Goal: Task Accomplishment & Management: Use online tool/utility

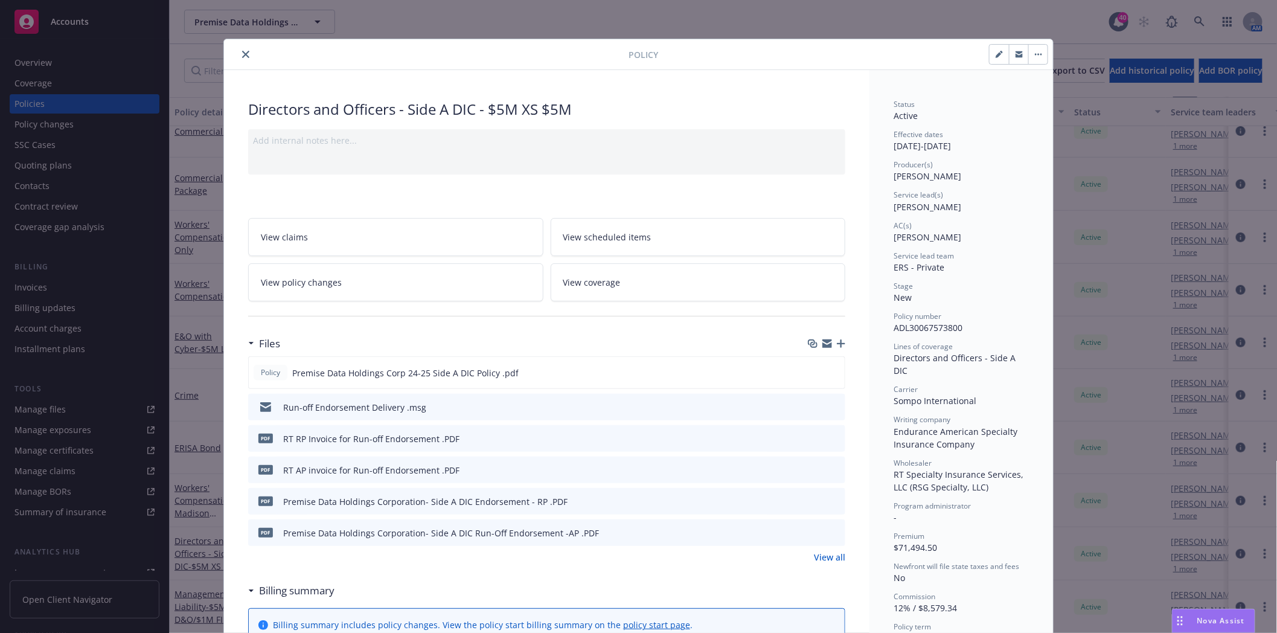
scroll to position [36, 0]
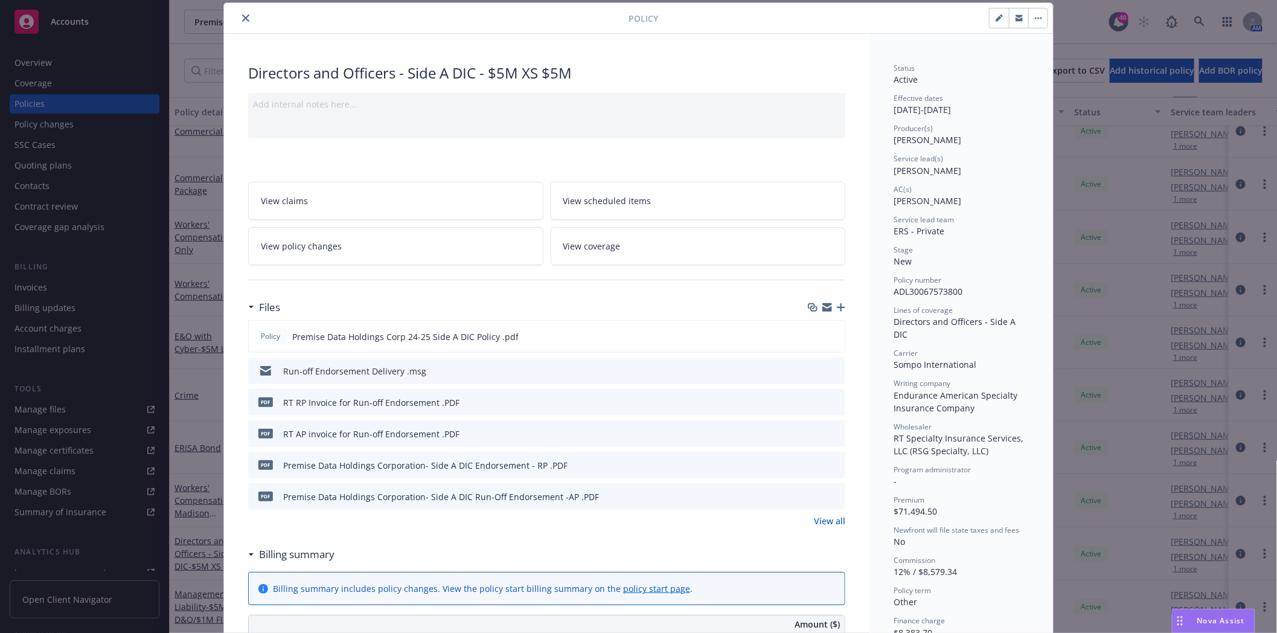
click at [245, 17] on button "close" at bounding box center [245, 18] width 14 height 14
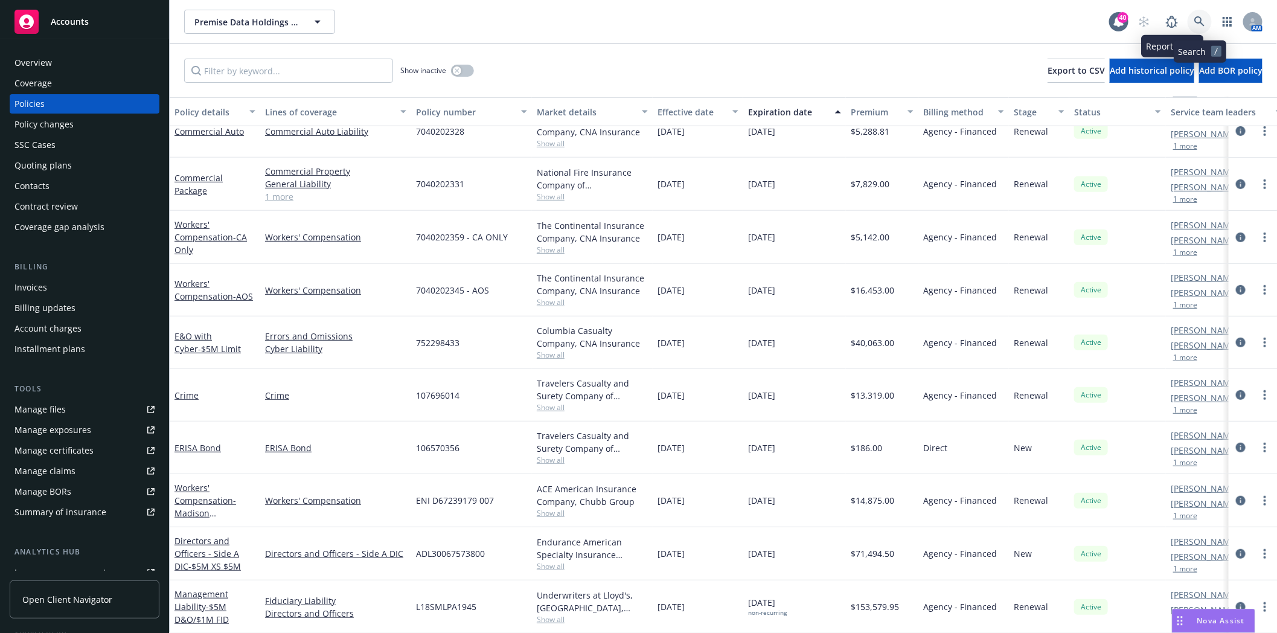
click at [1204, 22] on icon at bounding box center [1199, 21] width 11 height 11
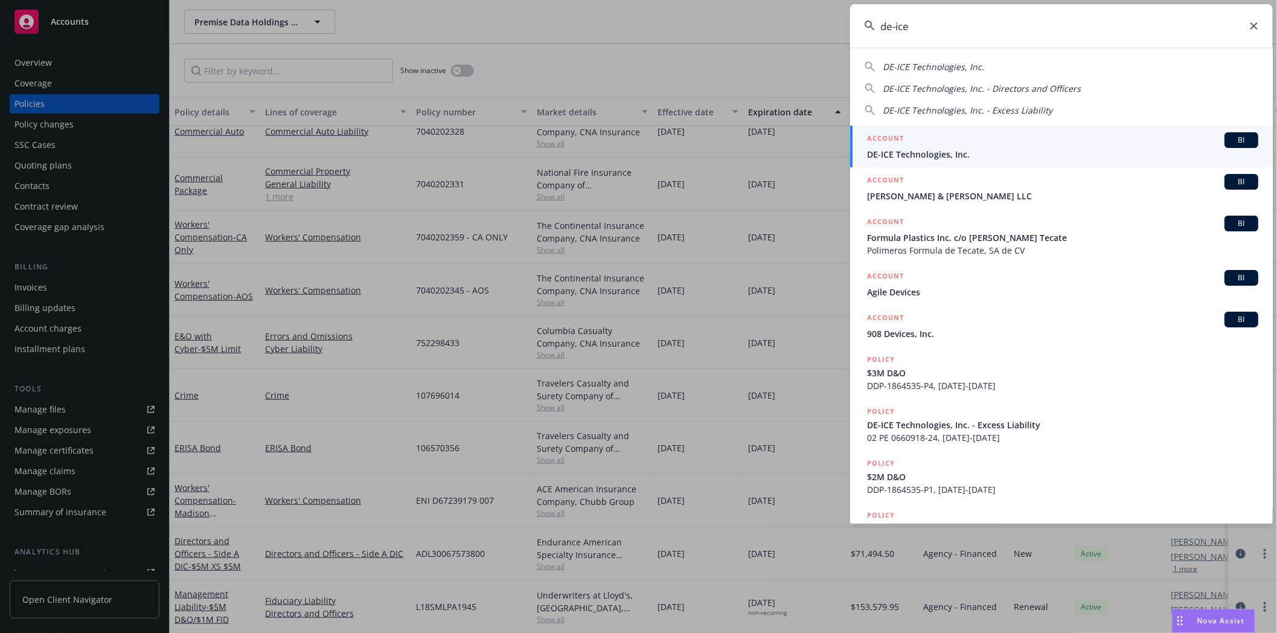
type input "de-ice"
click at [1003, 148] on span "DE-ICE Technologies, Inc." at bounding box center [1062, 154] width 391 height 13
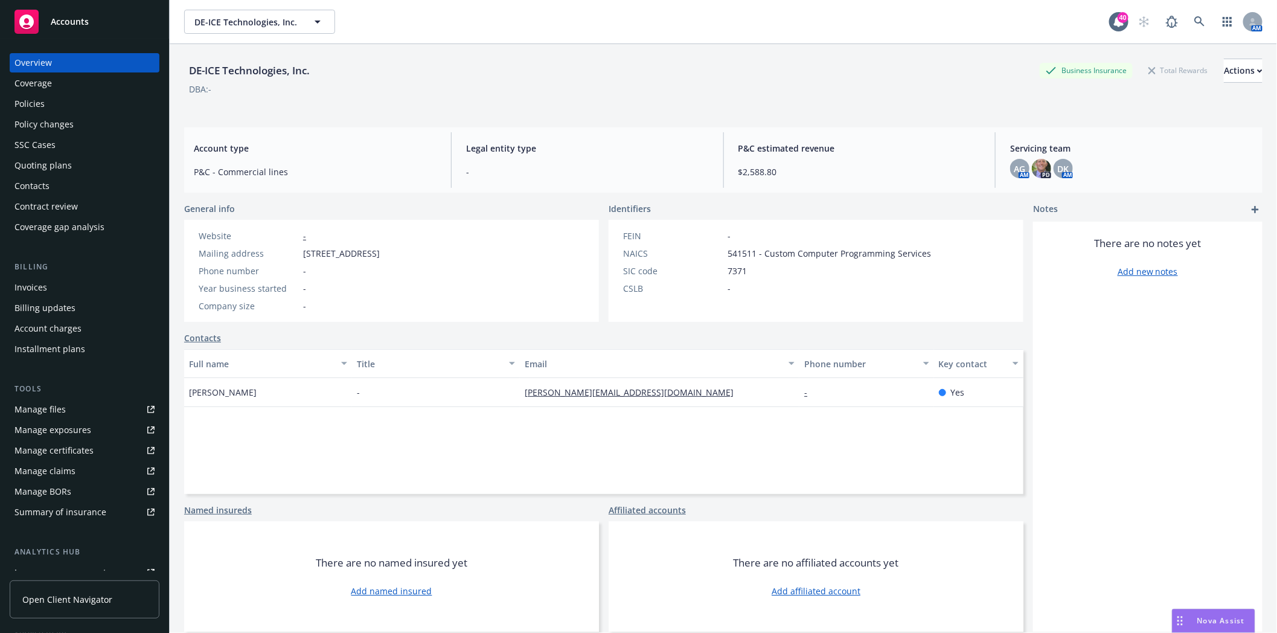
click at [31, 107] on div "Policies" at bounding box center [29, 103] width 30 height 19
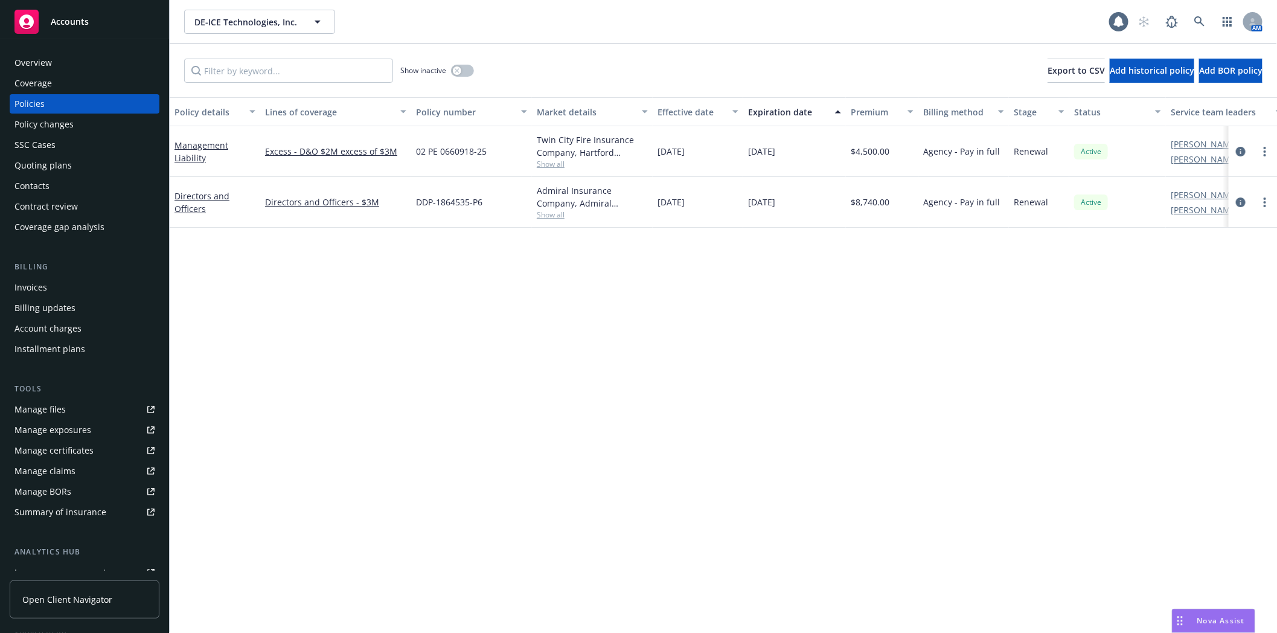
click at [39, 167] on div "Quoting plans" at bounding box center [42, 165] width 57 height 19
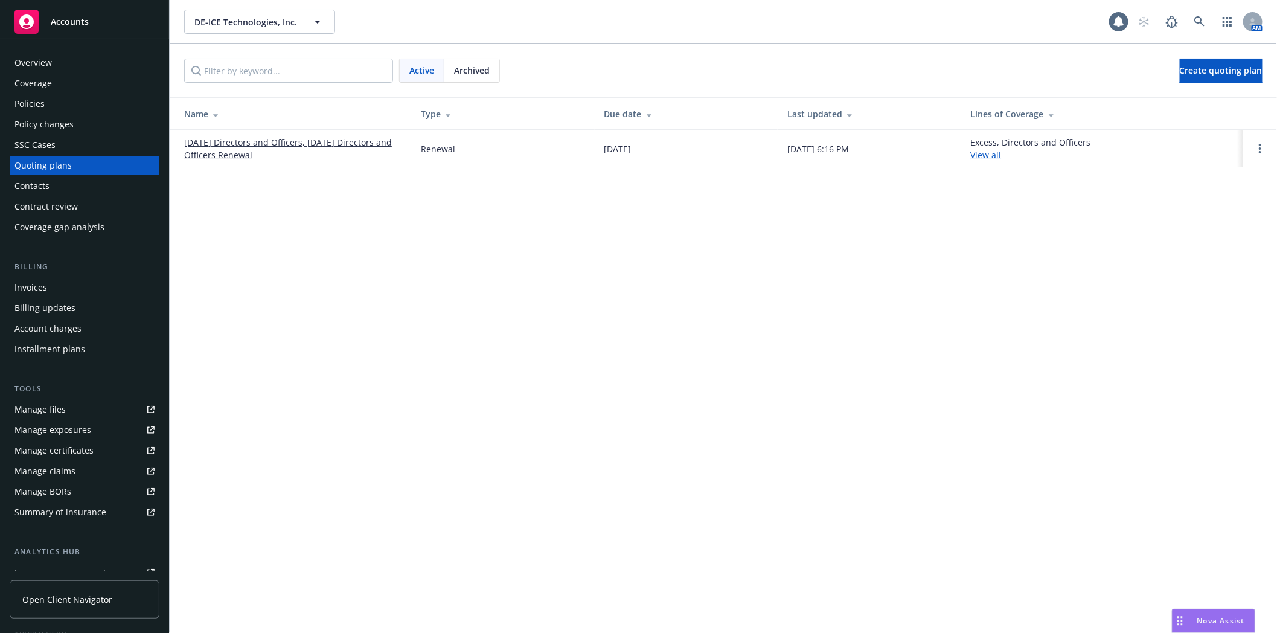
click at [207, 158] on link "08/26/25 Directors and Officers, 08/17/25 Directors and Officers Renewal" at bounding box center [292, 148] width 217 height 25
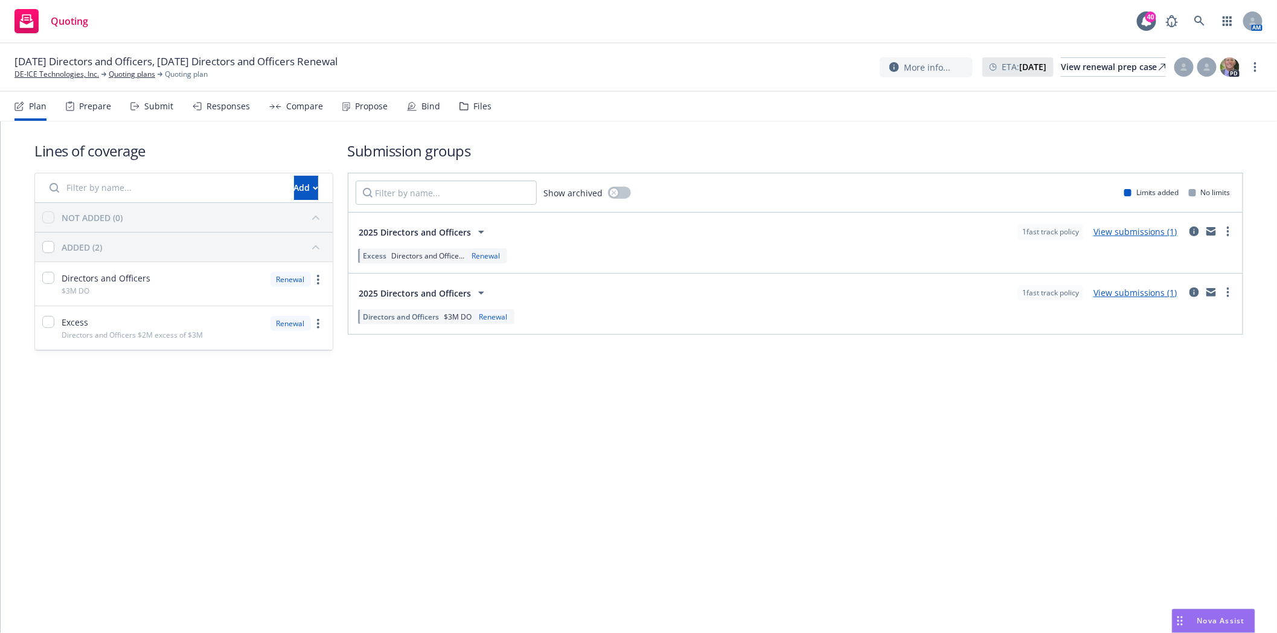
click at [473, 104] on div "Files" at bounding box center [482, 106] width 18 height 10
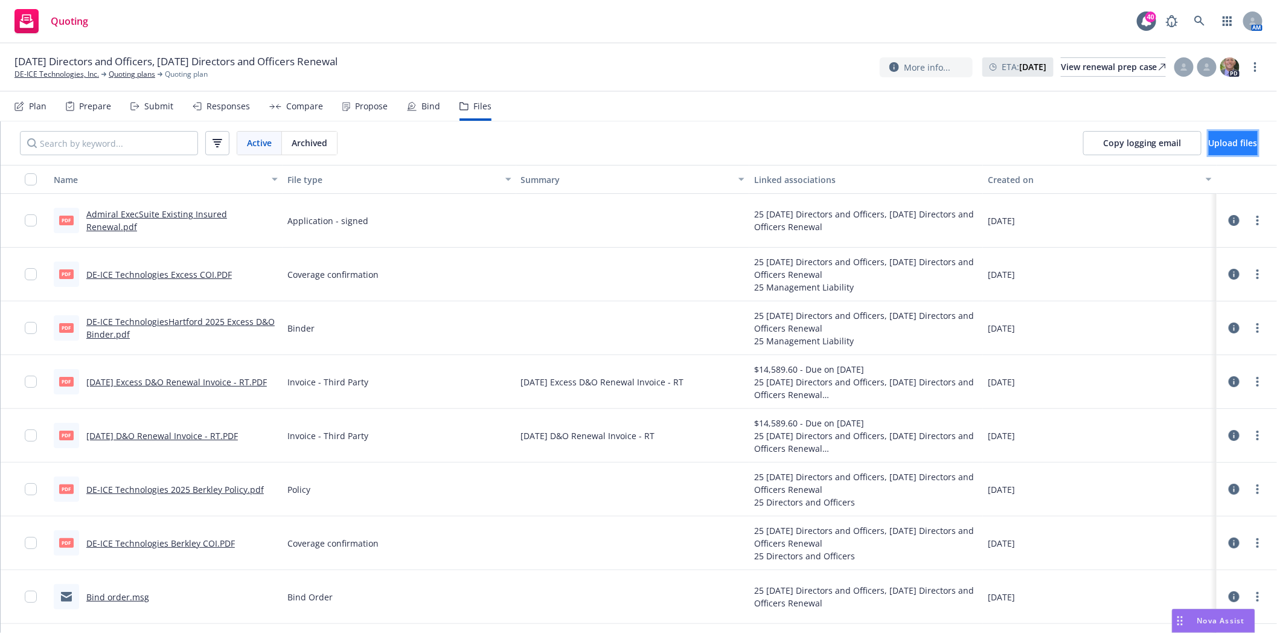
click at [1222, 150] on button "Upload files" at bounding box center [1232, 143] width 49 height 24
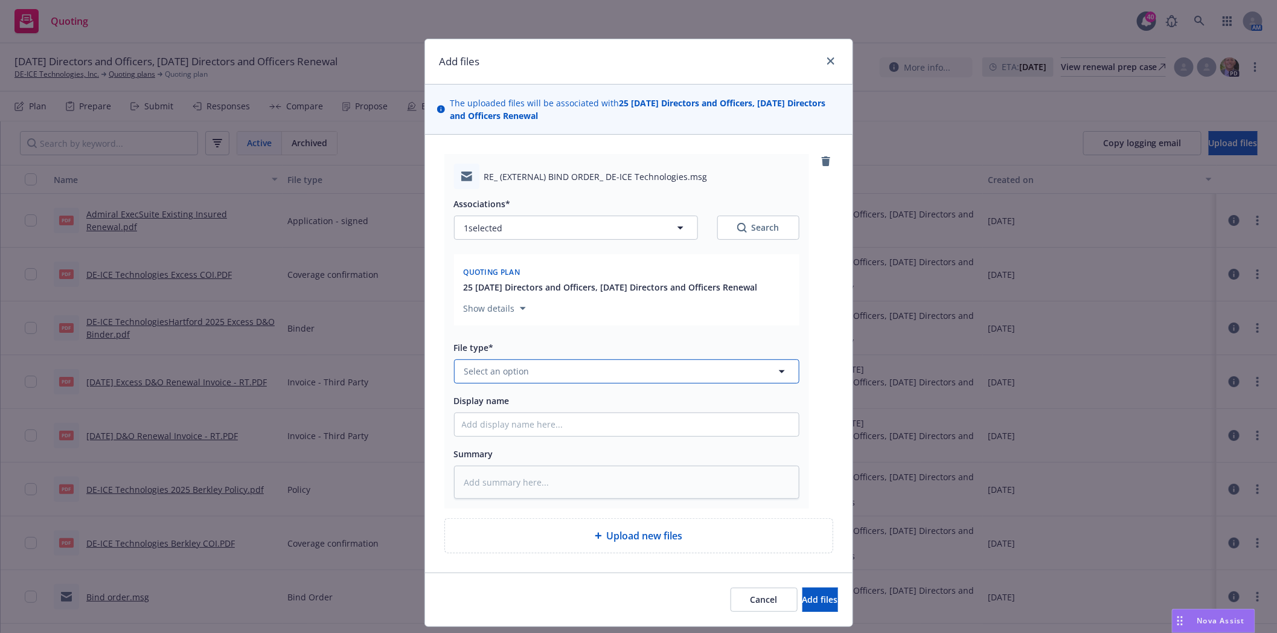
click at [513, 365] on button "Select an option" at bounding box center [626, 371] width 345 height 24
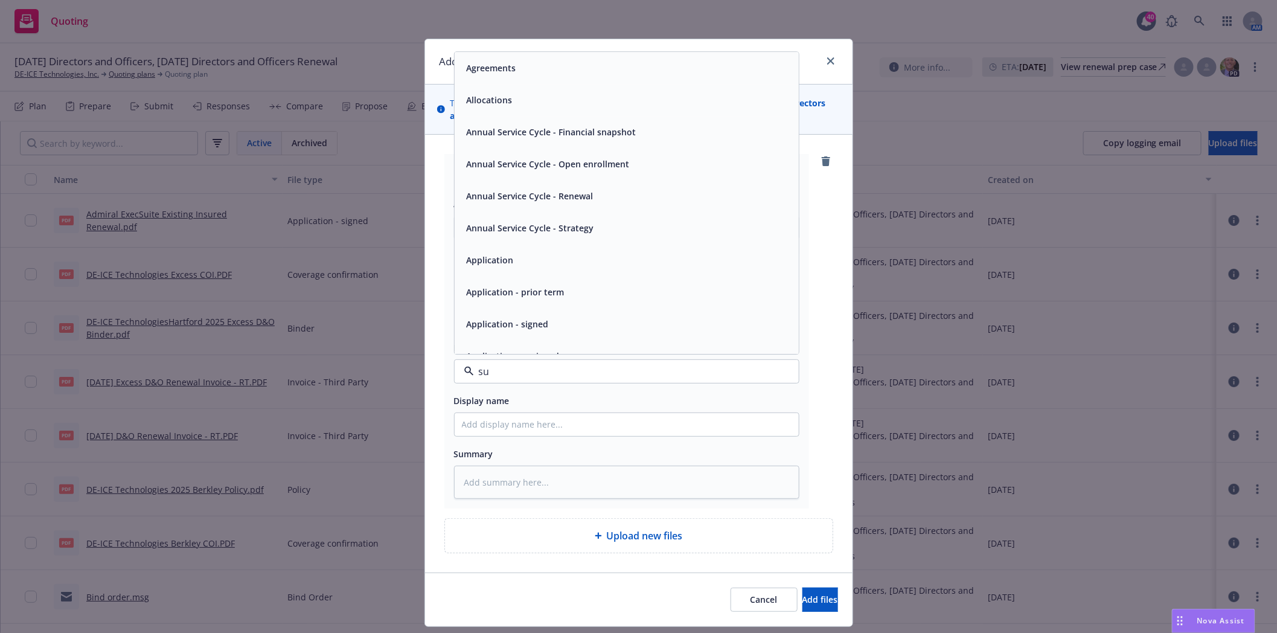
type input "sub"
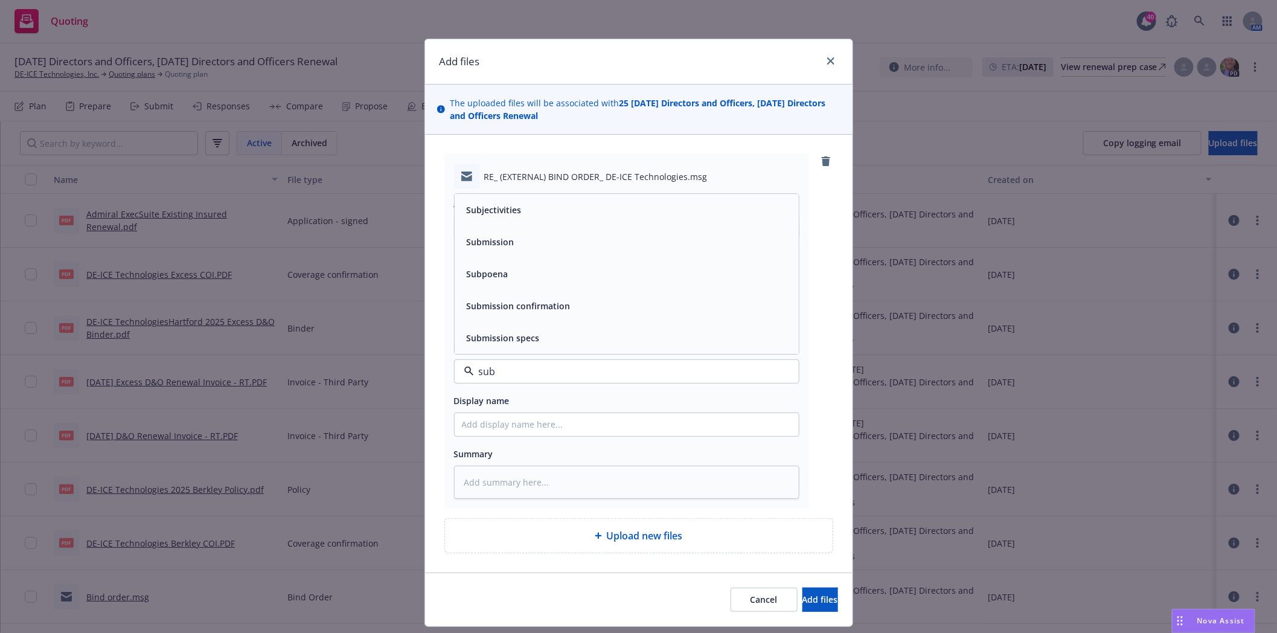
click at [500, 213] on span "Subjectivities" at bounding box center [494, 209] width 55 height 13
click at [508, 425] on input "Display name" at bounding box center [627, 424] width 344 height 23
type textarea "x"
type input "s"
type textarea "x"
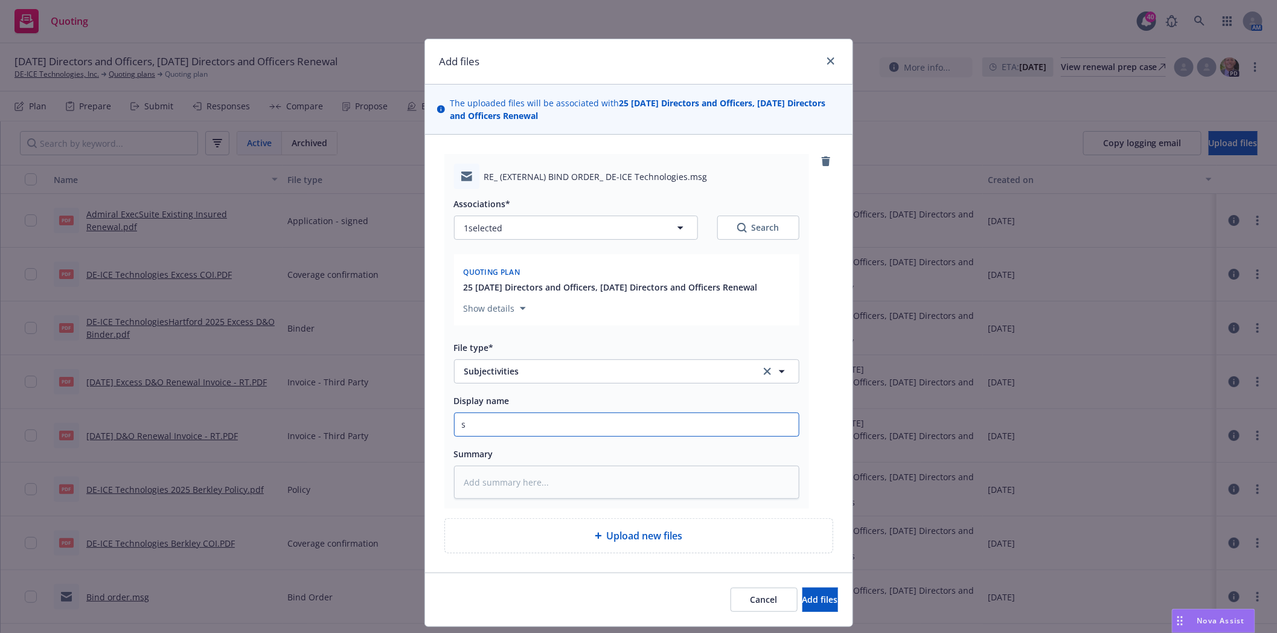
type input "si"
type textarea "x"
type input "sig"
type textarea "x"
type input "sign"
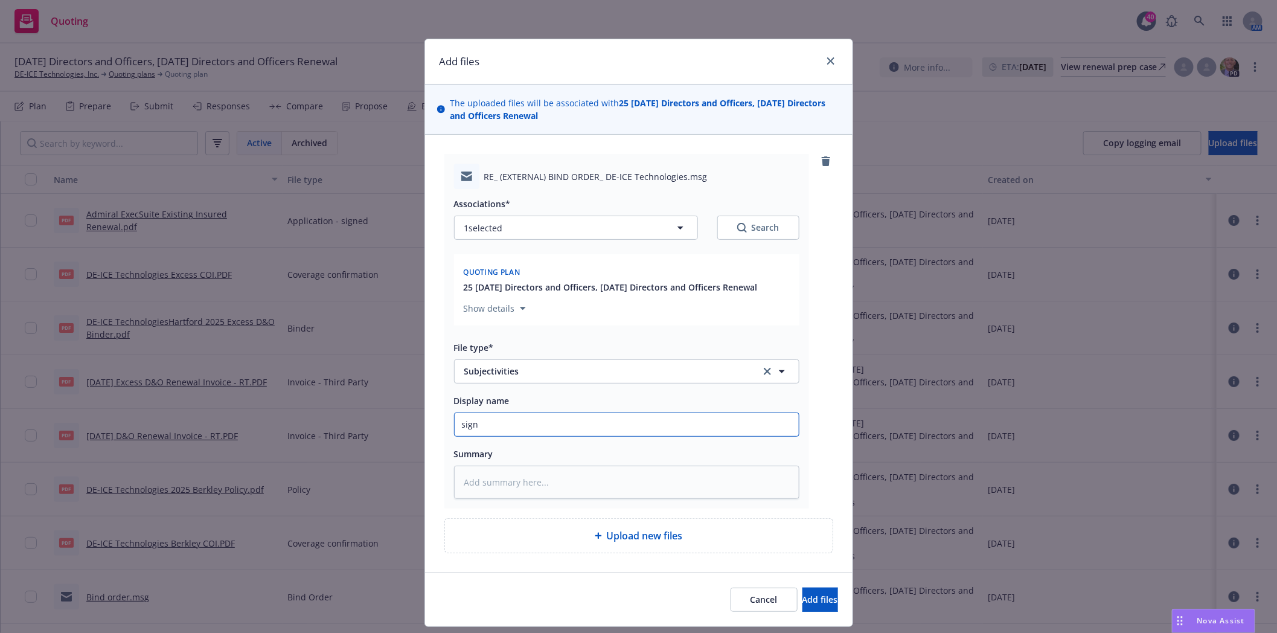
type textarea "x"
type input "signe"
type textarea "x"
type input "signed"
type textarea "x"
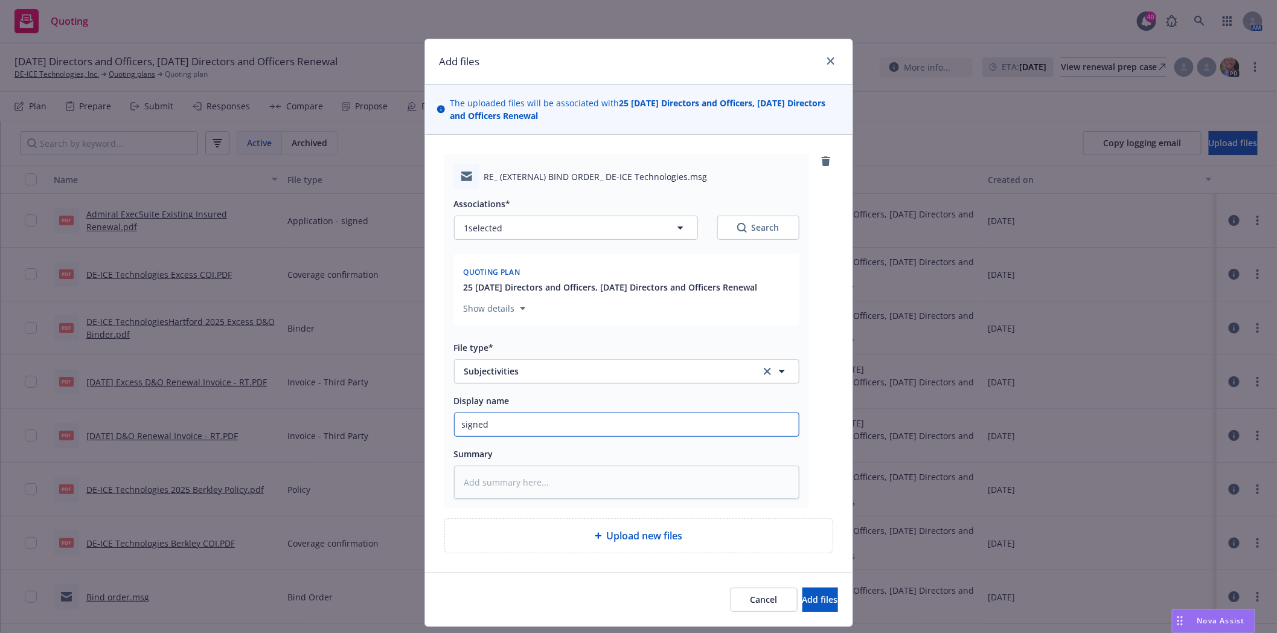
type input "signed"
type textarea "x"
type input "signed M"
type textarea "x"
type input "signed MA"
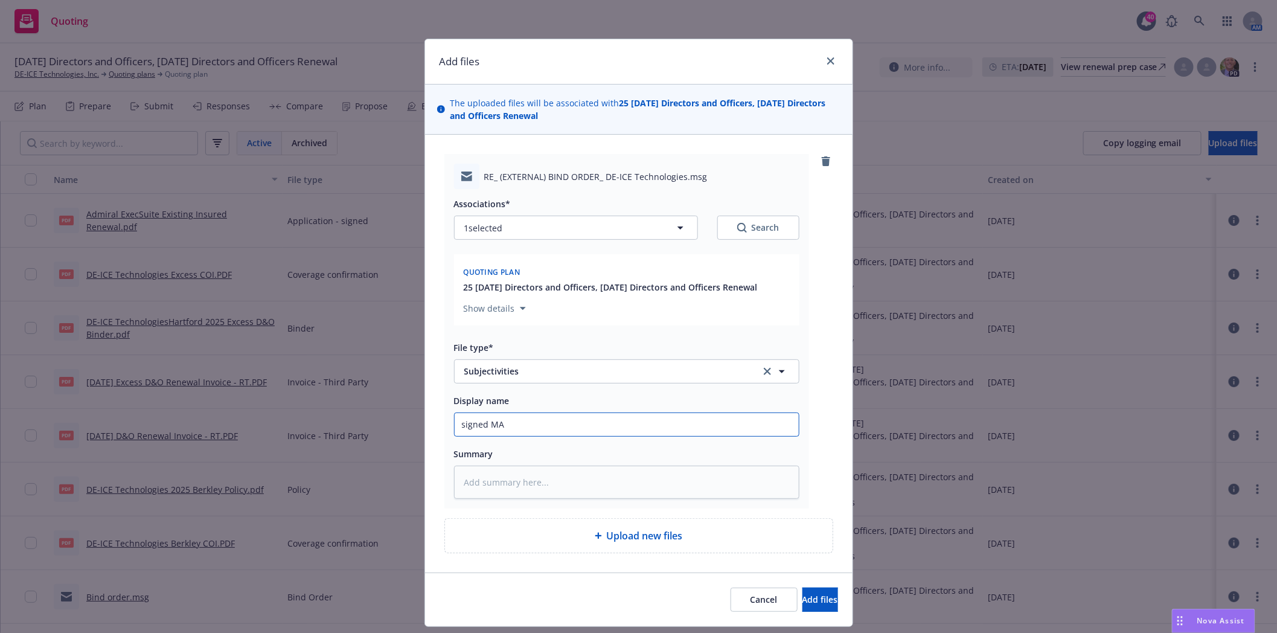
type textarea "x"
type input "signed MA"
type textarea "x"
type input "signed MA S"
type textarea "x"
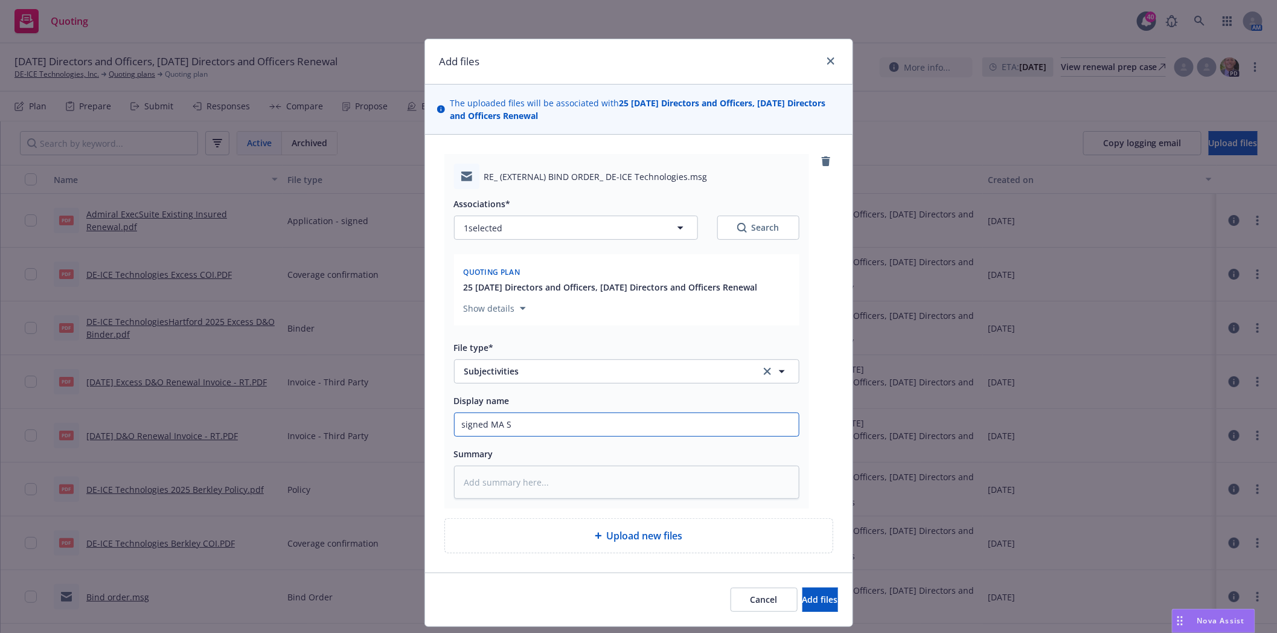
type input "signed MA SL"
type textarea "x"
type input "signed MA SL"
click at [802, 595] on button "Add files" at bounding box center [820, 599] width 36 height 24
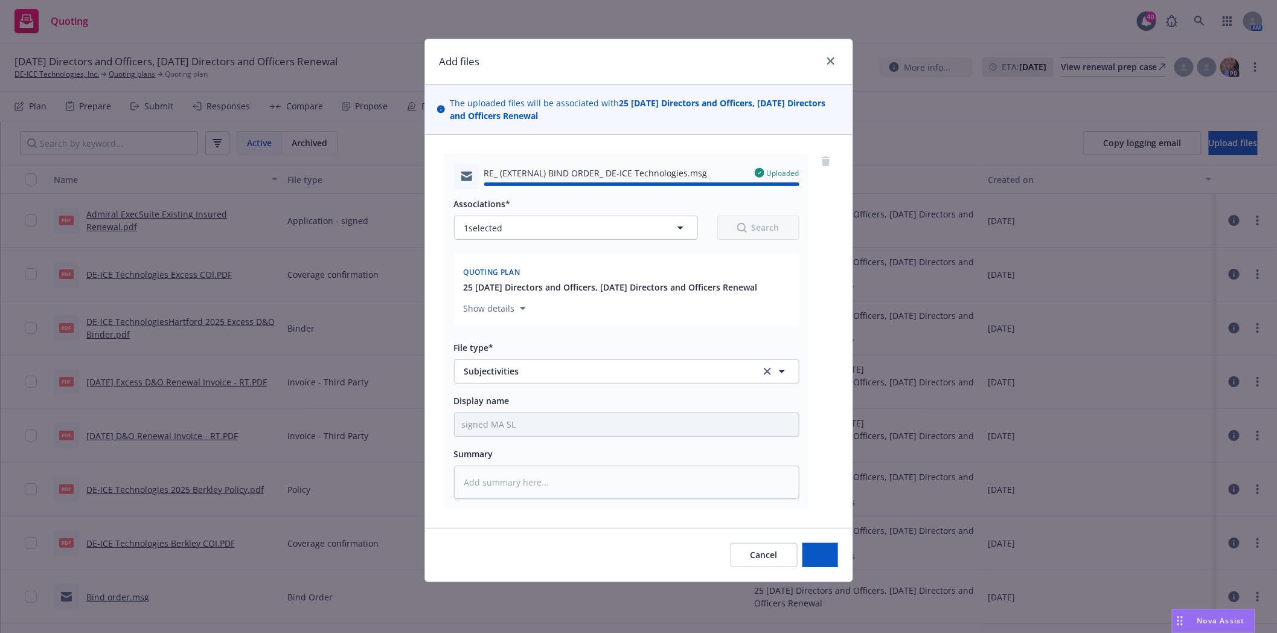
type textarea "x"
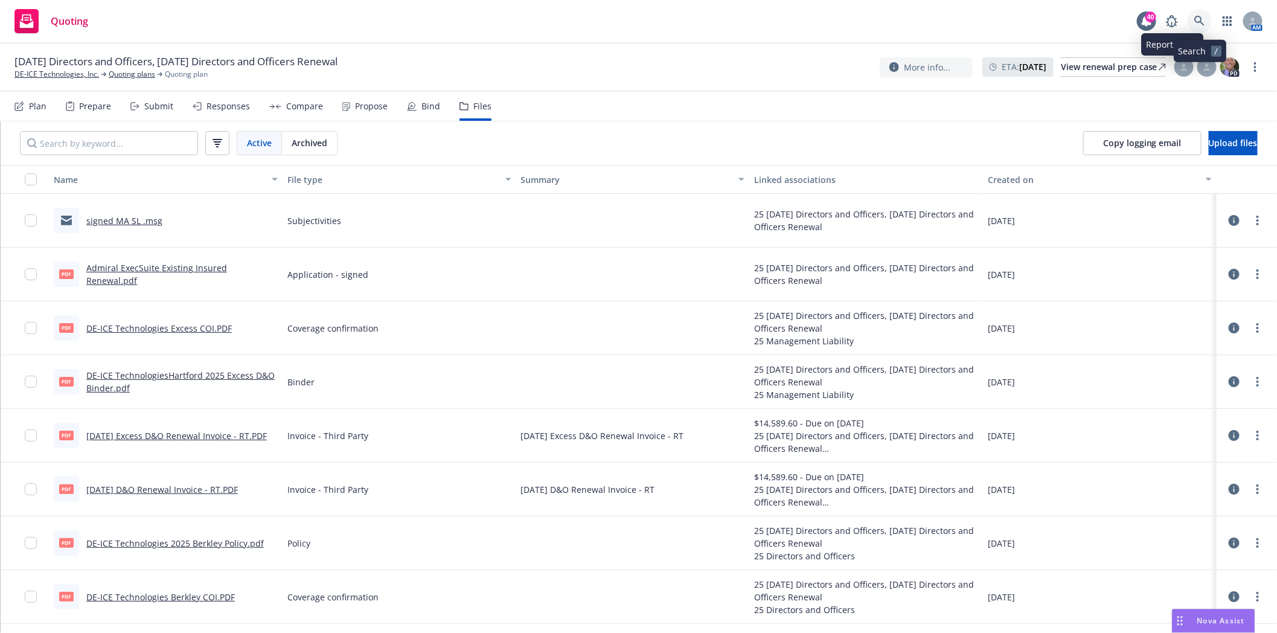
click at [1196, 20] on icon at bounding box center [1199, 21] width 11 height 11
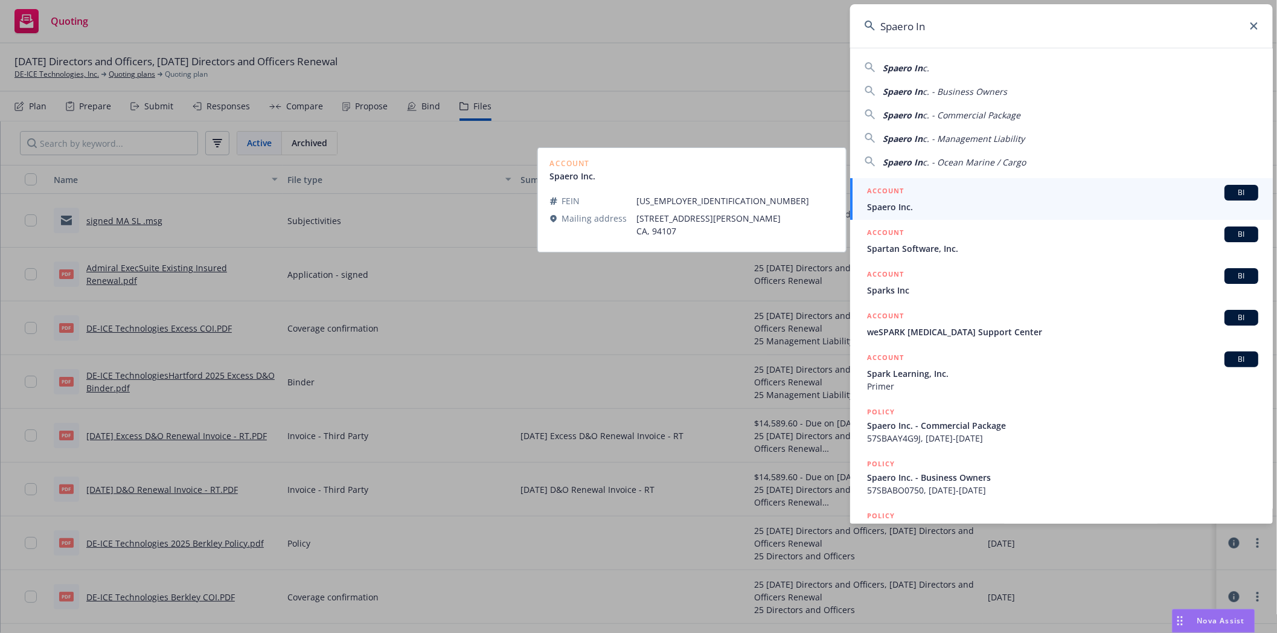
type input "Spaero In"
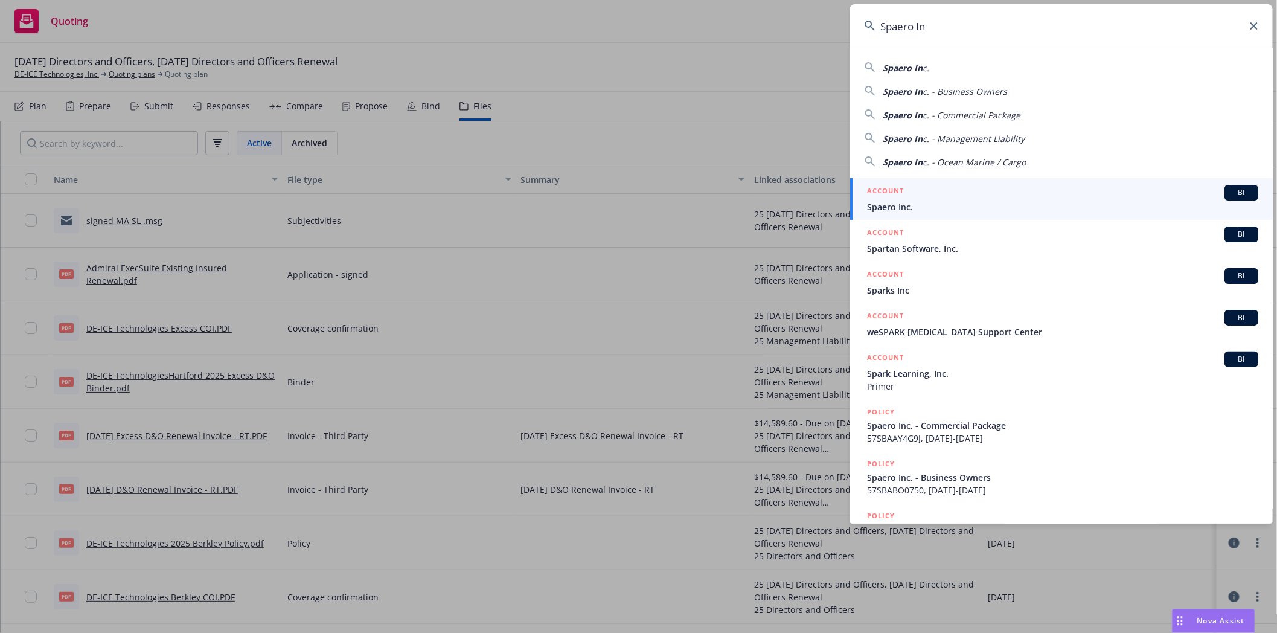
click at [921, 209] on span "Spaero Inc." at bounding box center [1062, 206] width 391 height 13
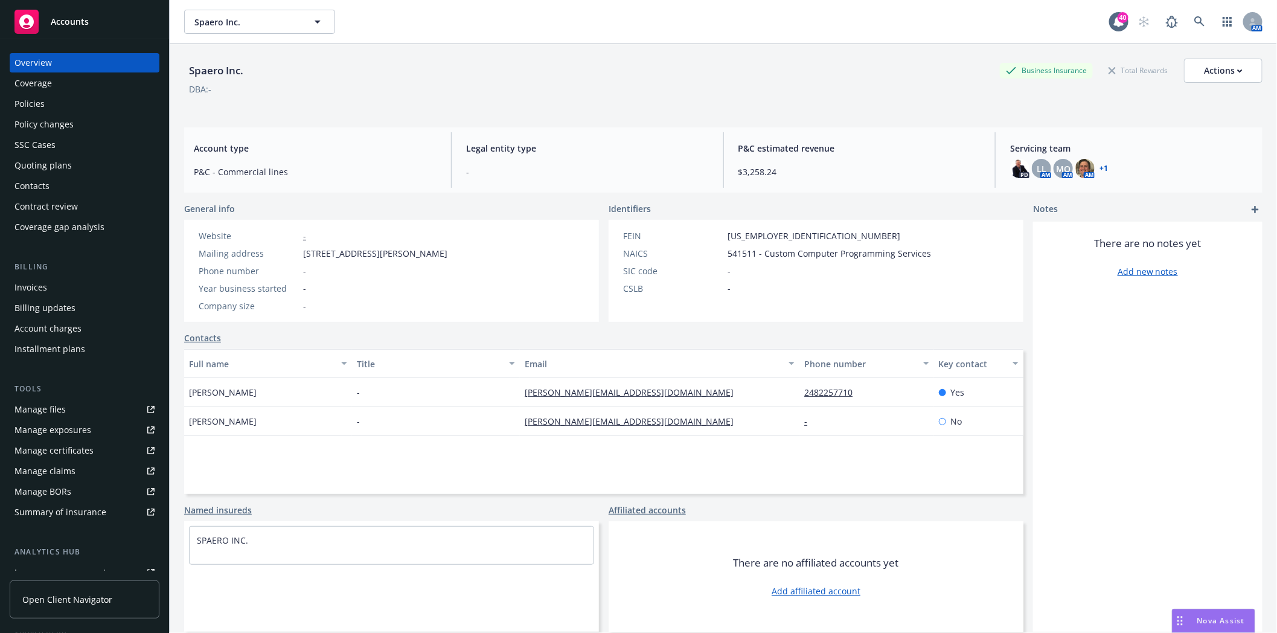
click at [34, 104] on div "Policies" at bounding box center [29, 103] width 30 height 19
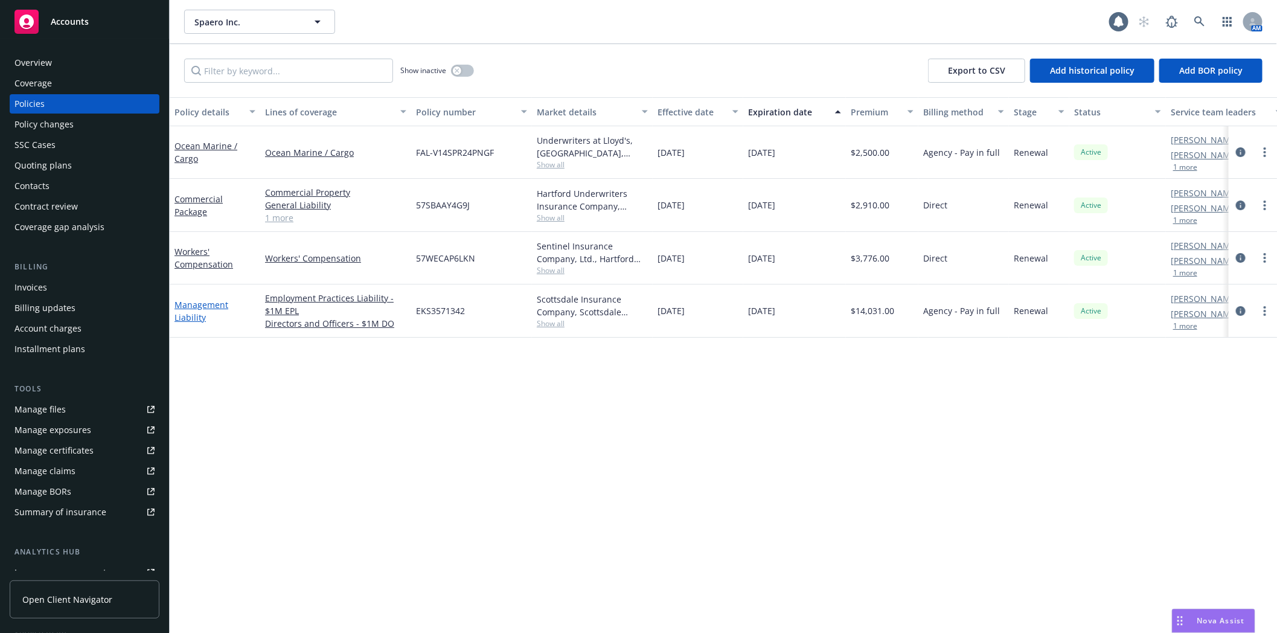
click at [193, 302] on link "Management Liability" at bounding box center [201, 311] width 54 height 24
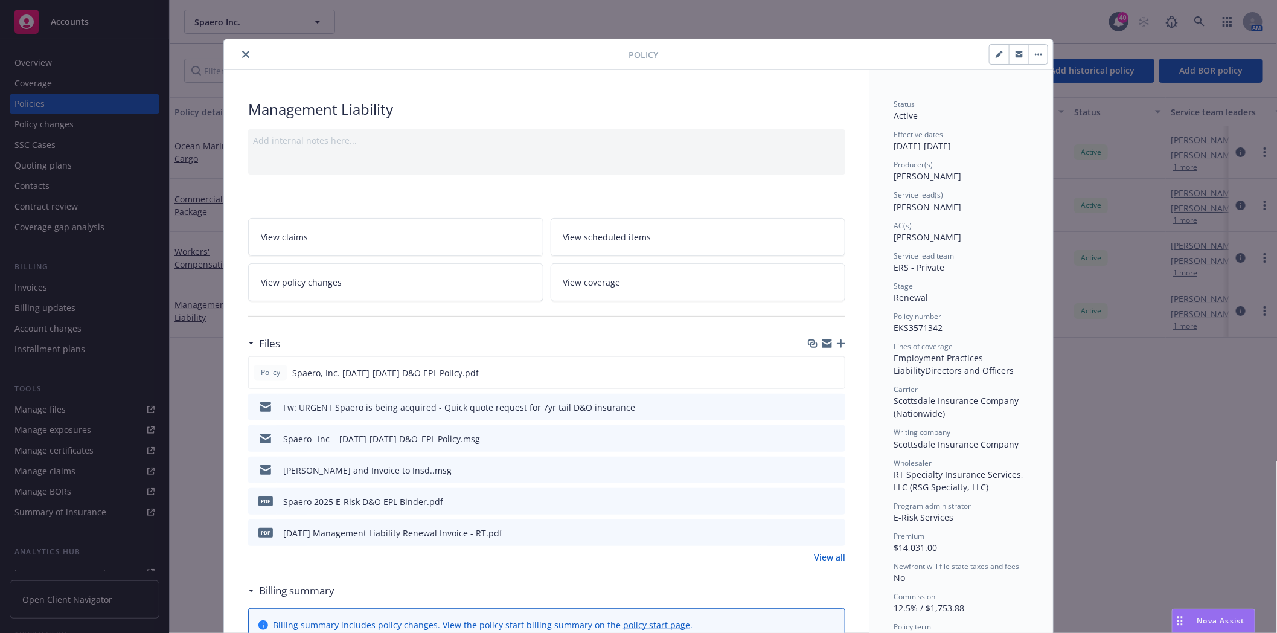
click at [837, 345] on icon "button" at bounding box center [841, 343] width 8 height 8
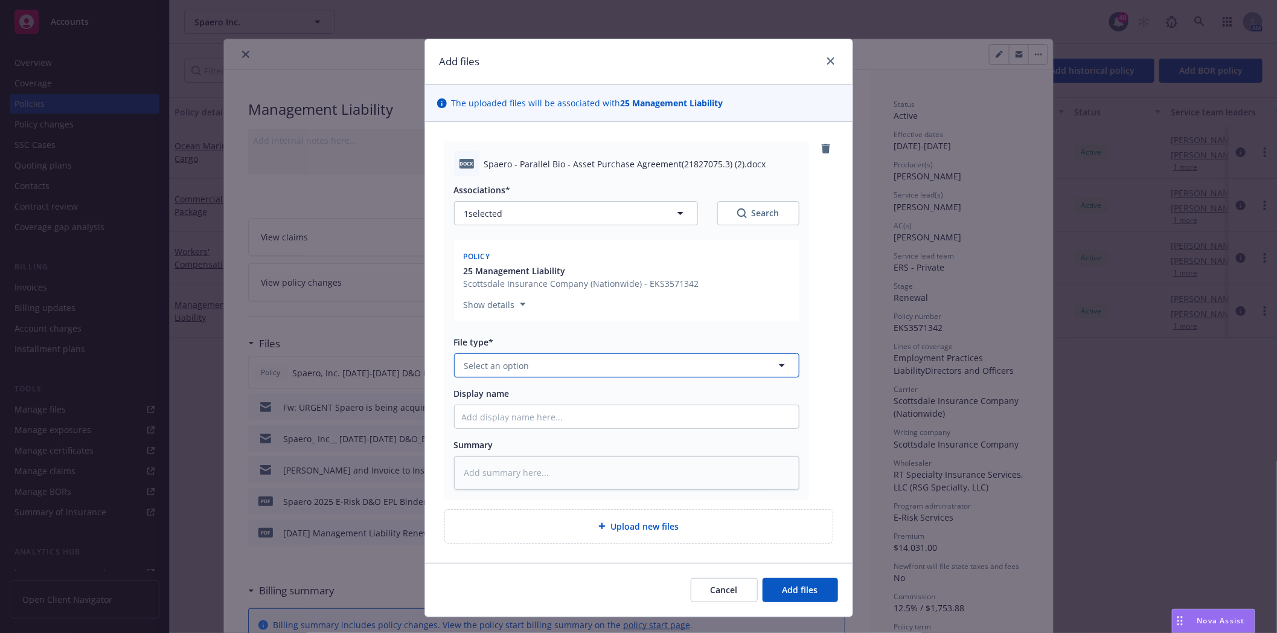
click at [540, 361] on button "Select an option" at bounding box center [626, 365] width 345 height 24
type input "p"
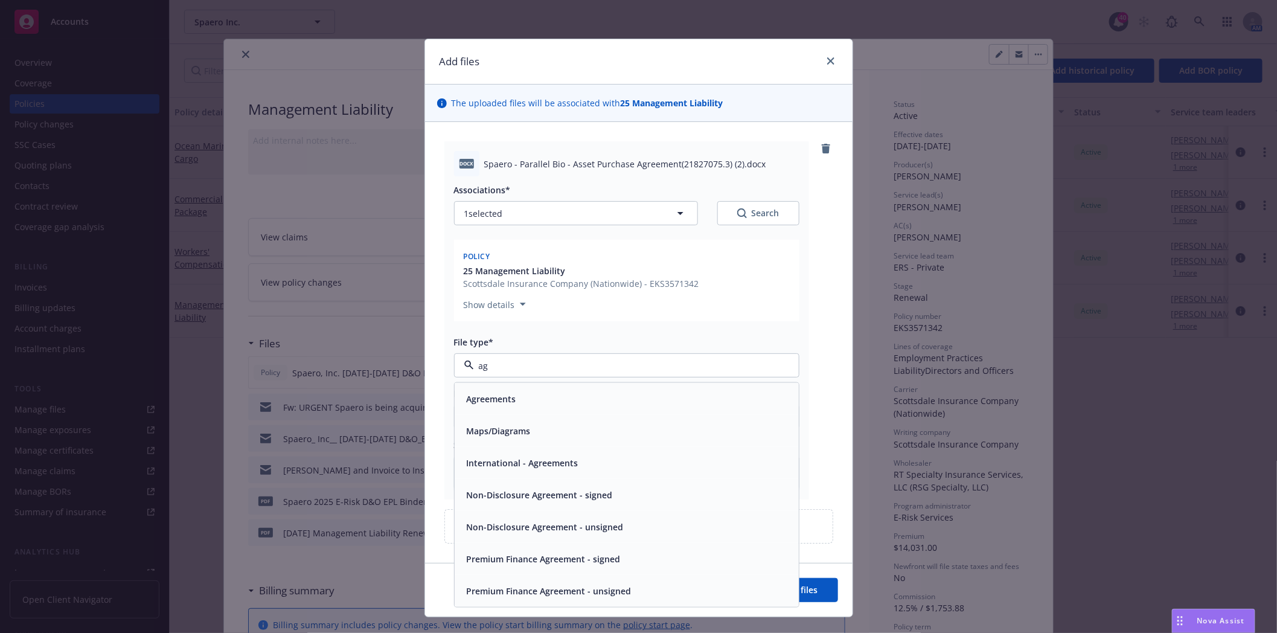
type input "a"
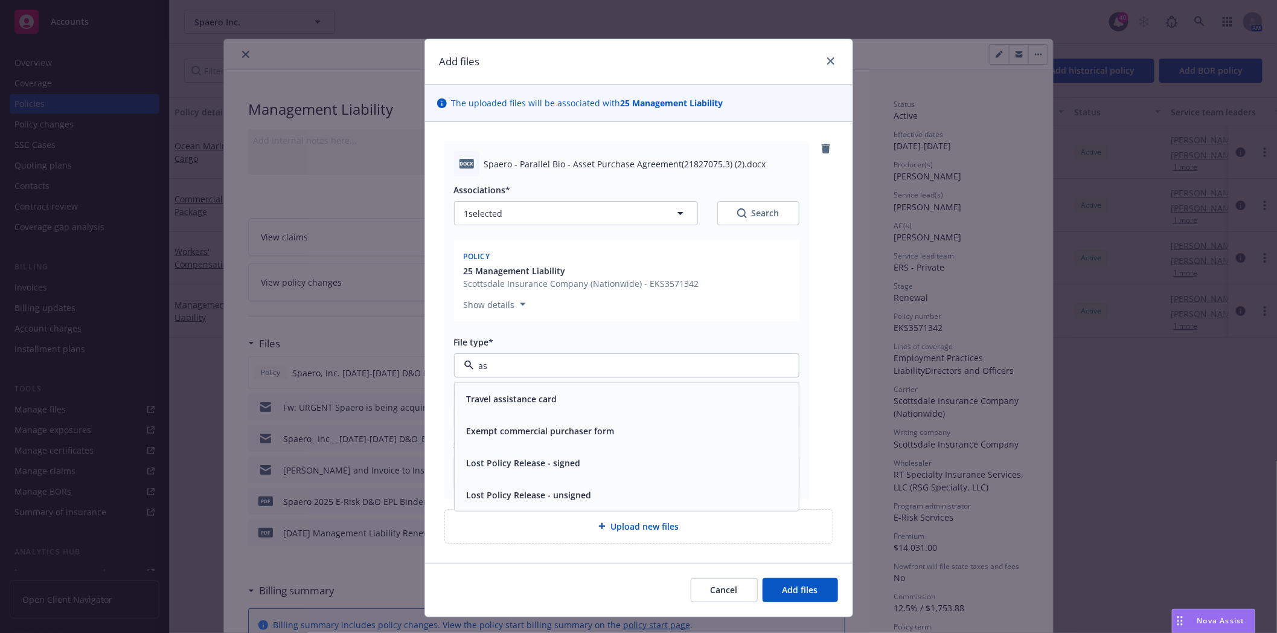
type input "a"
type input "p"
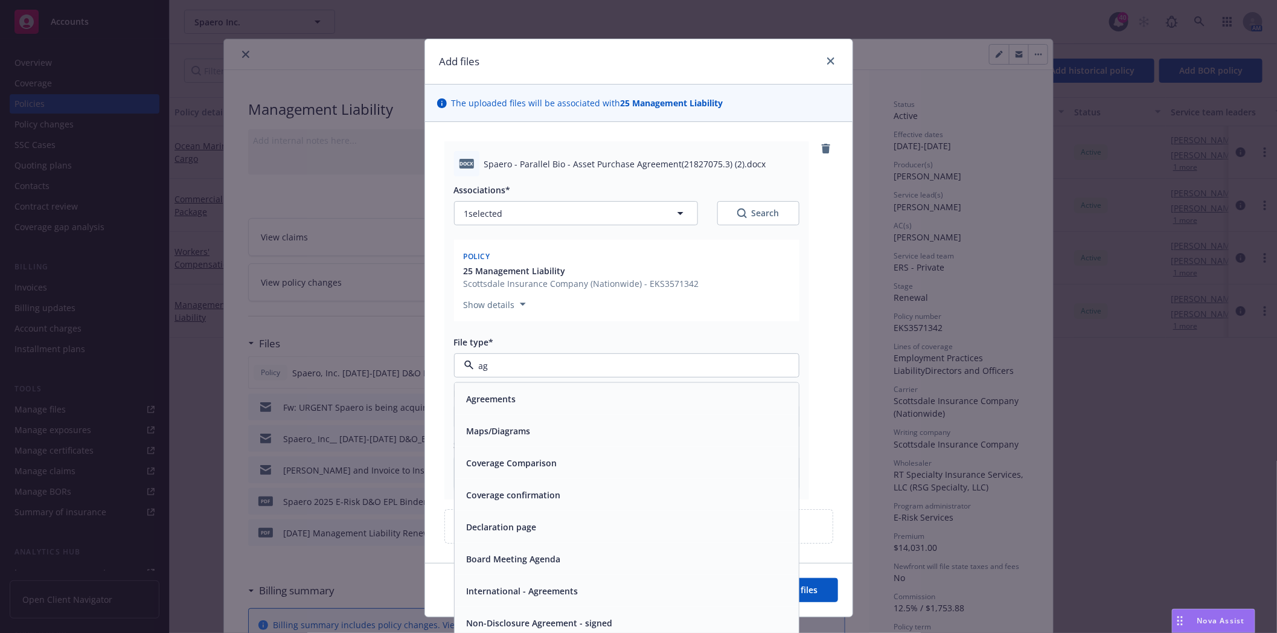
type input "agr"
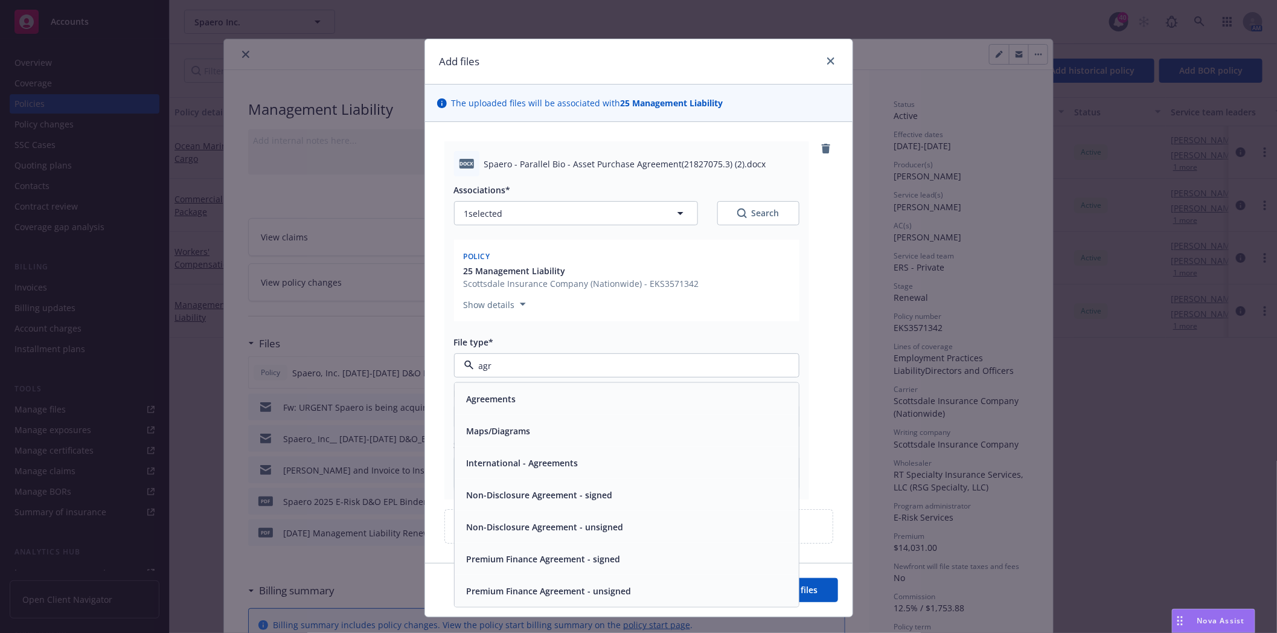
click at [527, 396] on div "Agreements" at bounding box center [627, 399] width 330 height 18
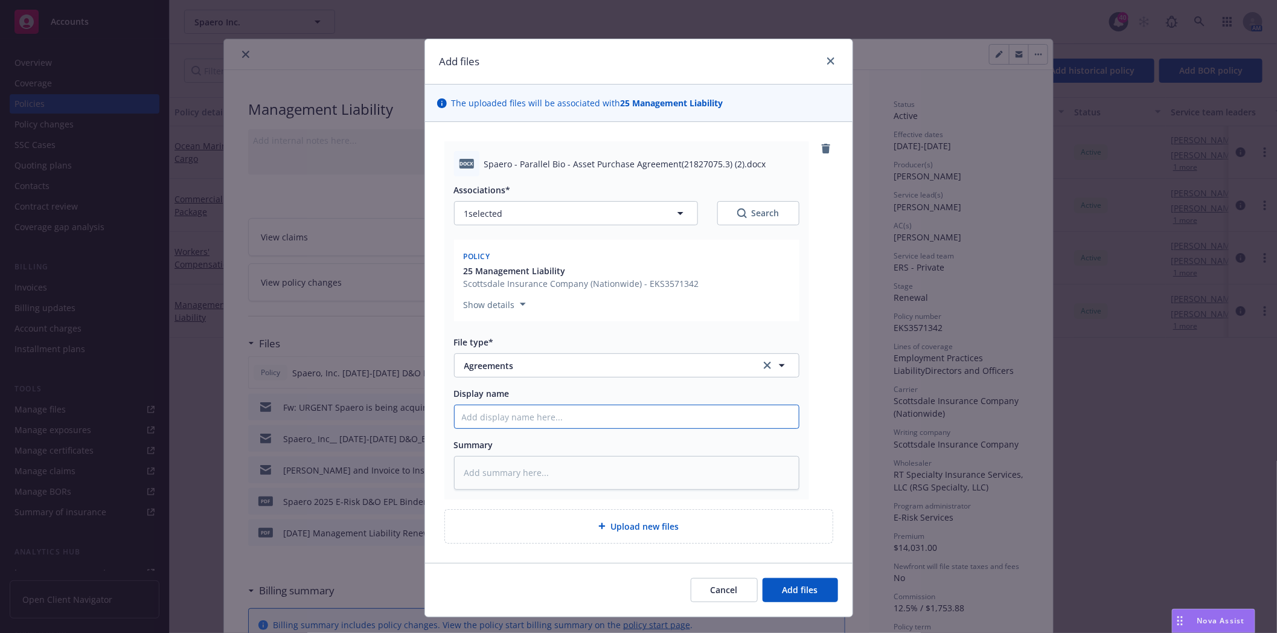
click at [520, 418] on input "Display name" at bounding box center [627, 416] width 344 height 23
type textarea "x"
type input "A"
type textarea "x"
type input "As"
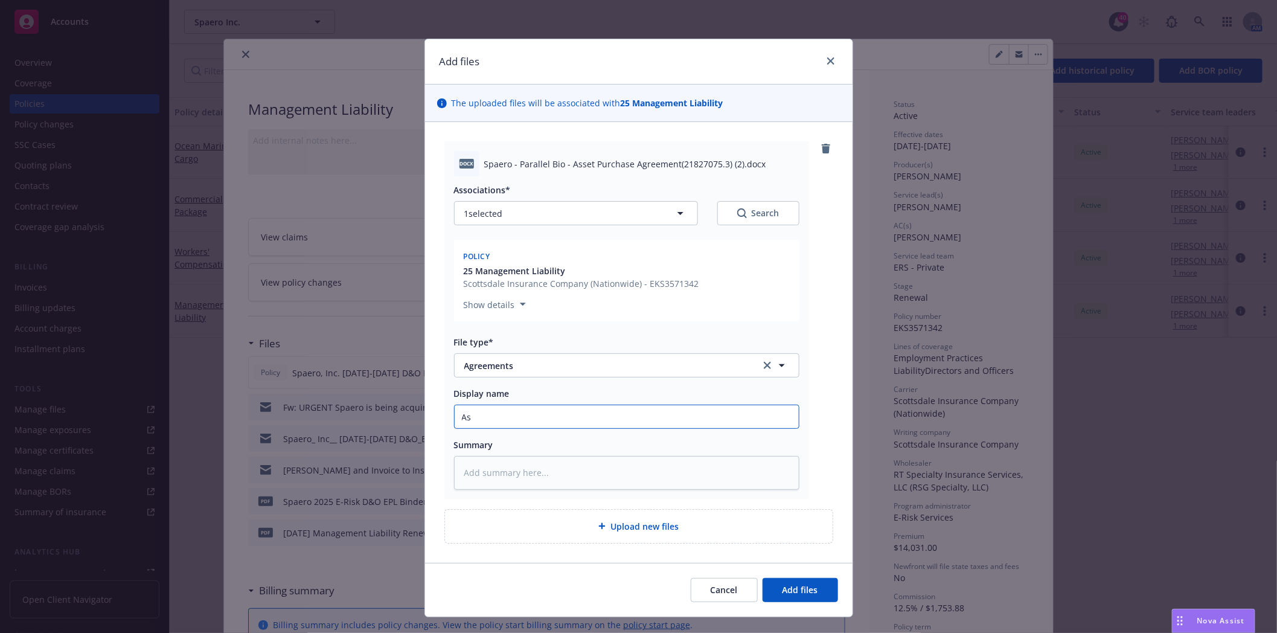
type textarea "x"
type input "Ass"
type textarea "x"
type input "Asse"
type textarea "x"
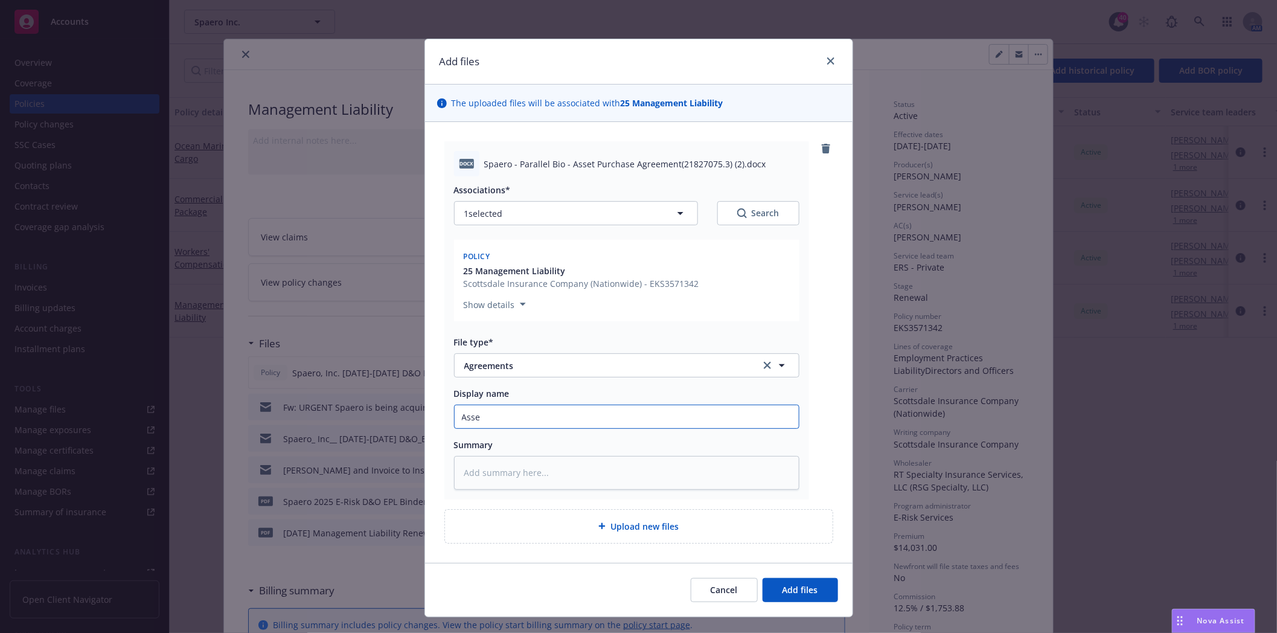
type input "Asset"
type textarea "x"
type input "Asset"
type textarea "x"
type input "Asset P"
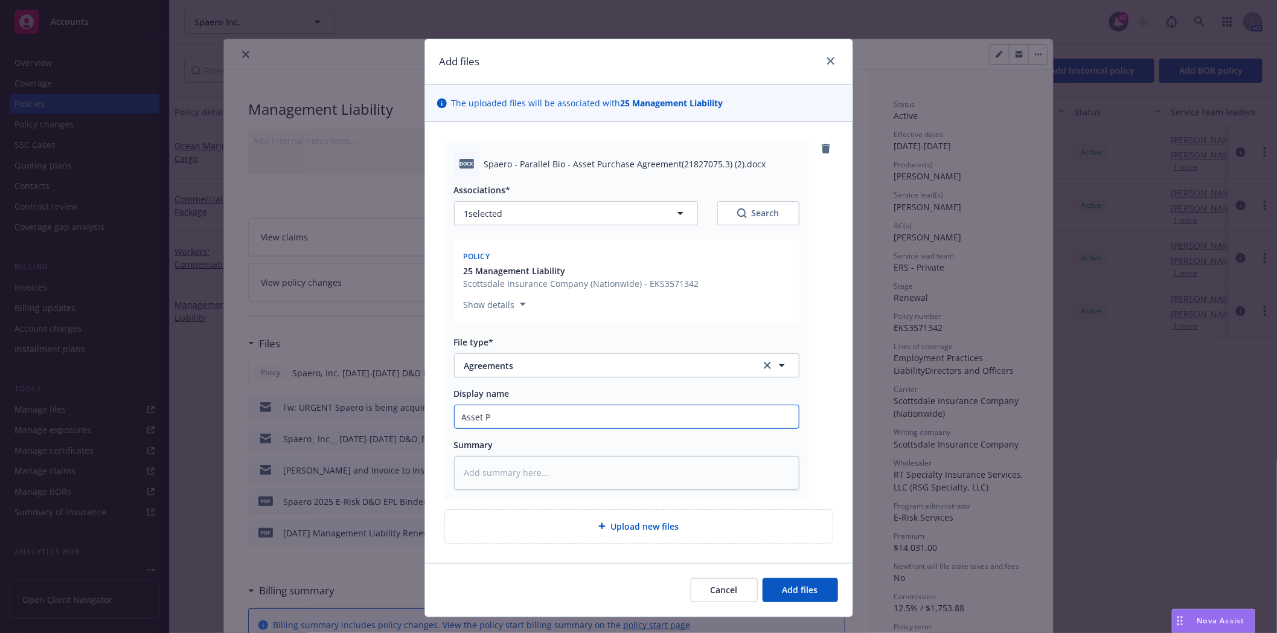
type textarea "x"
type input "Asset Pu"
type textarea "x"
type input "Asset Pur"
type textarea "x"
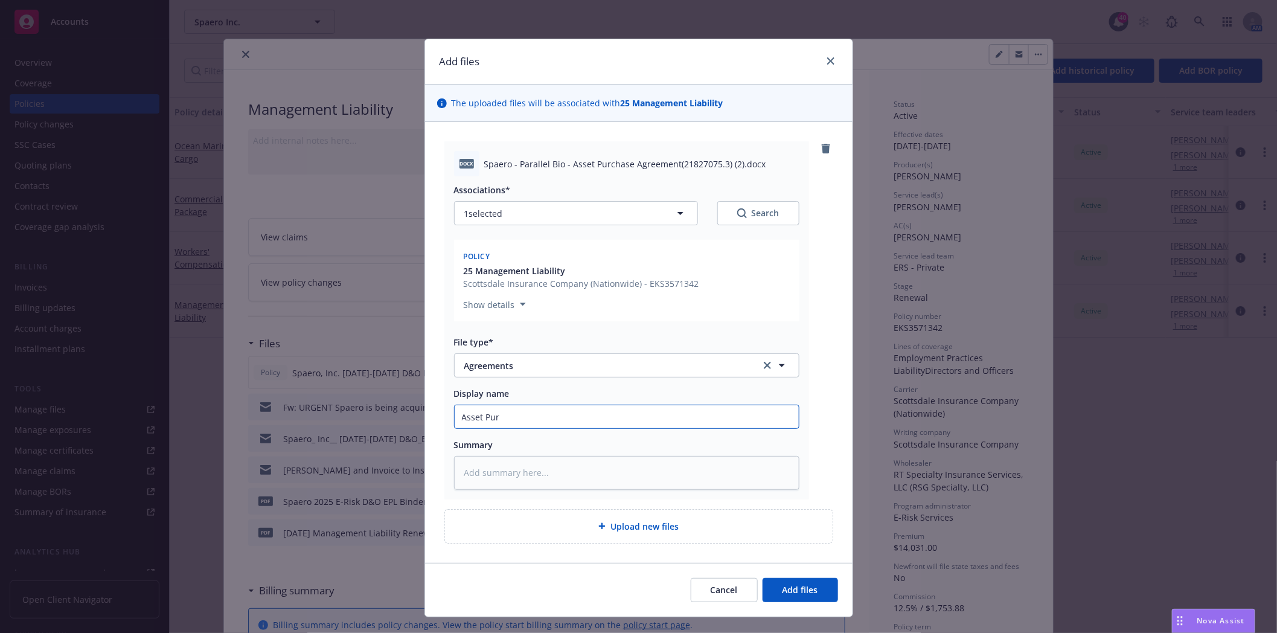
type input "Asset Purc"
type textarea "x"
type input "Asset Purch"
type textarea "x"
type input "Asset Purcha"
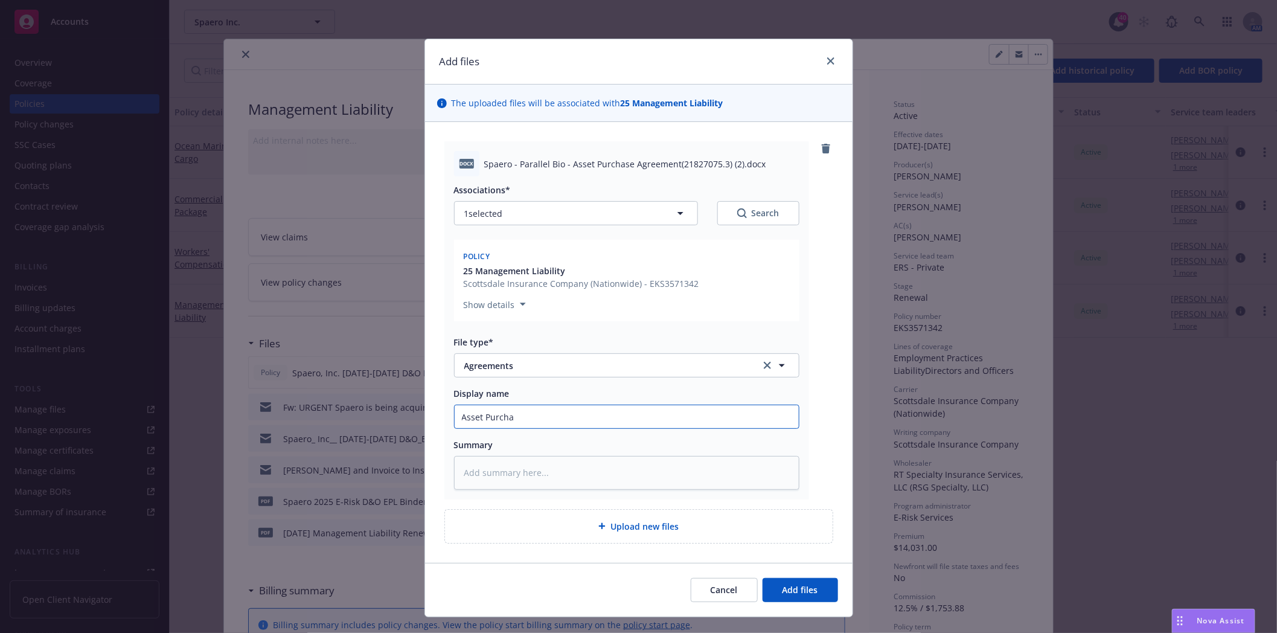
type textarea "x"
type input "Asset Purchas"
type textarea "x"
type input "Asset Purchase"
type textarea "x"
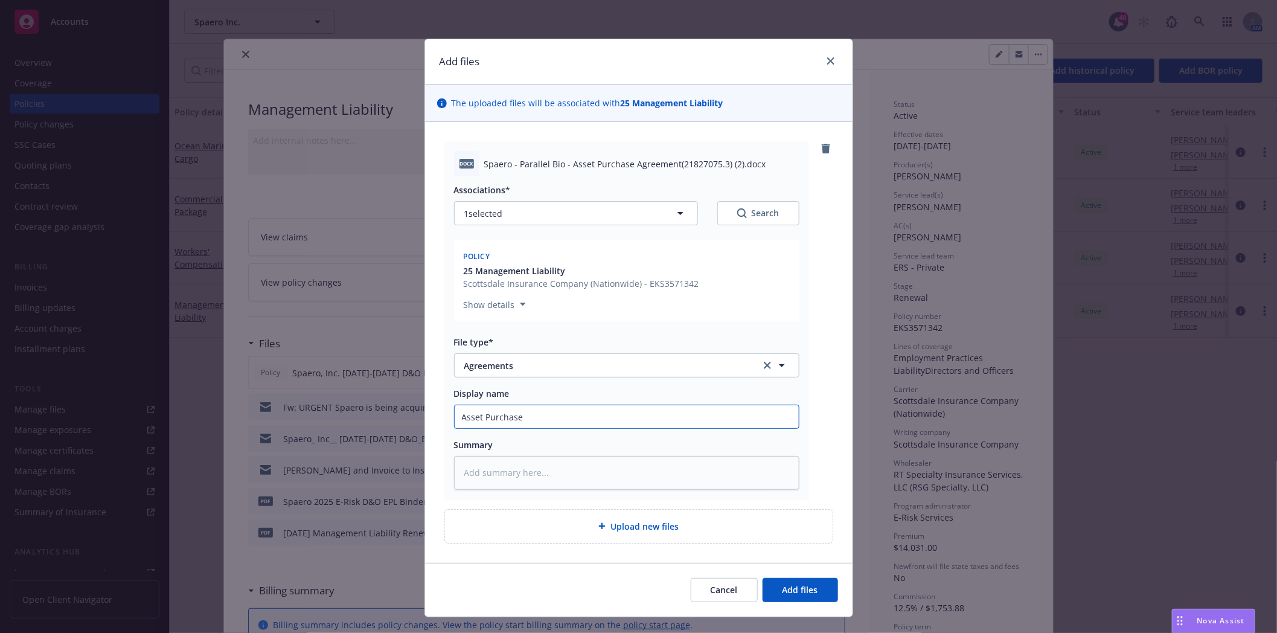
type input "Asset Purchase"
type textarea "x"
type input "Asset Purchase Ag"
type textarea "x"
type input "Asset Purchase Agr"
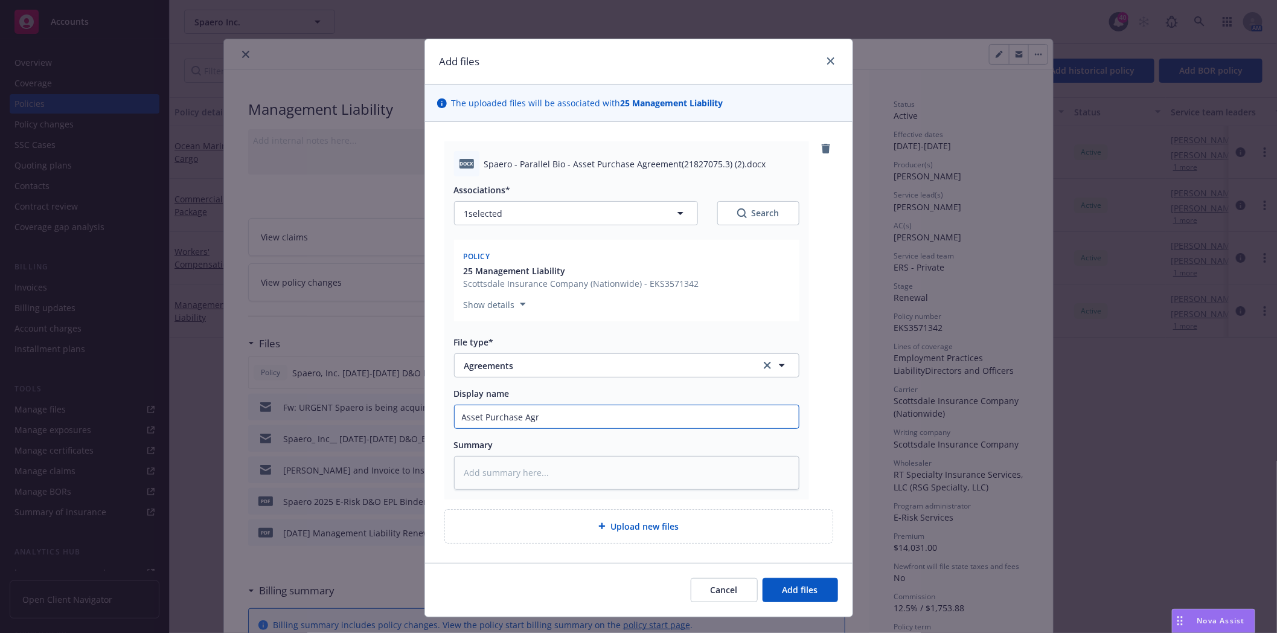
type textarea "x"
type input "Asset Purchase Agre"
type textarea "x"
type input "Asset Purchase Agree"
type textarea "x"
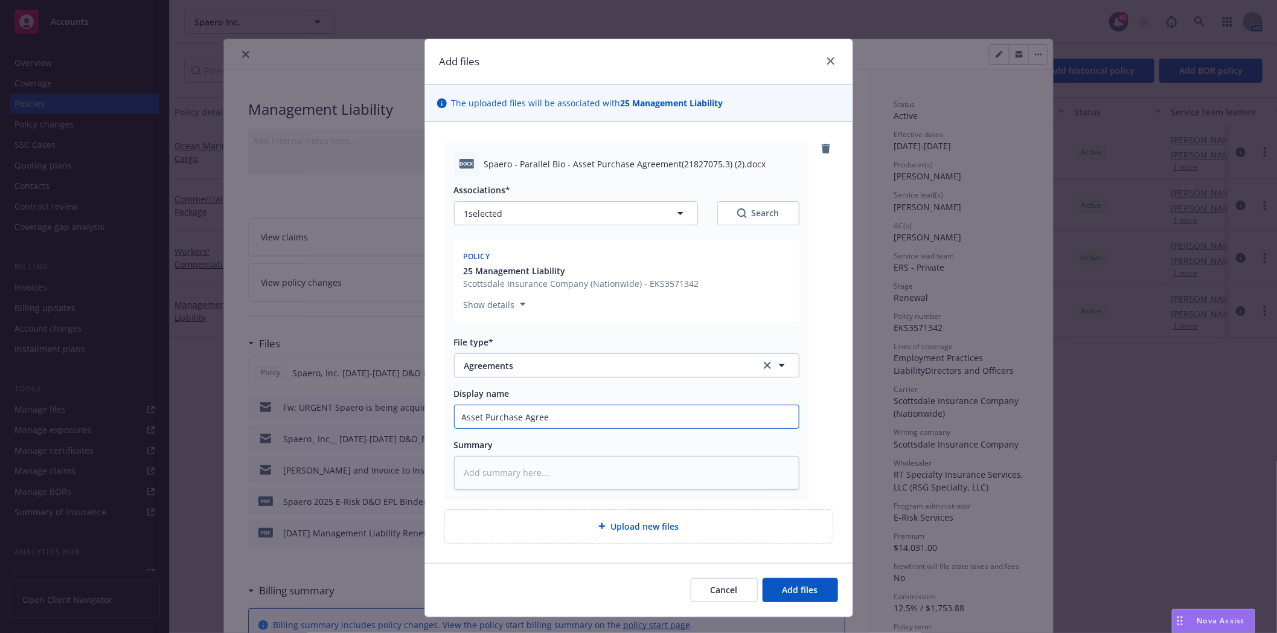
type input "Asset Purchase Agreem"
type textarea "x"
type input "Asset Purchase Agreeme"
type textarea "x"
type input "Asset Purchase Agreemet"
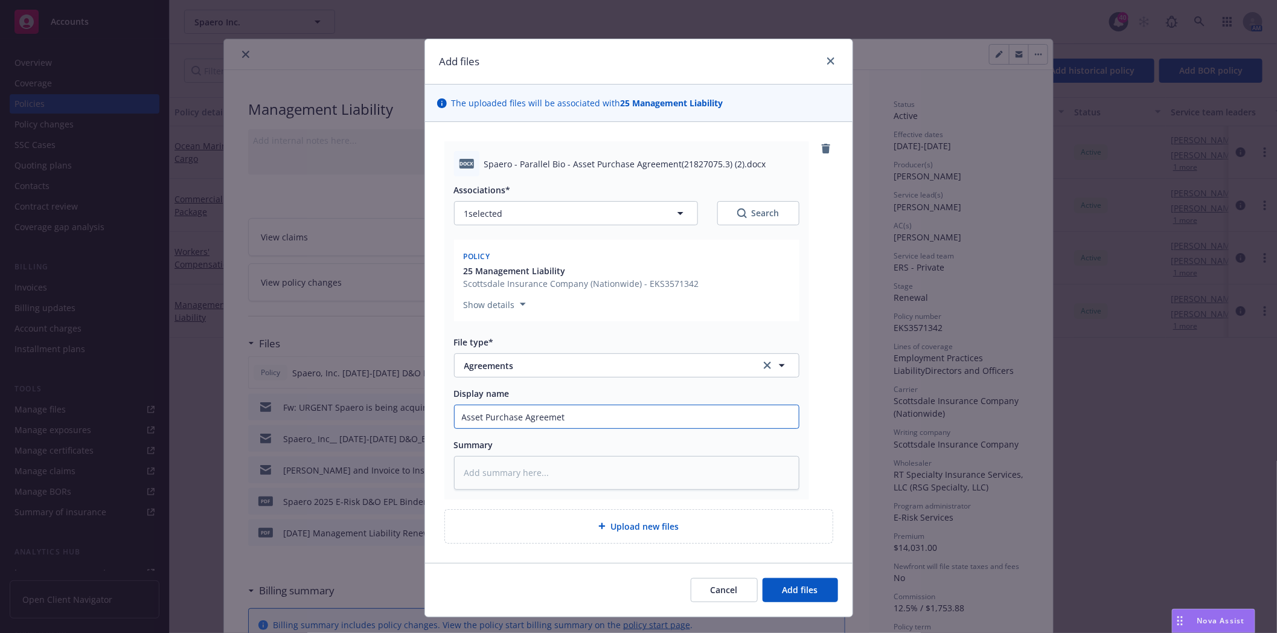
type textarea "x"
type input "Asset Purchase Agreeme"
type textarea "x"
type input "Asset Purchase Agreement"
type textarea "x"
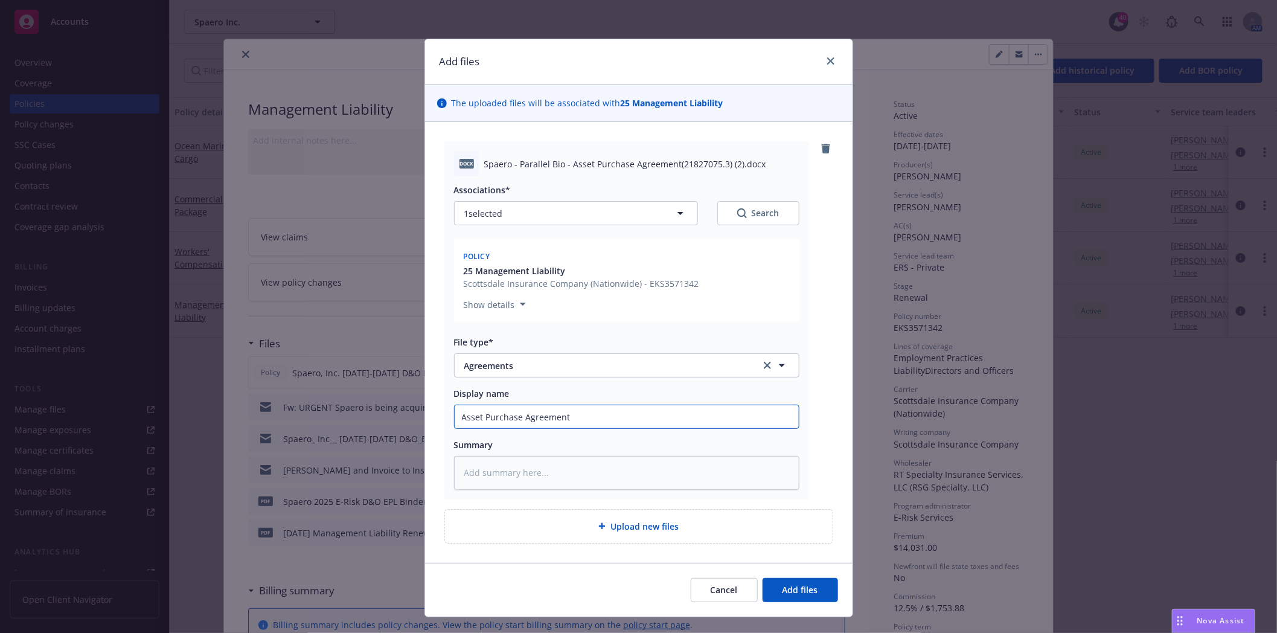
type input "Asset Purchase Agreement"
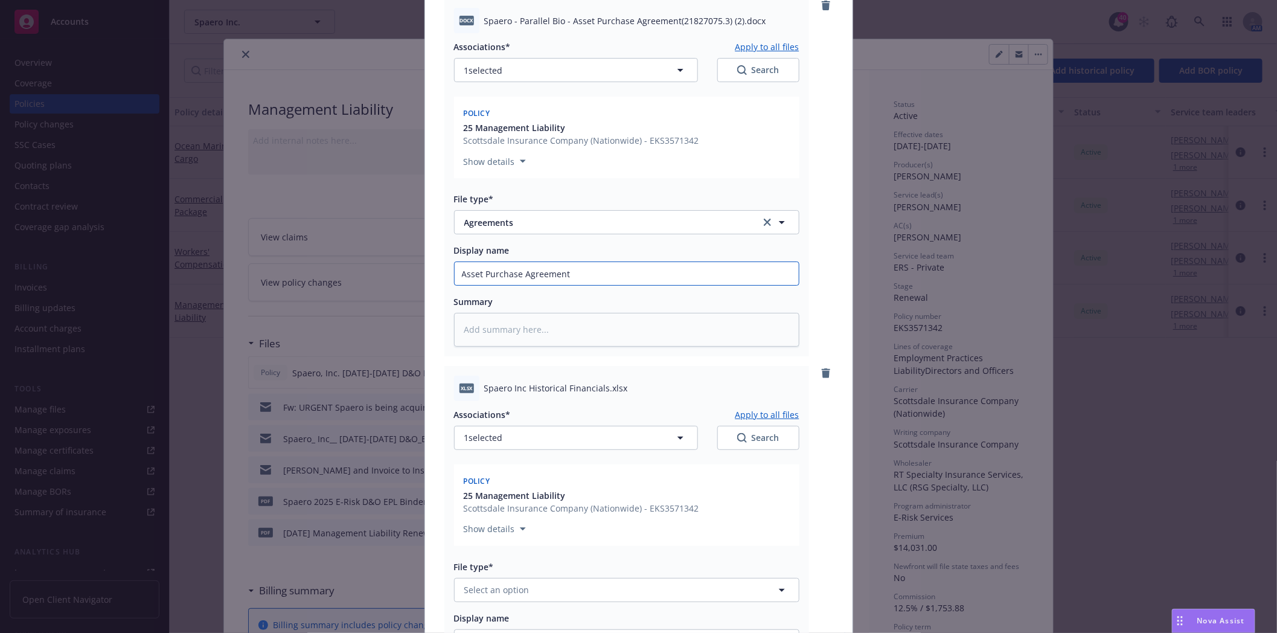
scroll to position [268, 0]
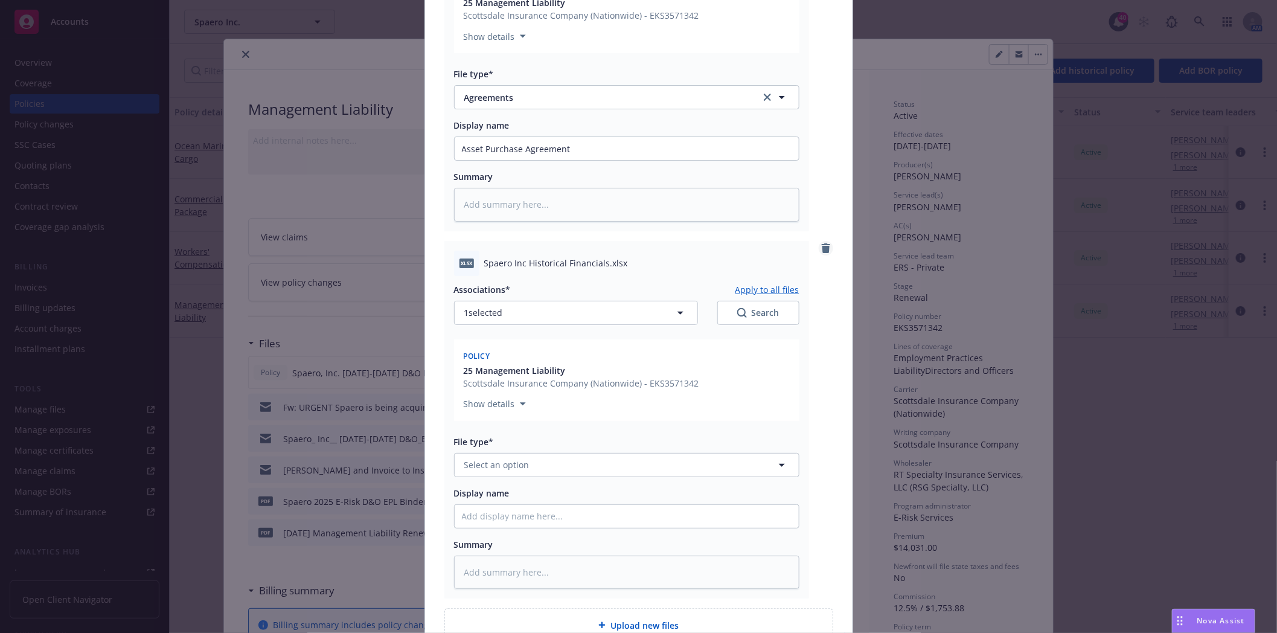
click at [822, 252] on icon "remove" at bounding box center [826, 248] width 8 height 10
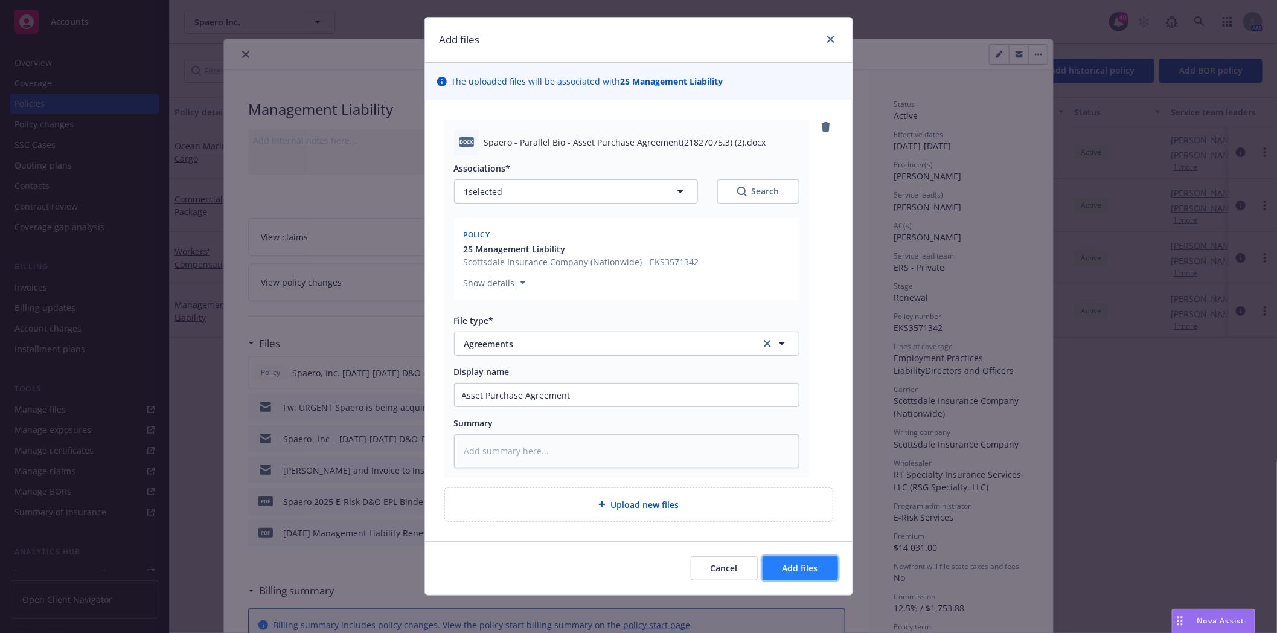
click at [794, 569] on span "Add files" at bounding box center [800, 567] width 36 height 11
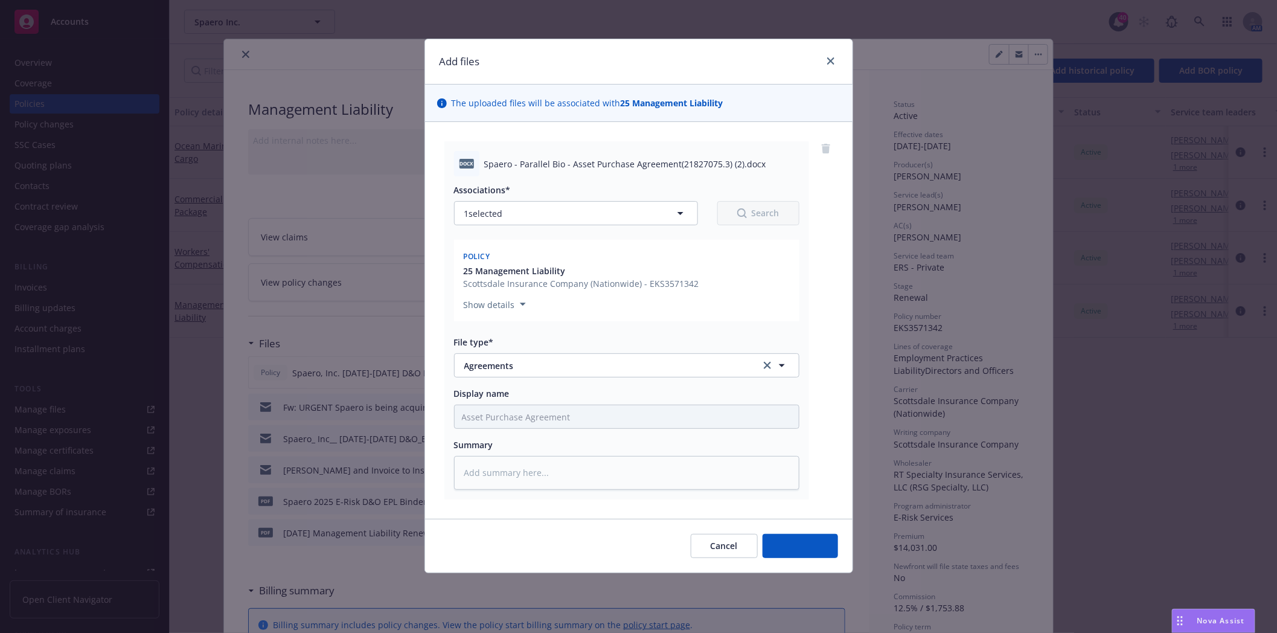
scroll to position [0, 0]
type textarea "x"
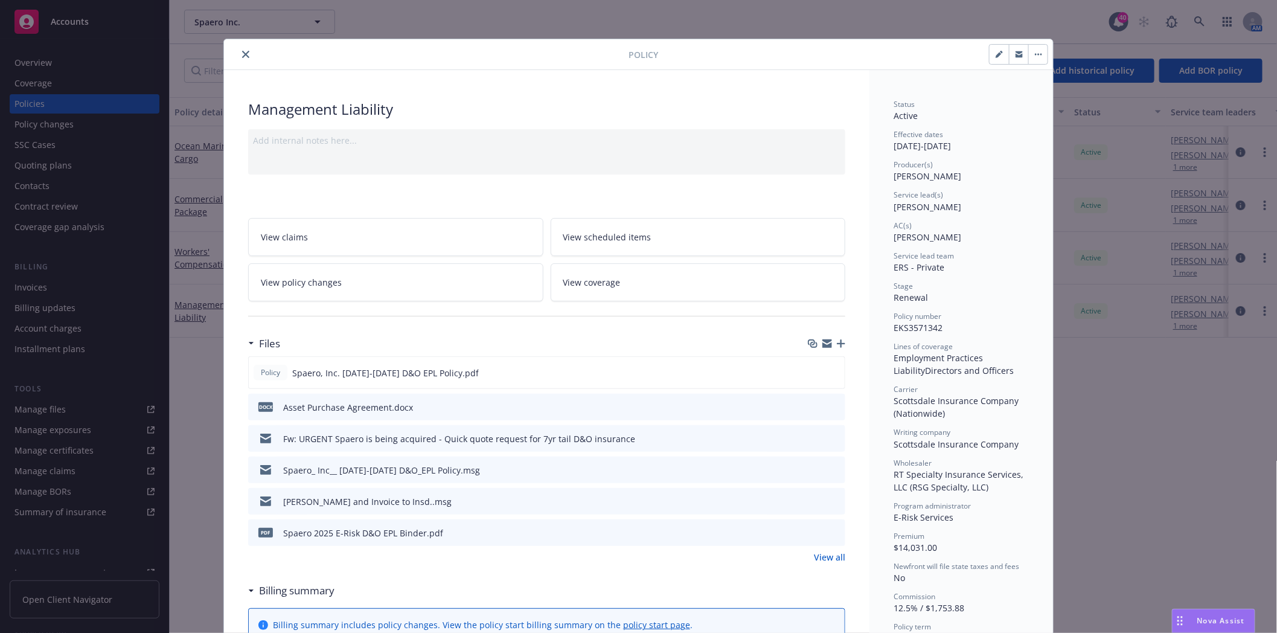
click at [242, 53] on icon "close" at bounding box center [245, 54] width 7 height 7
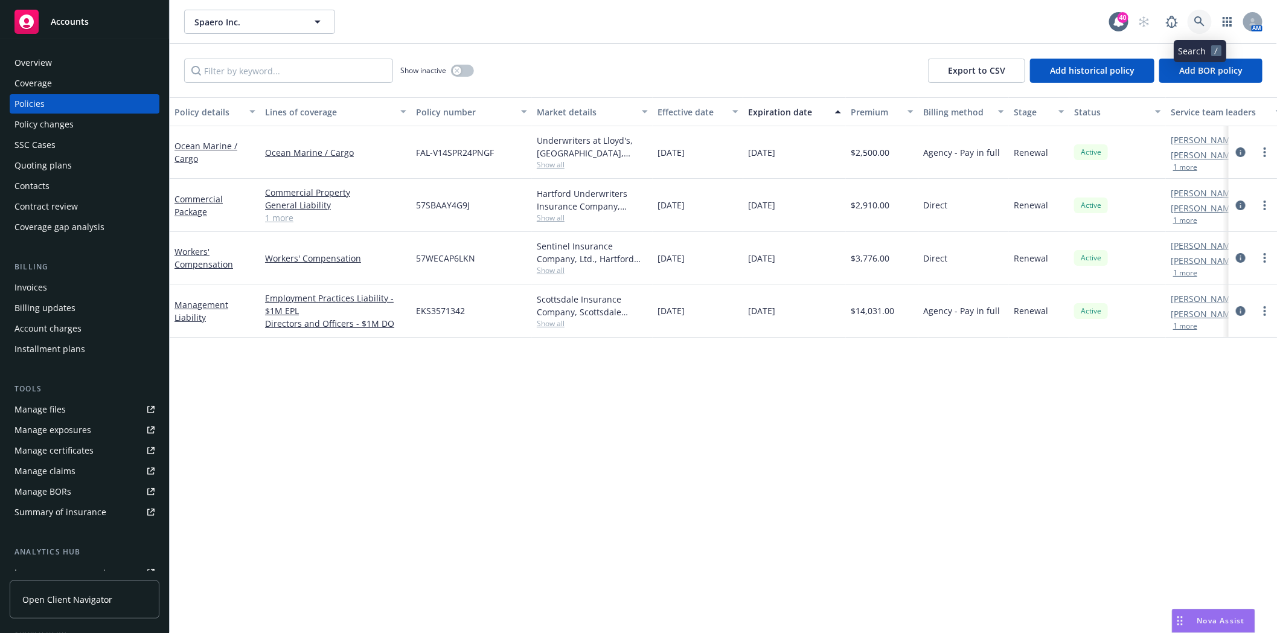
click at [1194, 24] on icon at bounding box center [1199, 21] width 11 height 11
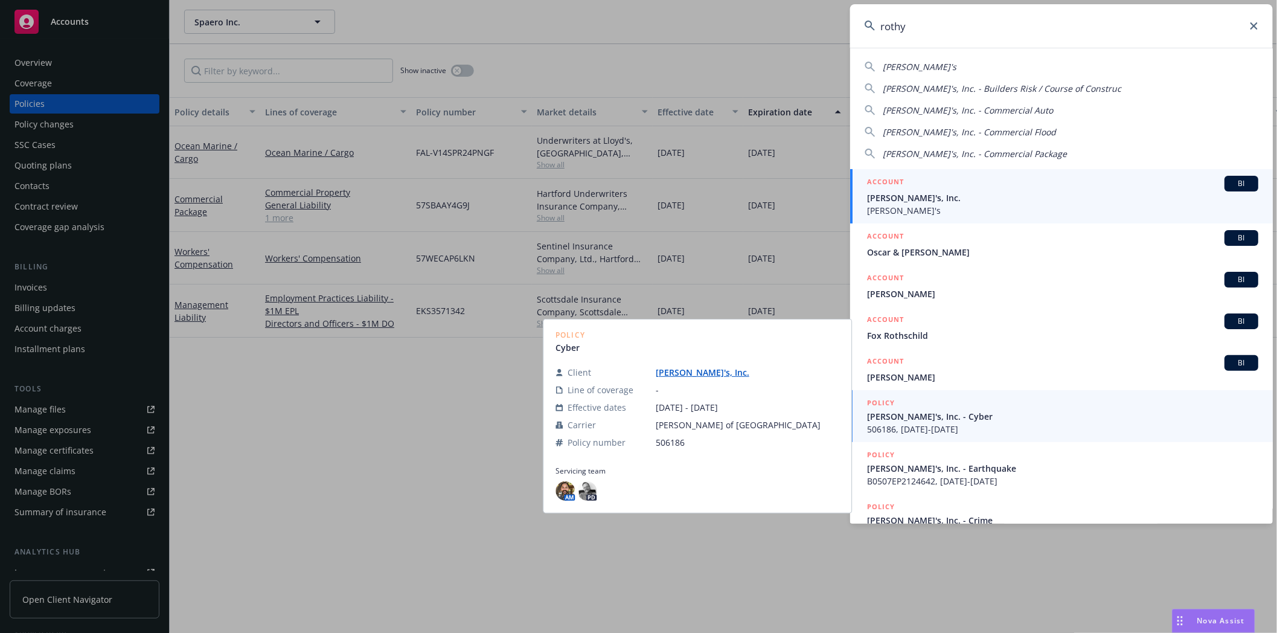
type input "rothy"
click at [936, 200] on span "Rothy's, Inc." at bounding box center [1062, 197] width 391 height 13
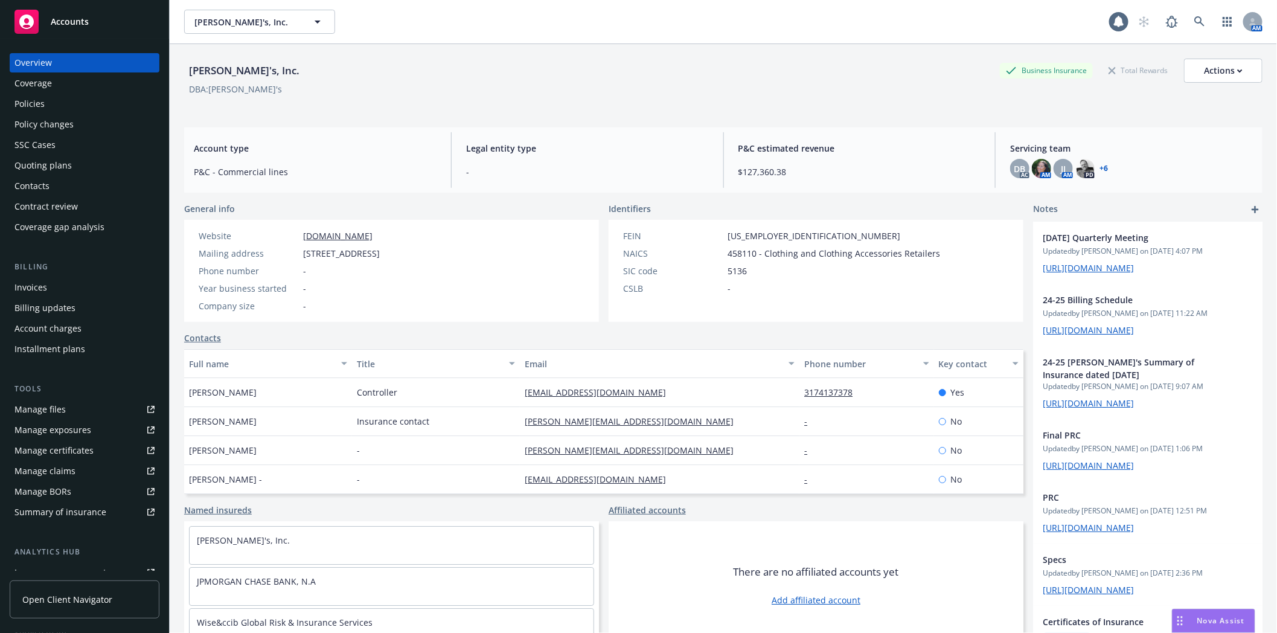
click at [48, 101] on div "Policies" at bounding box center [84, 103] width 140 height 19
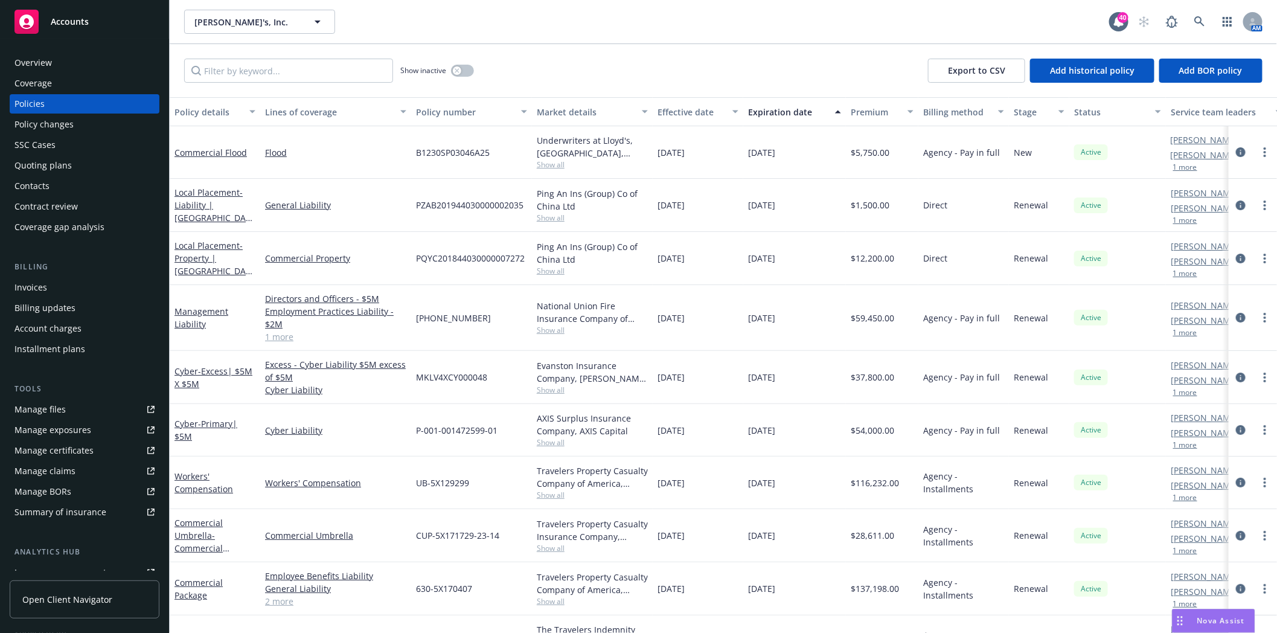
click at [188, 316] on div "Management Liability" at bounding box center [214, 317] width 81 height 25
click at [190, 311] on link "Management Liability" at bounding box center [201, 317] width 54 height 24
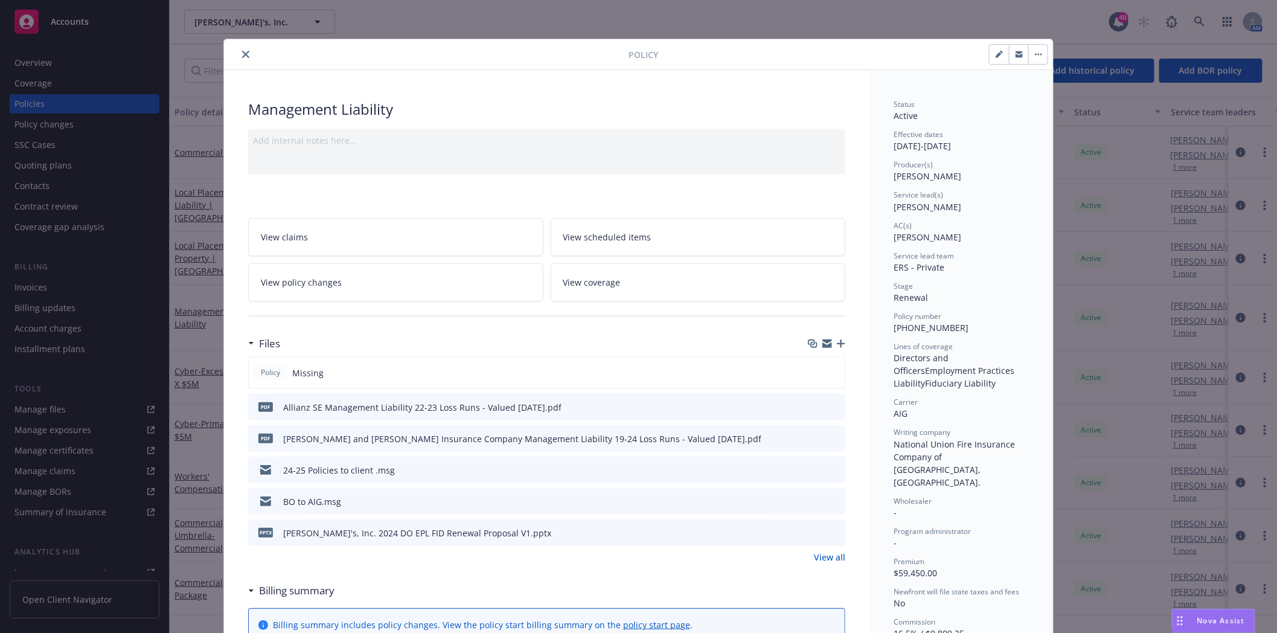
click at [823, 439] on div at bounding box center [825, 438] width 30 height 13
click at [810, 469] on icon "download file" at bounding box center [814, 467] width 8 height 7
click at [819, 560] on link "View all" at bounding box center [829, 556] width 31 height 13
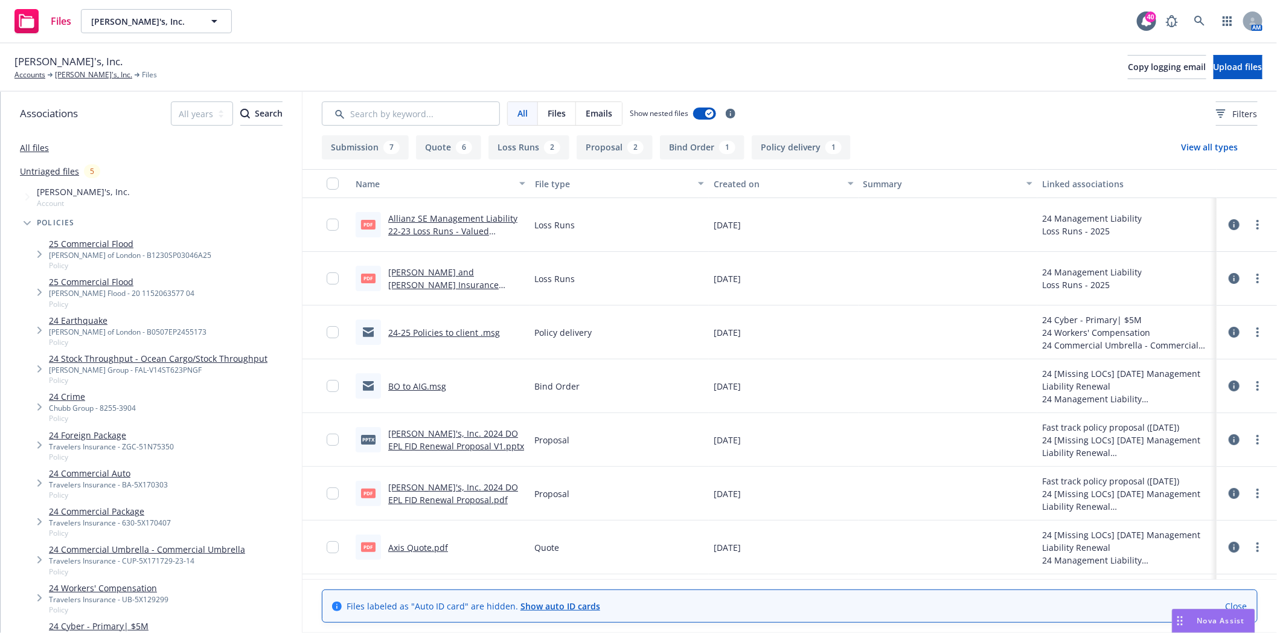
click at [423, 389] on link "BO to AIG.msg" at bounding box center [417, 385] width 58 height 11
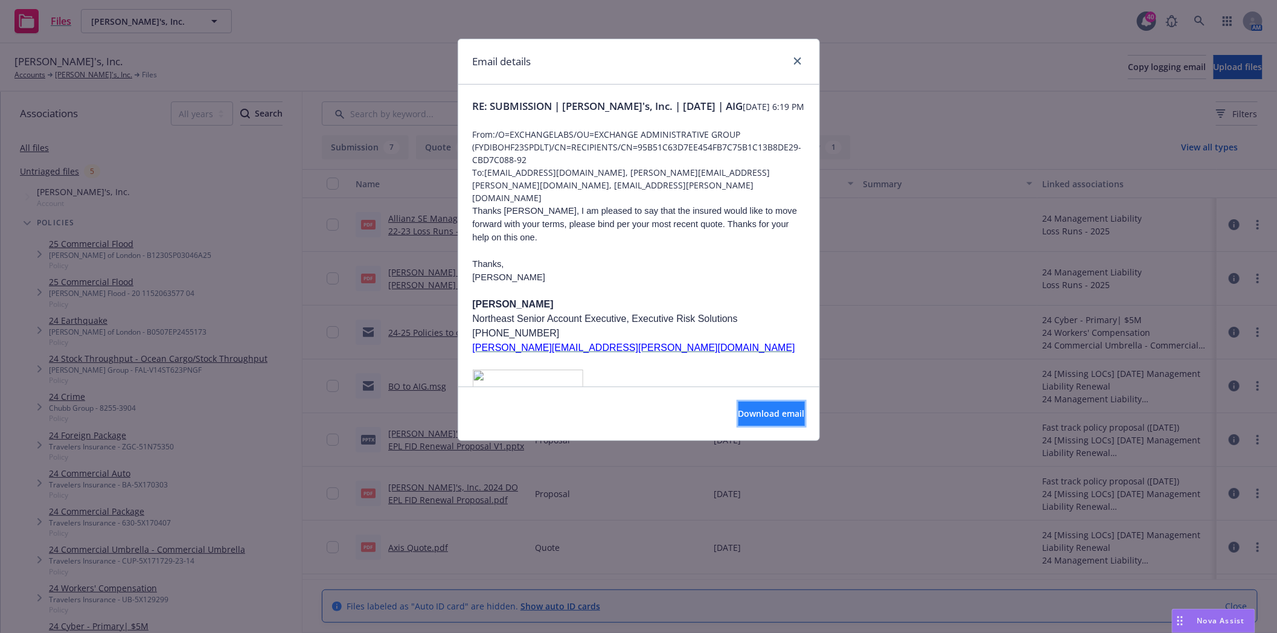
click at [738, 410] on span "Download email" at bounding box center [771, 412] width 66 height 11
click at [794, 62] on icon "close" at bounding box center [797, 60] width 7 height 7
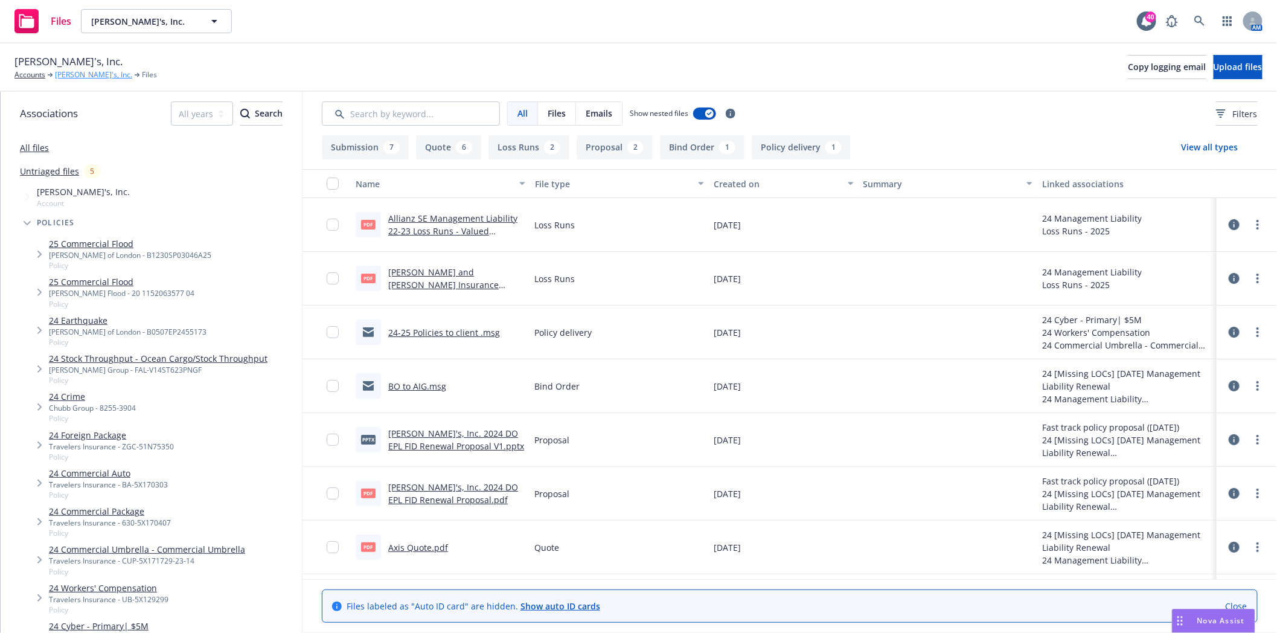
click at [80, 75] on link "Rothy's, Inc." at bounding box center [93, 74] width 77 height 11
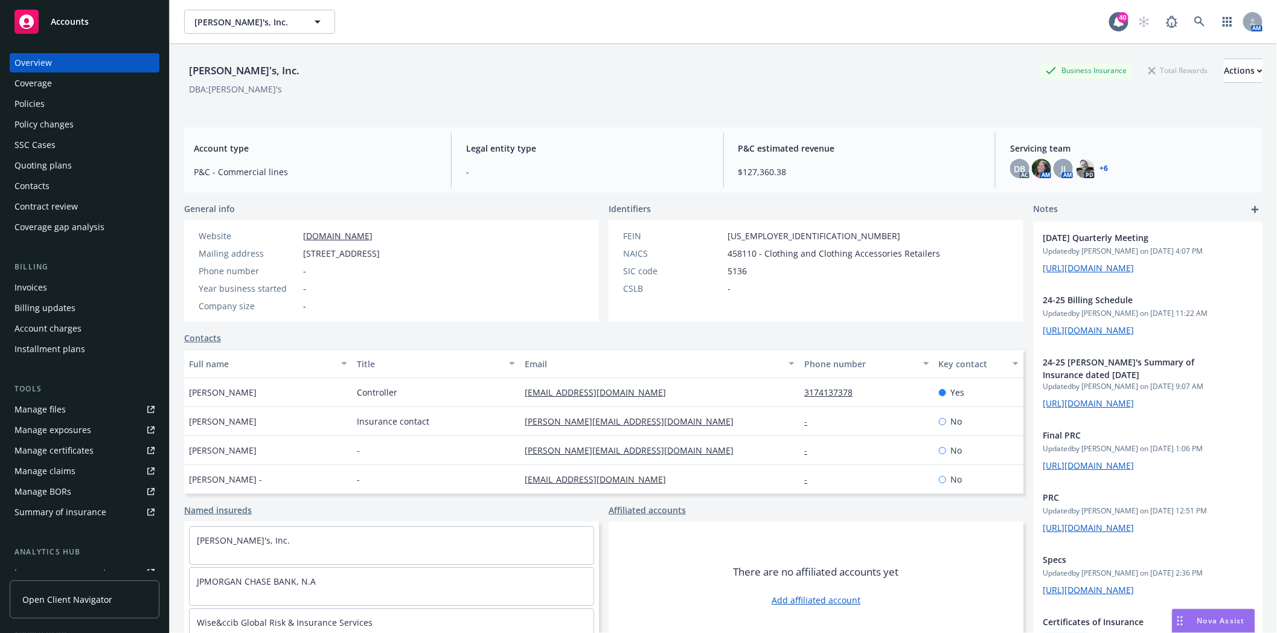
click at [34, 99] on div "Policies" at bounding box center [29, 103] width 30 height 19
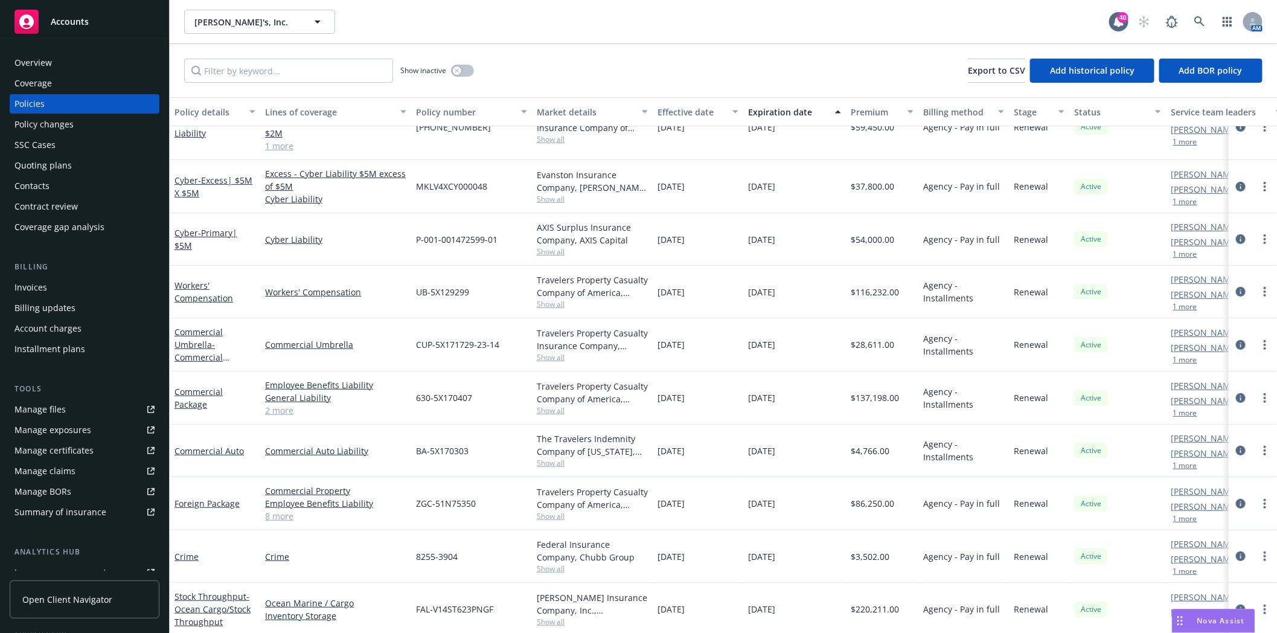
scroll to position [57, 0]
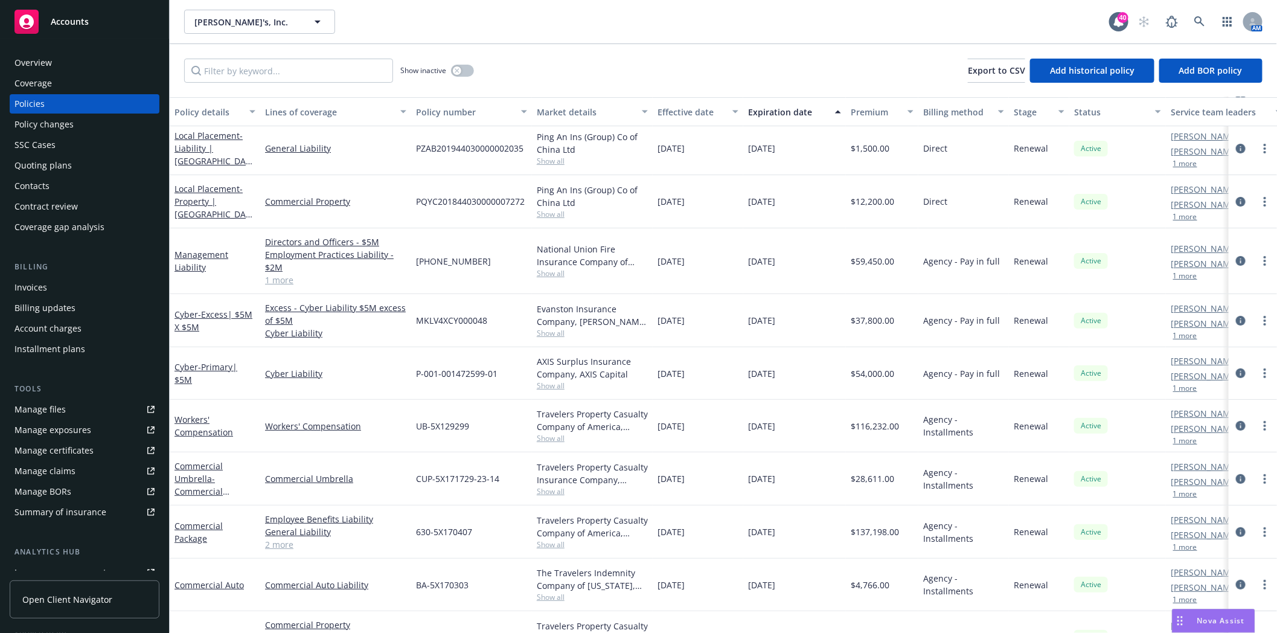
click at [44, 166] on div "Quoting plans" at bounding box center [42, 165] width 57 height 19
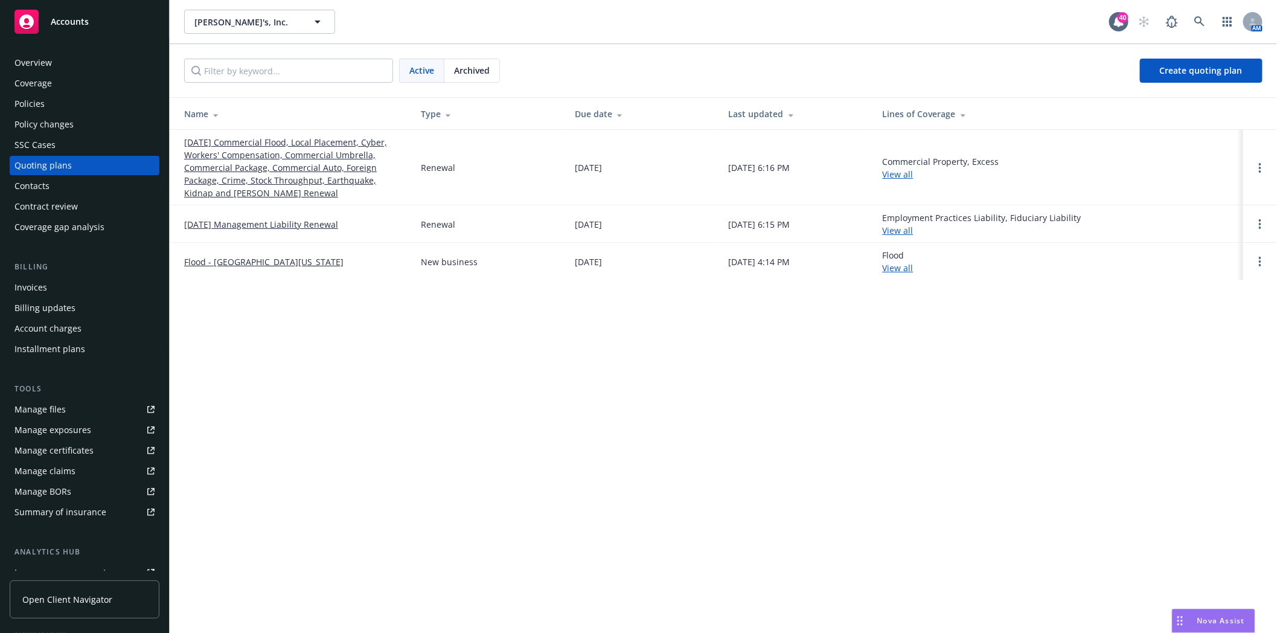
click at [480, 75] on span "Archived" at bounding box center [472, 70] width 36 height 13
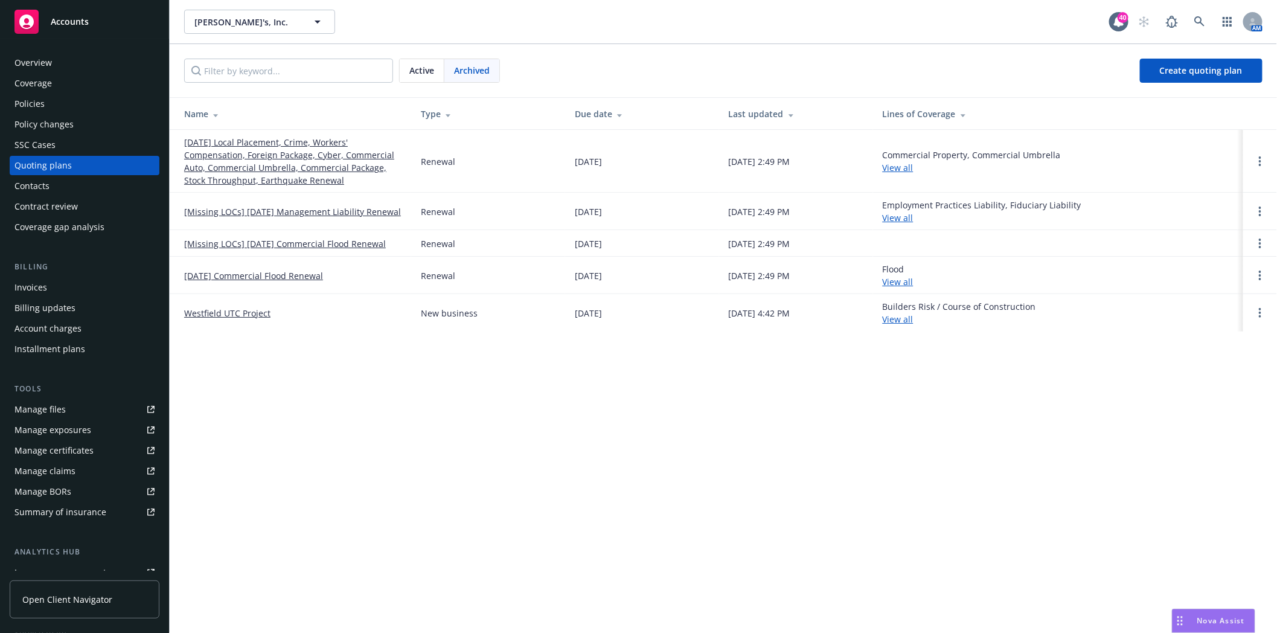
click at [247, 213] on link "[Missing LOCs] 11/30/24 Management Liability Renewal" at bounding box center [292, 211] width 217 height 13
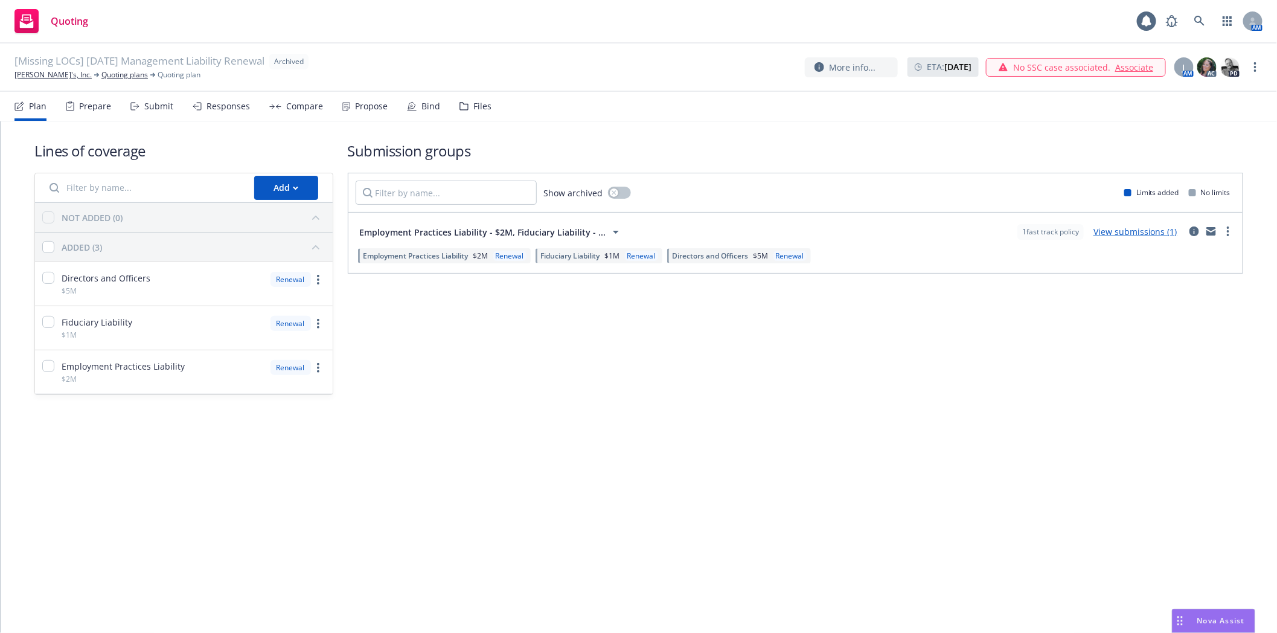
click at [465, 103] on div "Files" at bounding box center [475, 106] width 32 height 29
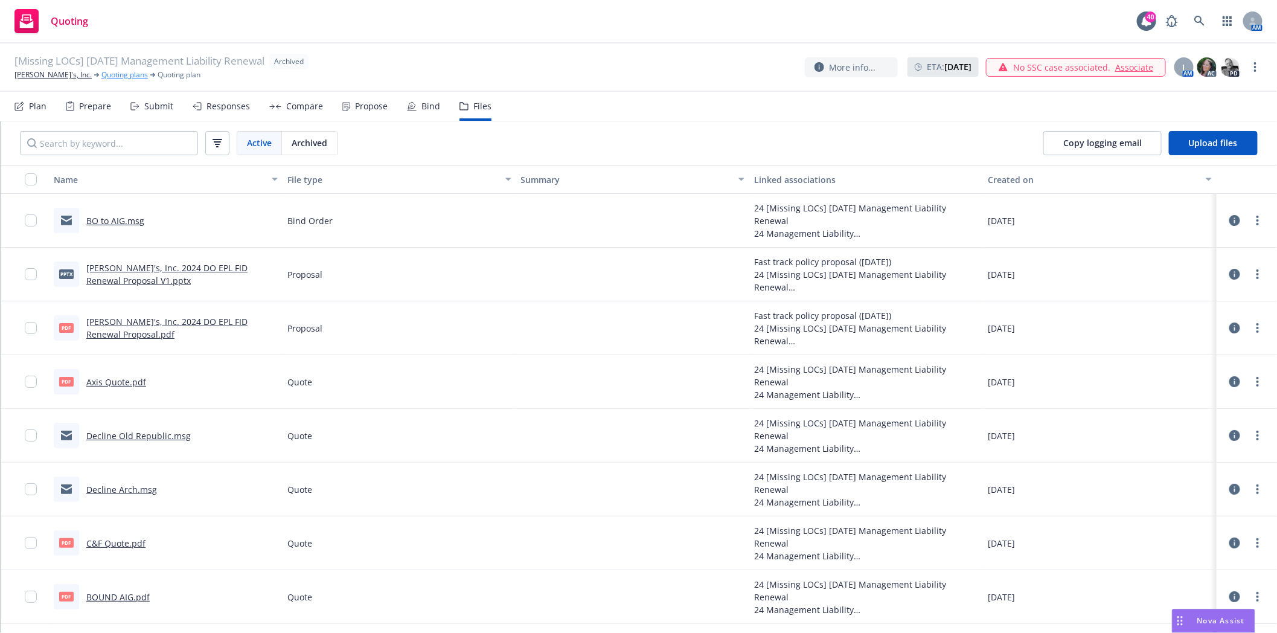
click at [101, 75] on link "Quoting plans" at bounding box center [124, 74] width 46 height 11
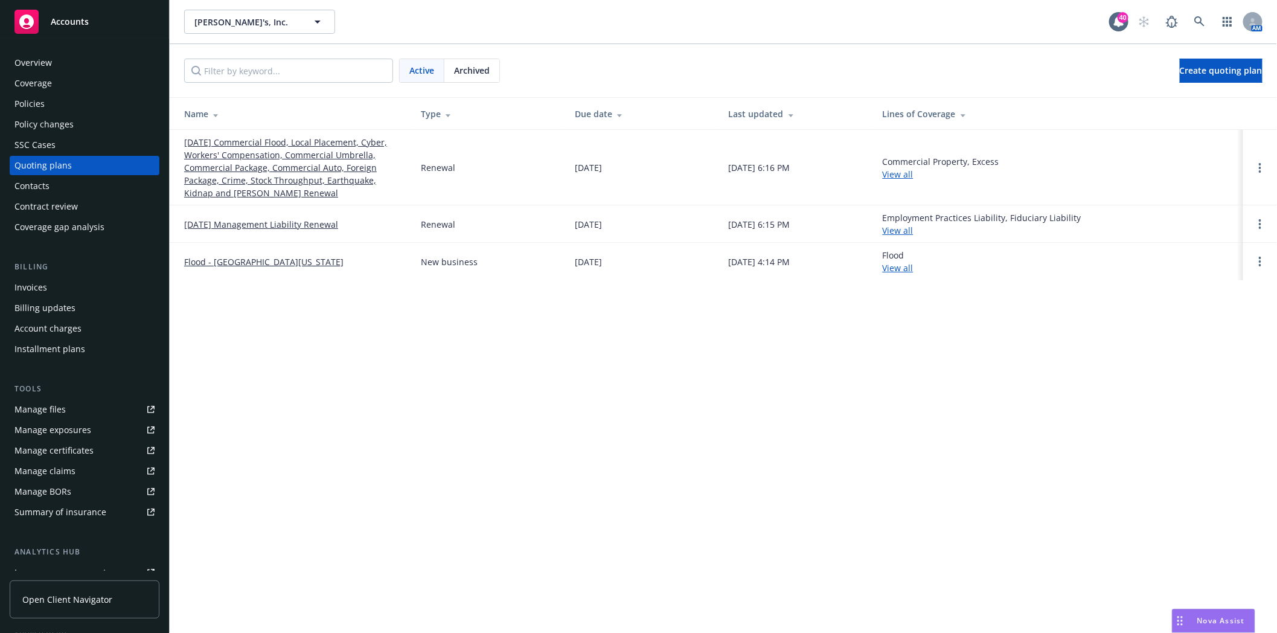
click at [262, 223] on link "[DATE] Management Liability Renewal" at bounding box center [261, 224] width 154 height 13
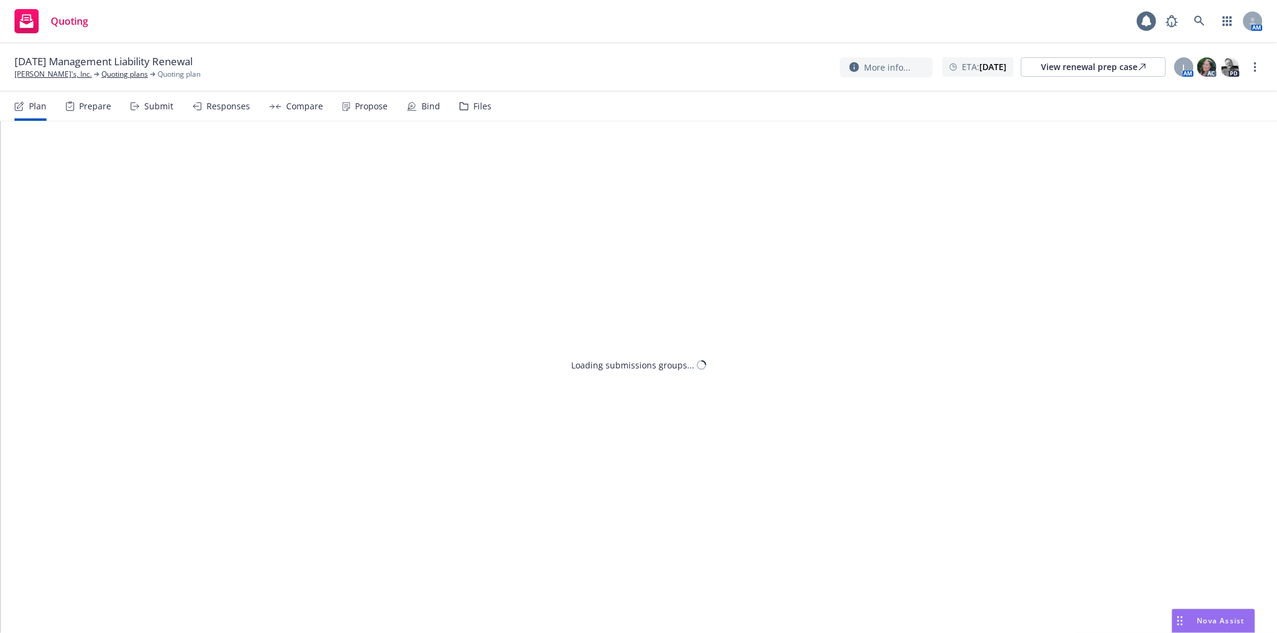
click at [477, 111] on div "Files" at bounding box center [475, 106] width 32 height 29
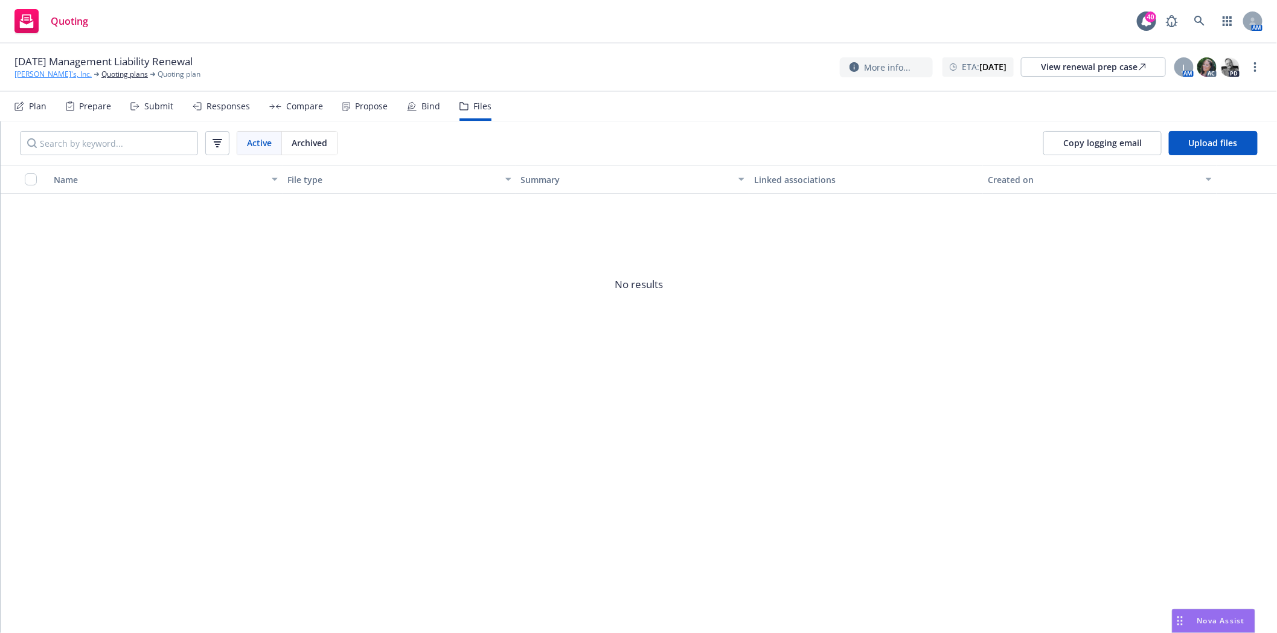
click at [35, 72] on link "[PERSON_NAME]'s, Inc." at bounding box center [52, 74] width 77 height 11
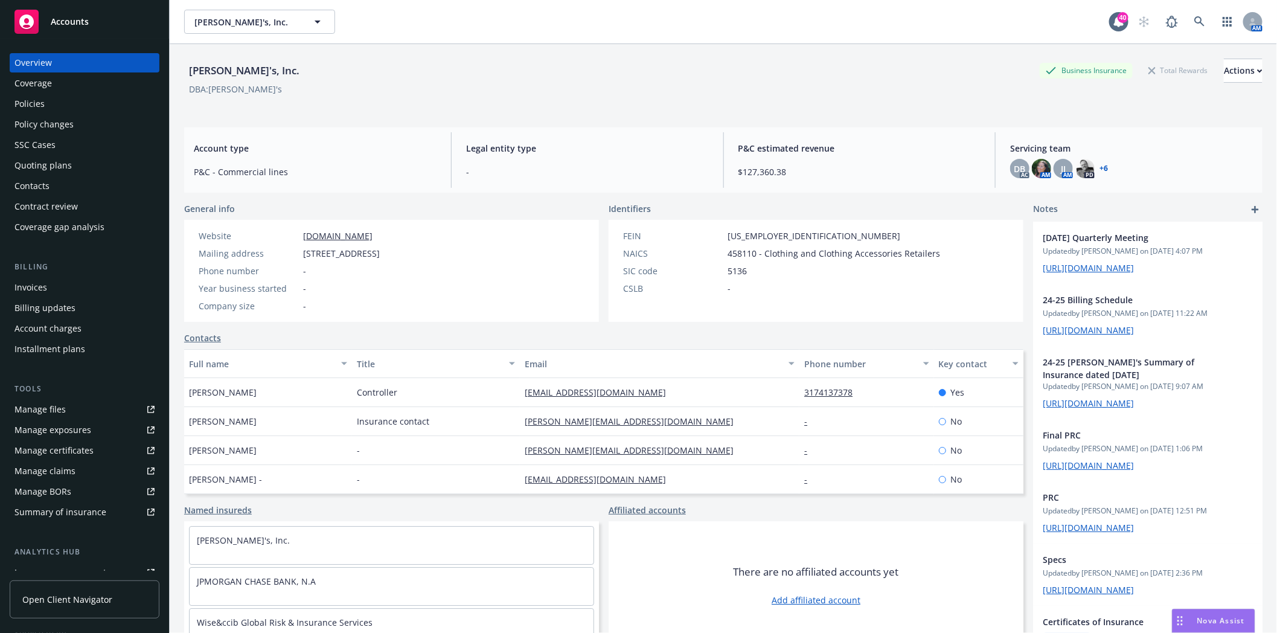
click at [38, 104] on div "Policies" at bounding box center [29, 103] width 30 height 19
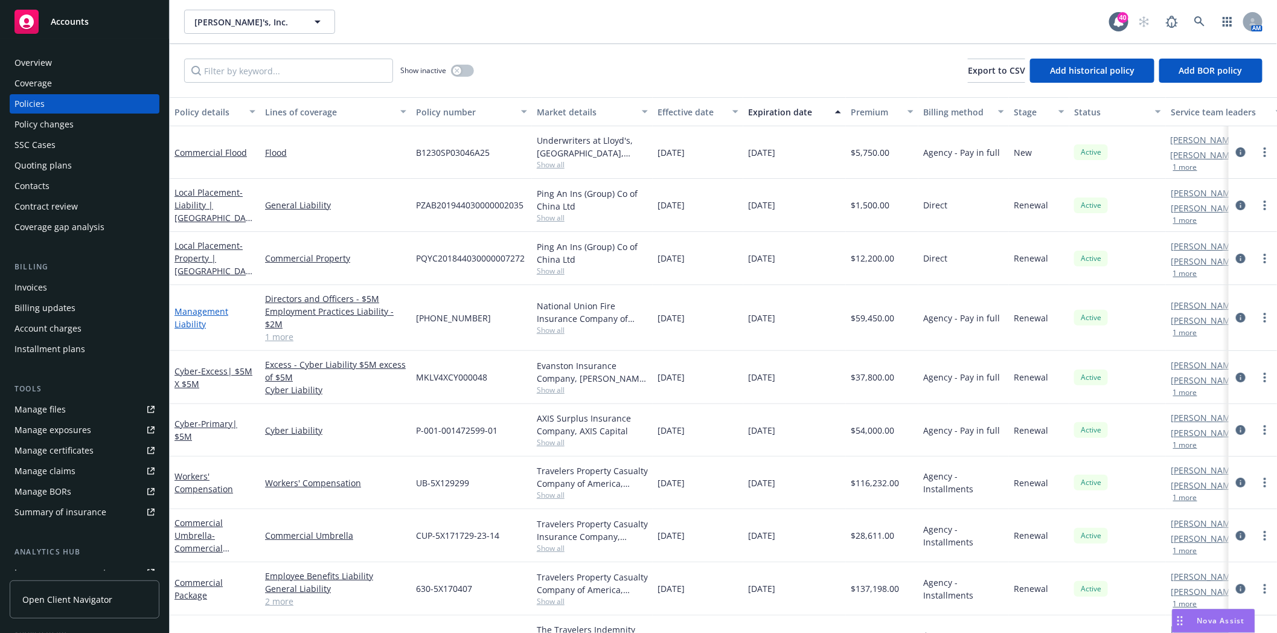
click at [189, 310] on link "Management Liability" at bounding box center [201, 317] width 54 height 24
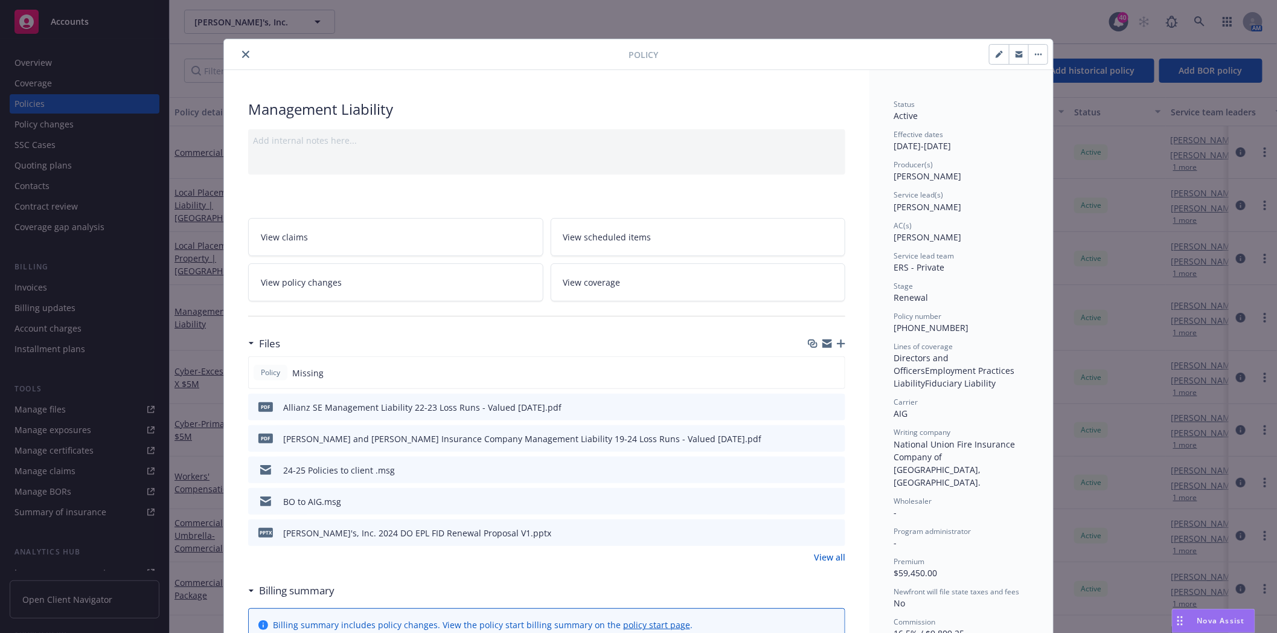
click at [244, 56] on icon "close" at bounding box center [245, 54] width 7 height 7
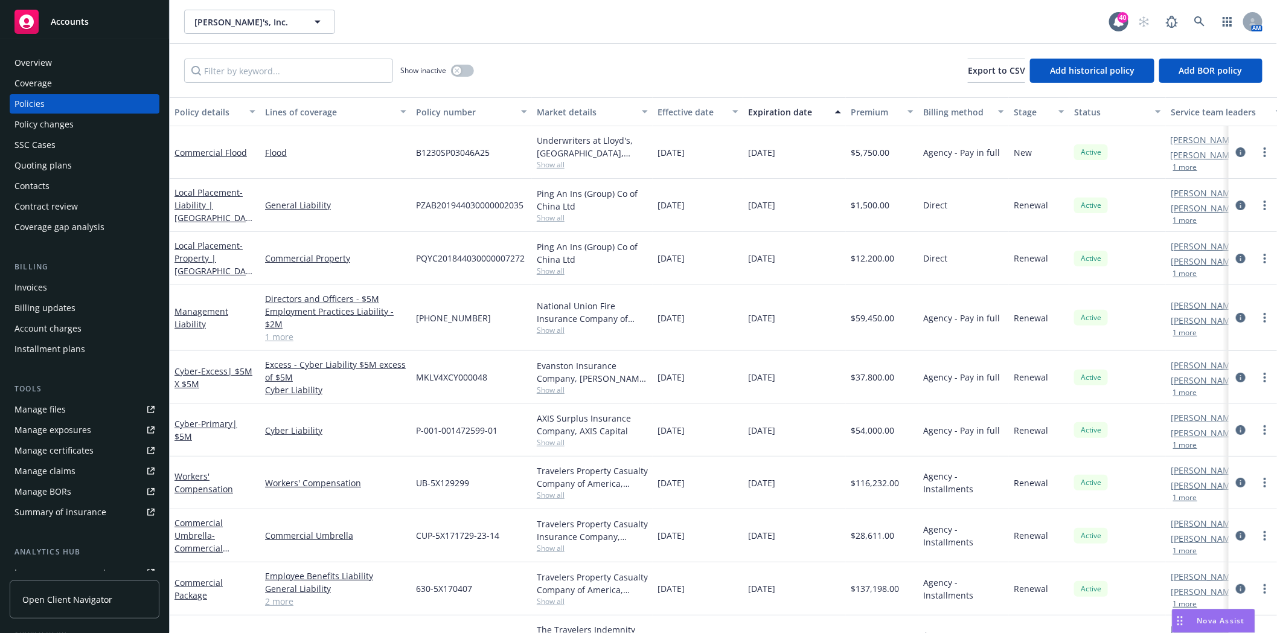
click at [48, 281] on div "Invoices" at bounding box center [84, 287] width 140 height 19
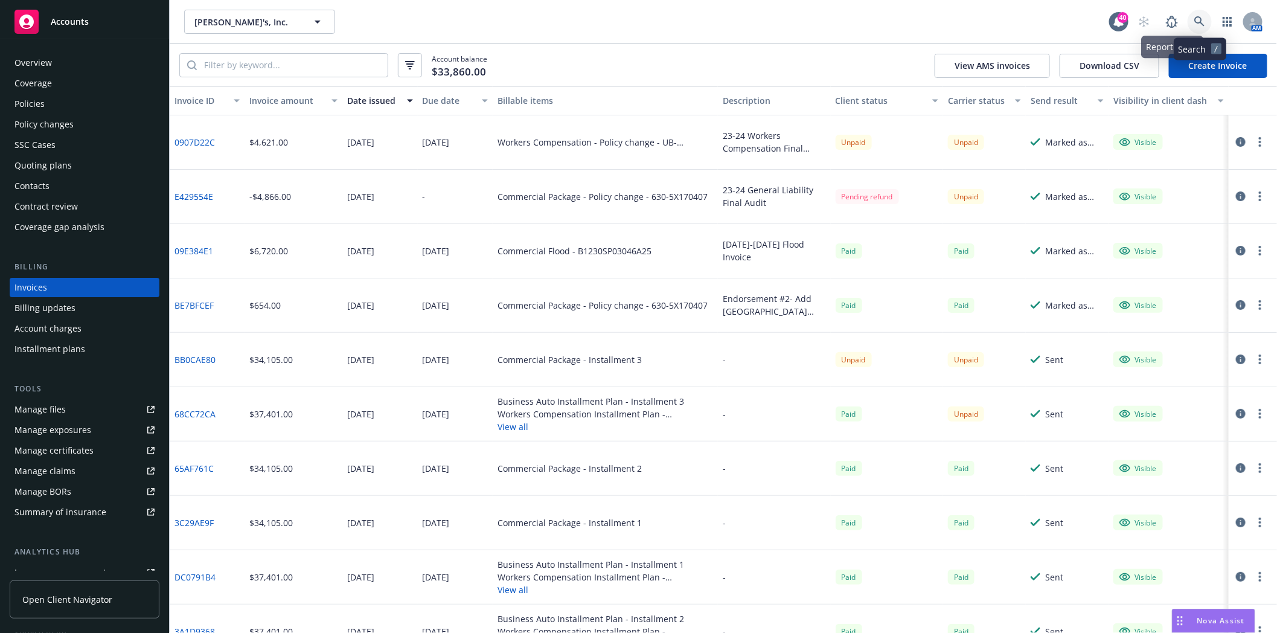
click at [1197, 18] on icon at bounding box center [1199, 21] width 11 height 11
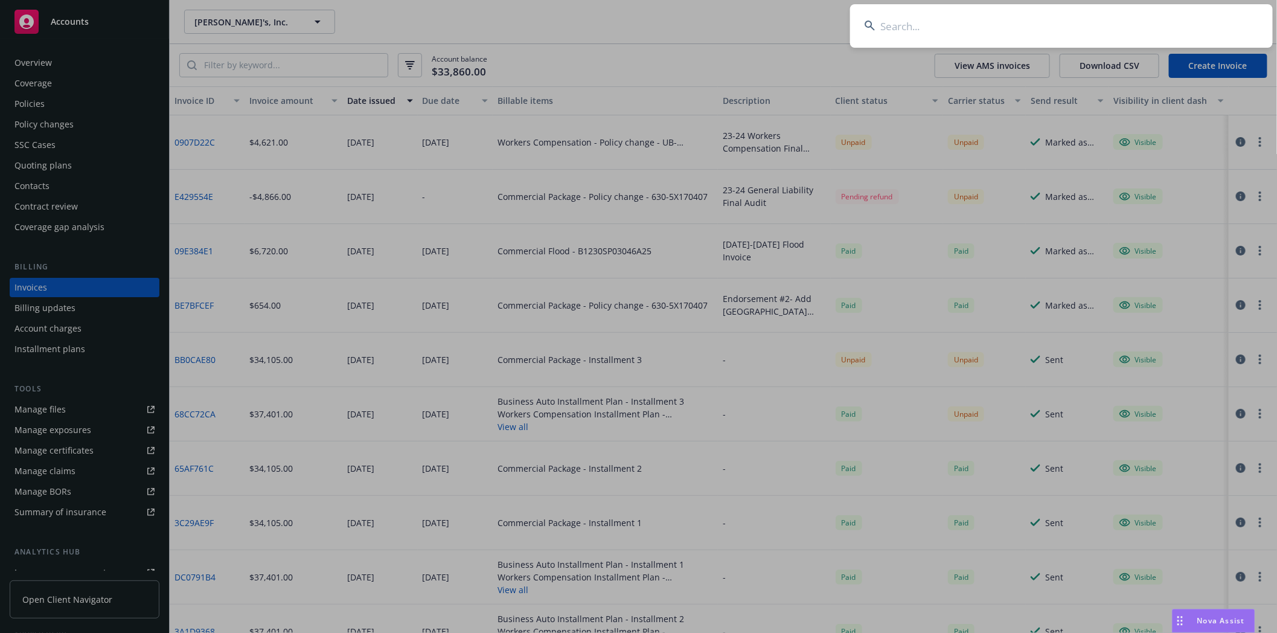
click at [945, 20] on input at bounding box center [1061, 25] width 423 height 43
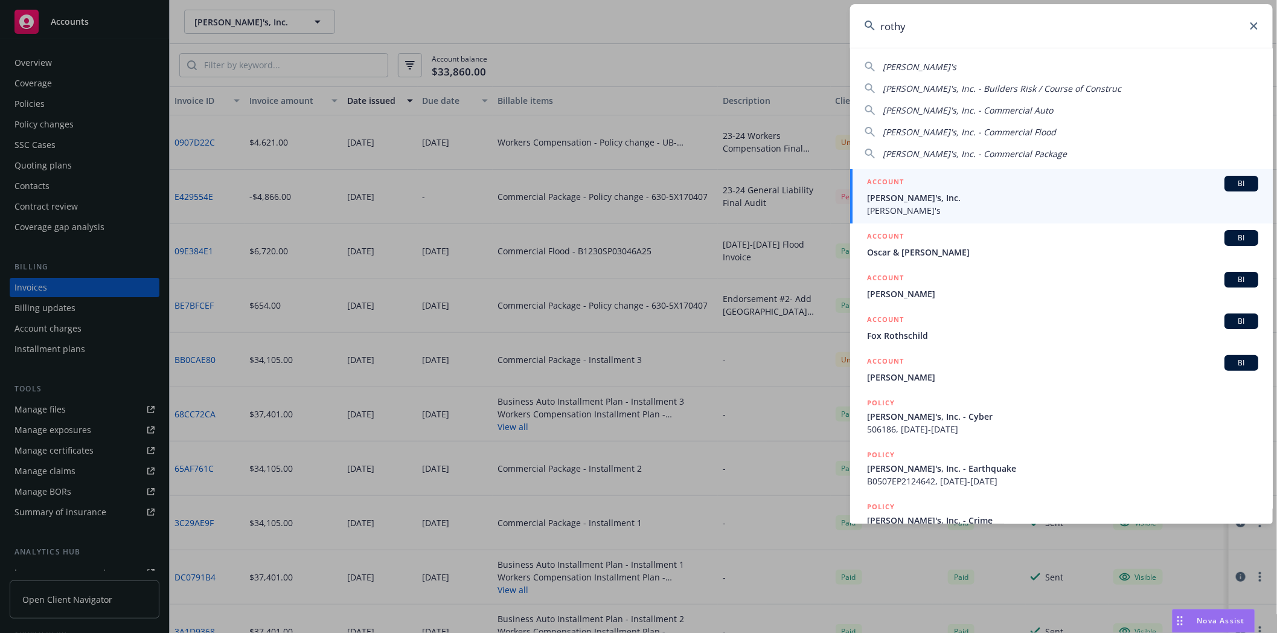
type input "rothy"
click at [922, 200] on span "[PERSON_NAME]'s, Inc." at bounding box center [1062, 197] width 391 height 13
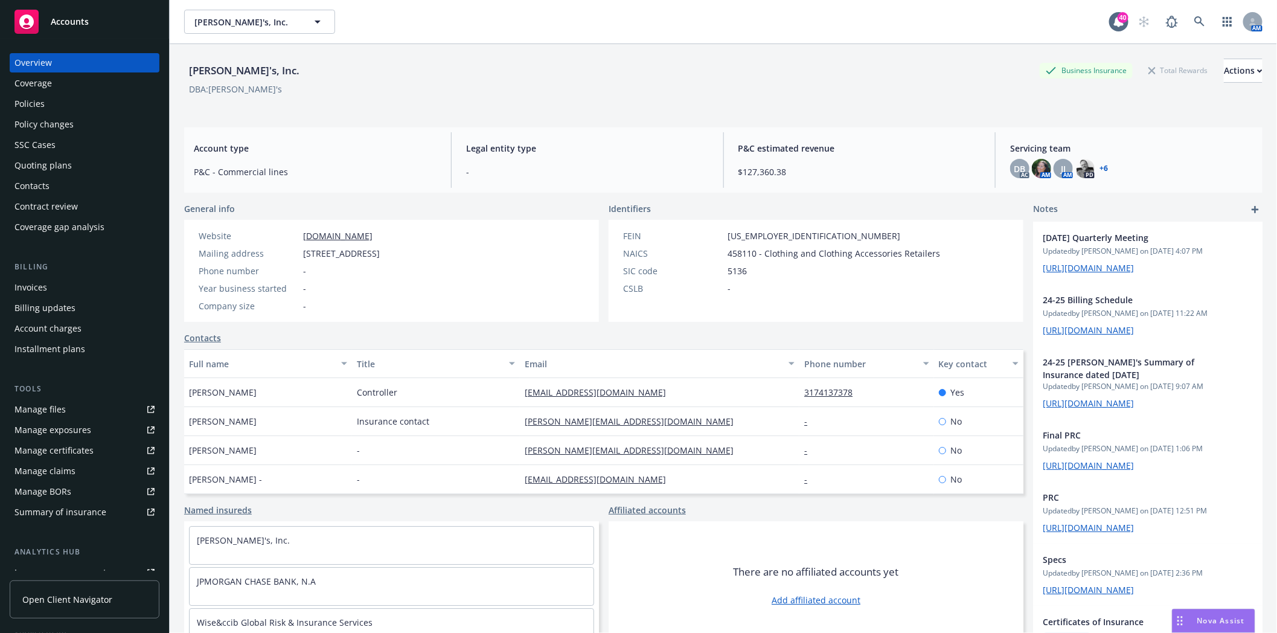
click at [33, 105] on div "Policies" at bounding box center [29, 103] width 30 height 19
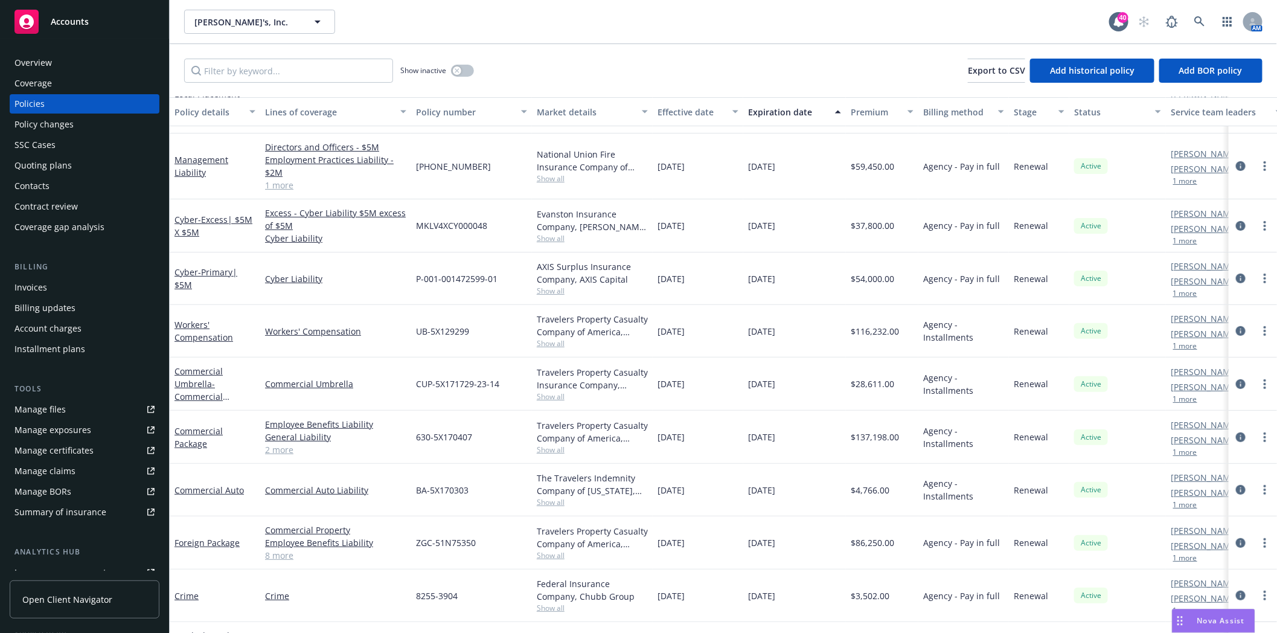
scroll to position [57, 0]
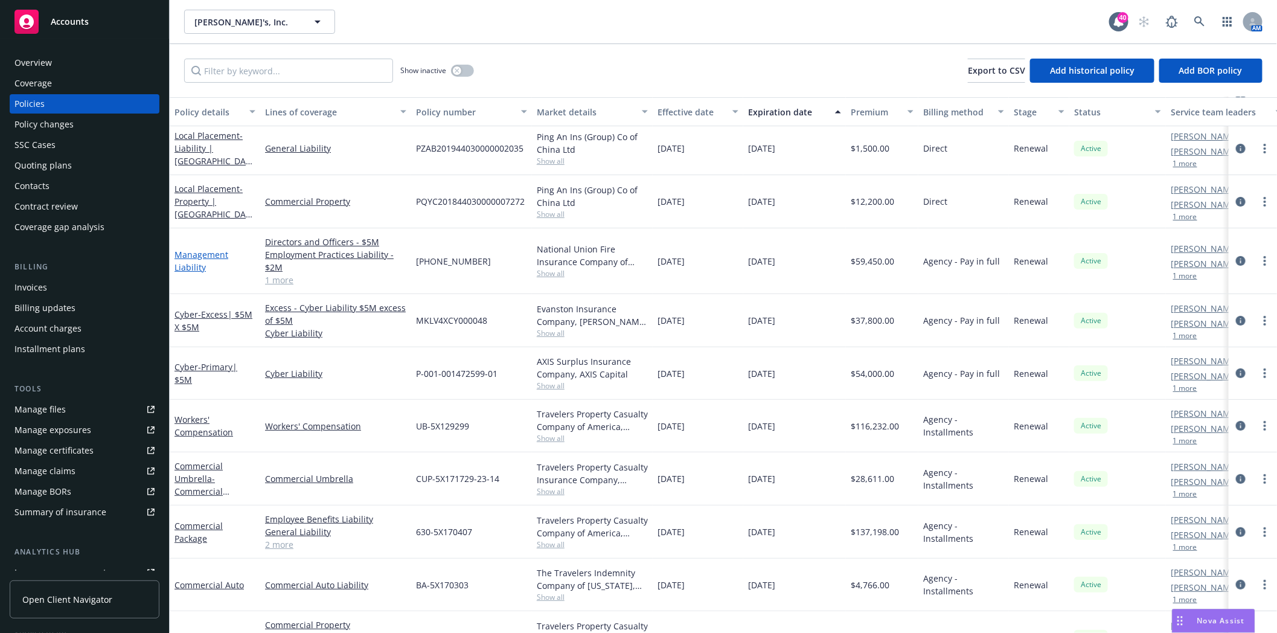
click at [184, 255] on link "Management Liability" at bounding box center [201, 261] width 54 height 24
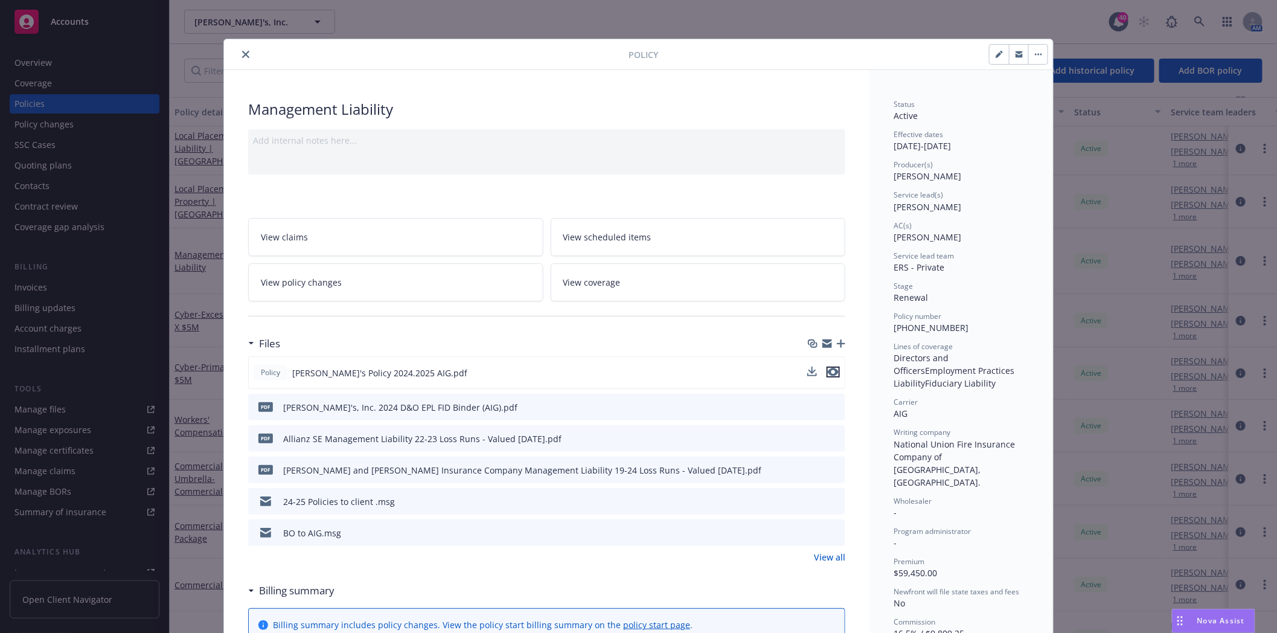
click at [834, 371] on button "preview file" at bounding box center [832, 371] width 13 height 11
click at [238, 52] on button "close" at bounding box center [245, 54] width 14 height 14
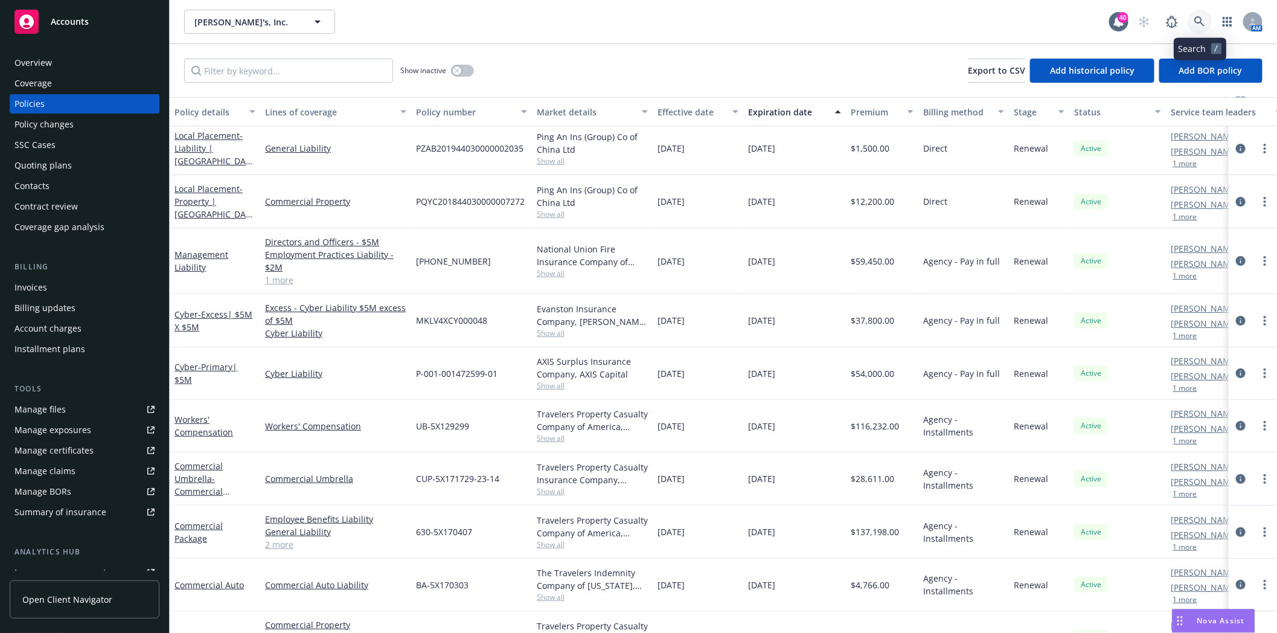
click at [1199, 22] on icon at bounding box center [1199, 21] width 10 height 10
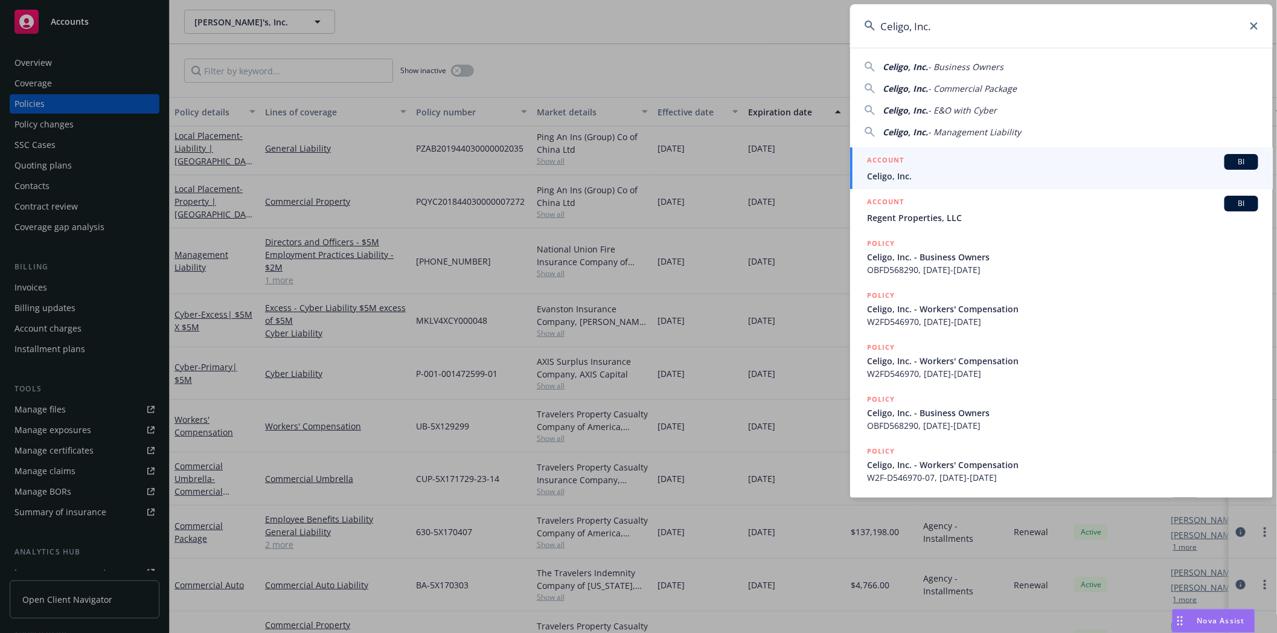
type input "Celigo, Inc."
click at [901, 164] on h5 "ACCOUNT" at bounding box center [885, 161] width 37 height 14
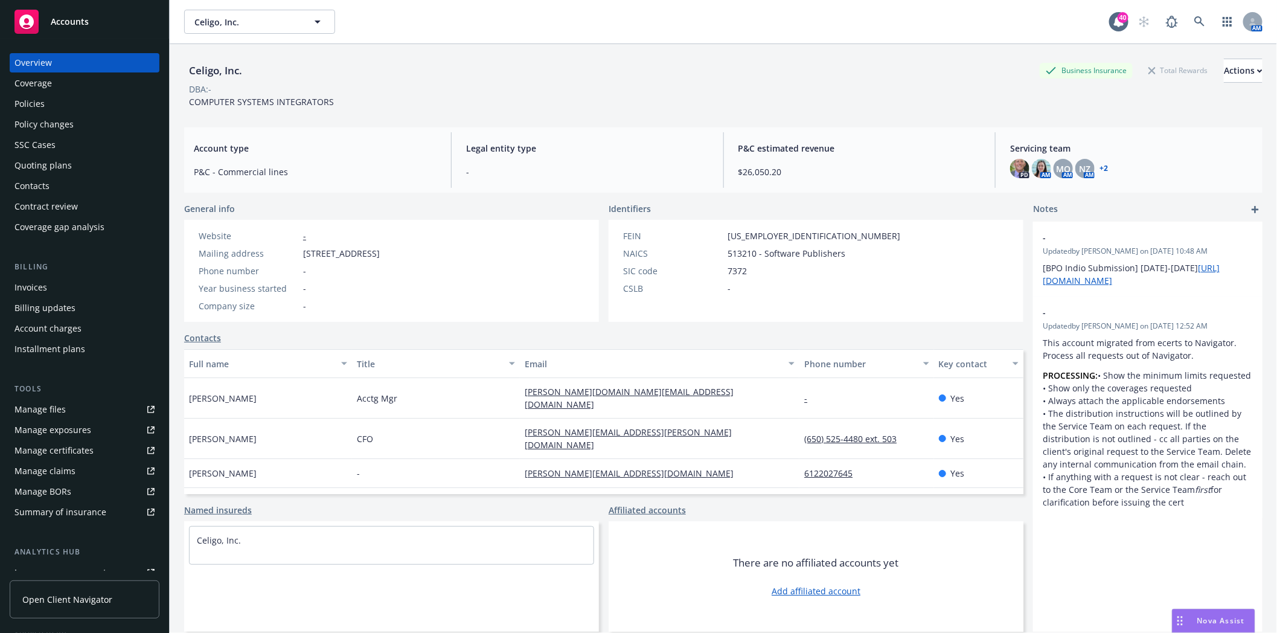
click at [70, 100] on div "Policies" at bounding box center [84, 103] width 140 height 19
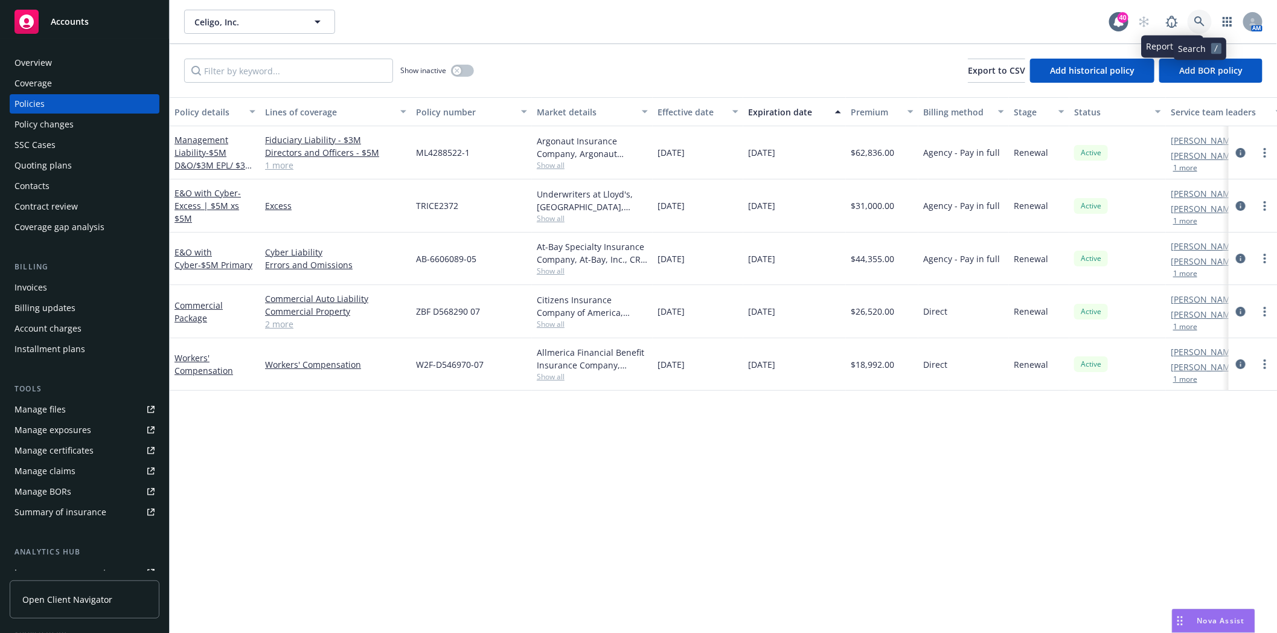
click at [1199, 22] on icon at bounding box center [1199, 21] width 10 height 10
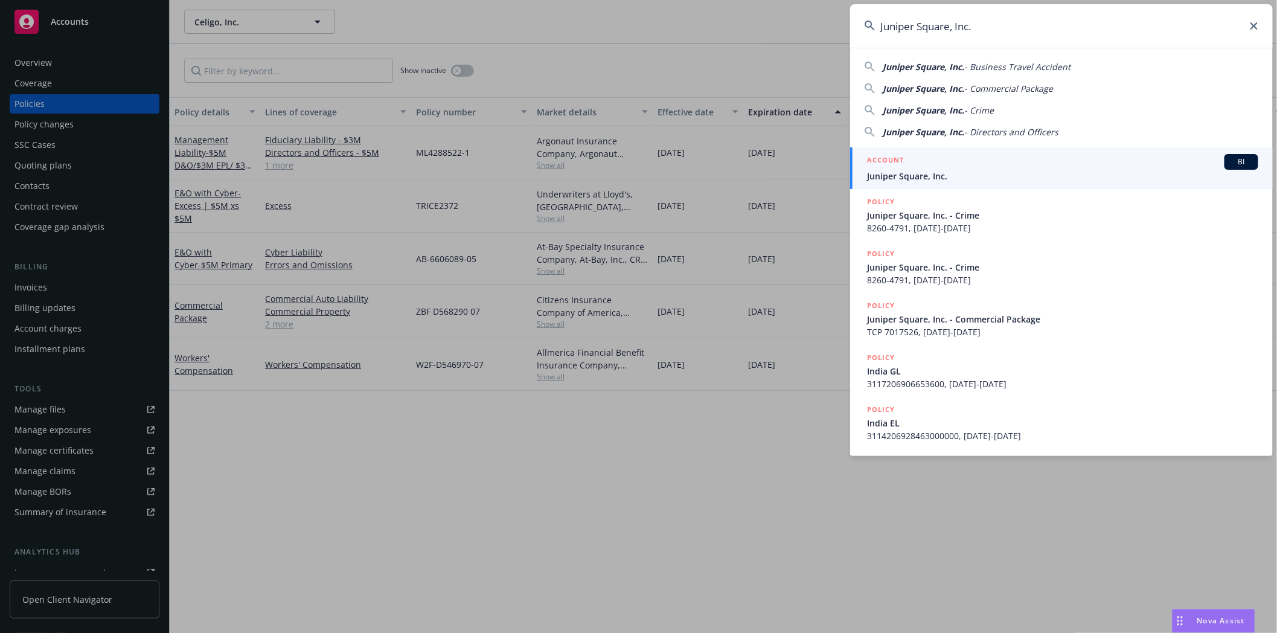
type input "Juniper Square, Inc."
click at [943, 167] on div "ACCOUNT BI" at bounding box center [1062, 162] width 391 height 16
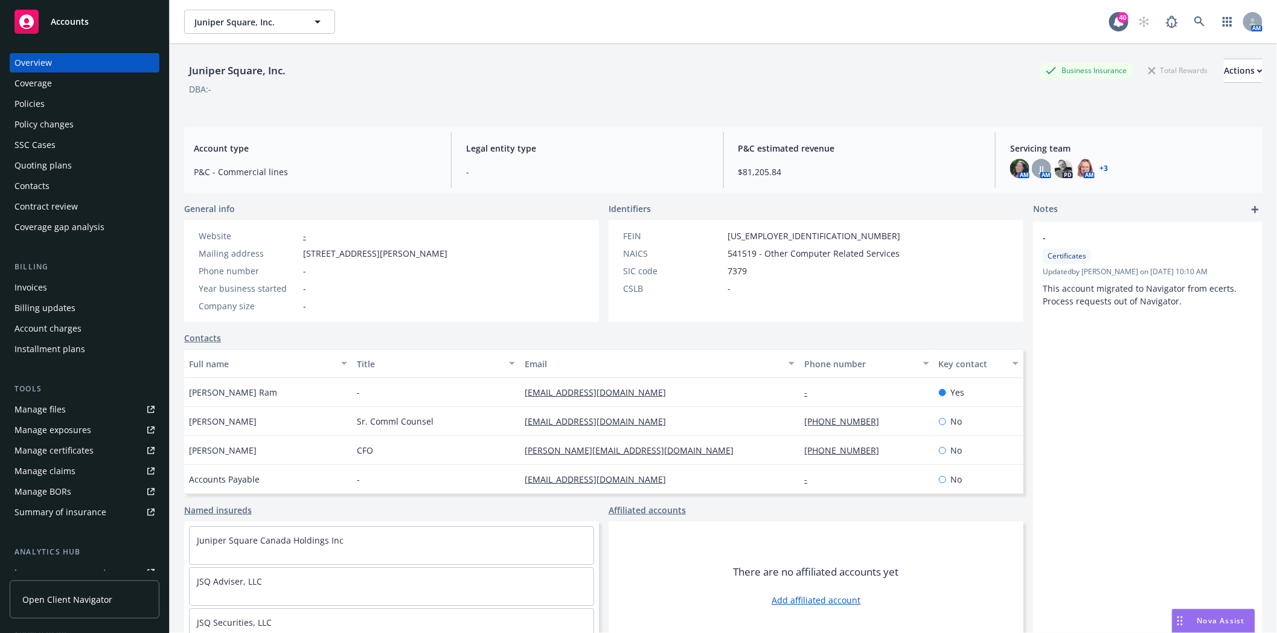
click at [55, 110] on div "Policies" at bounding box center [84, 103] width 140 height 19
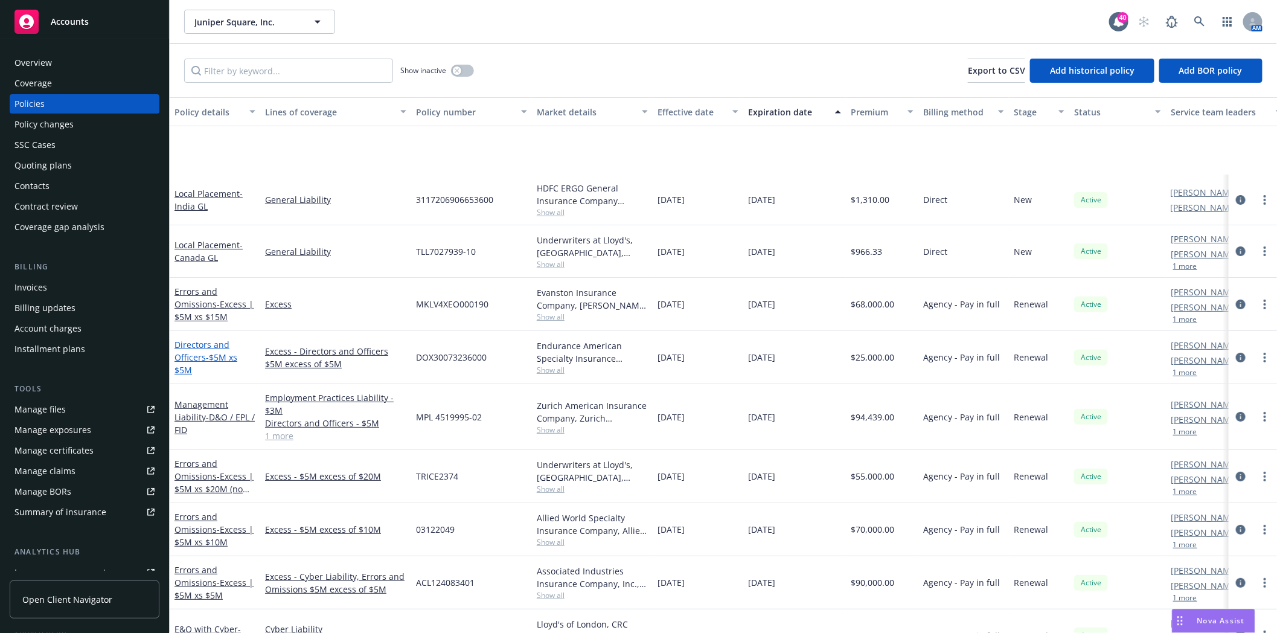
scroll to position [134, 0]
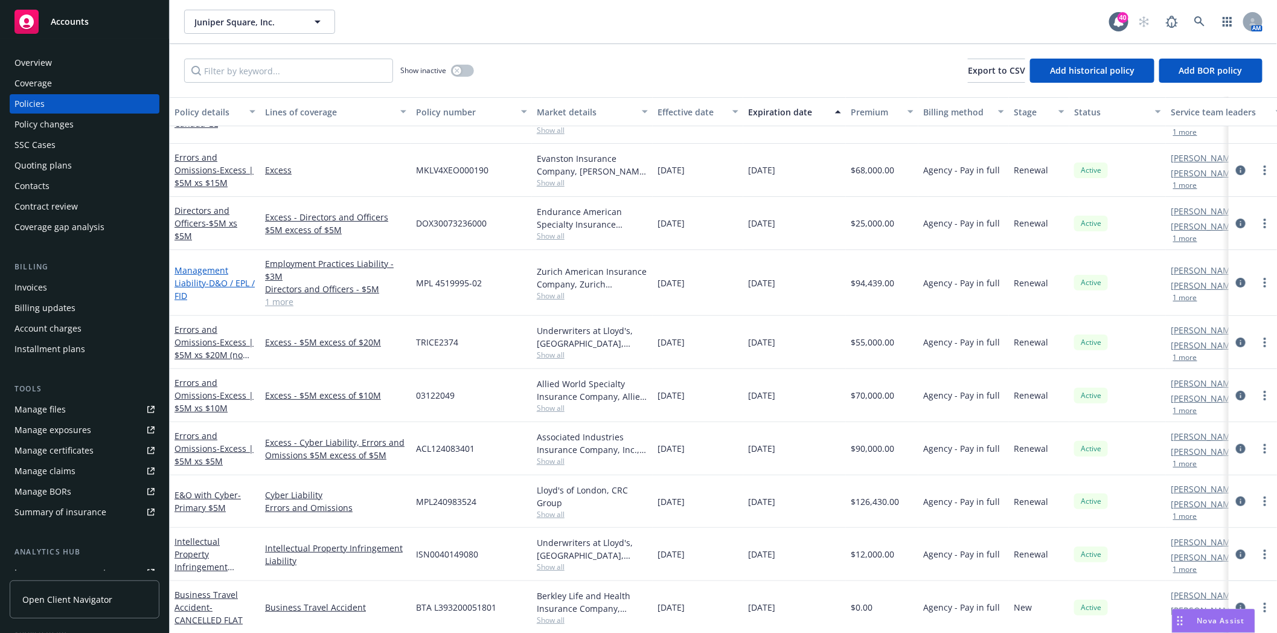
click at [195, 284] on link "Management Liability - D&O / EPL / FID" at bounding box center [214, 282] width 80 height 37
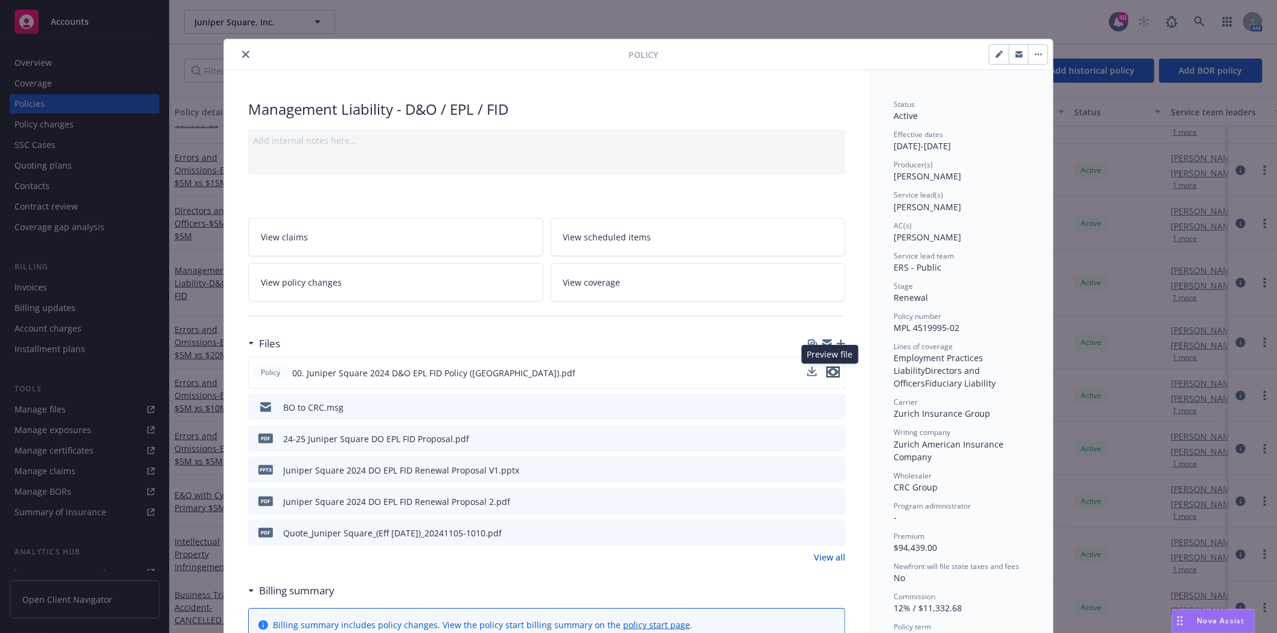
click at [828, 370] on icon "preview file" at bounding box center [833, 372] width 11 height 8
click at [242, 55] on icon "close" at bounding box center [245, 54] width 7 height 7
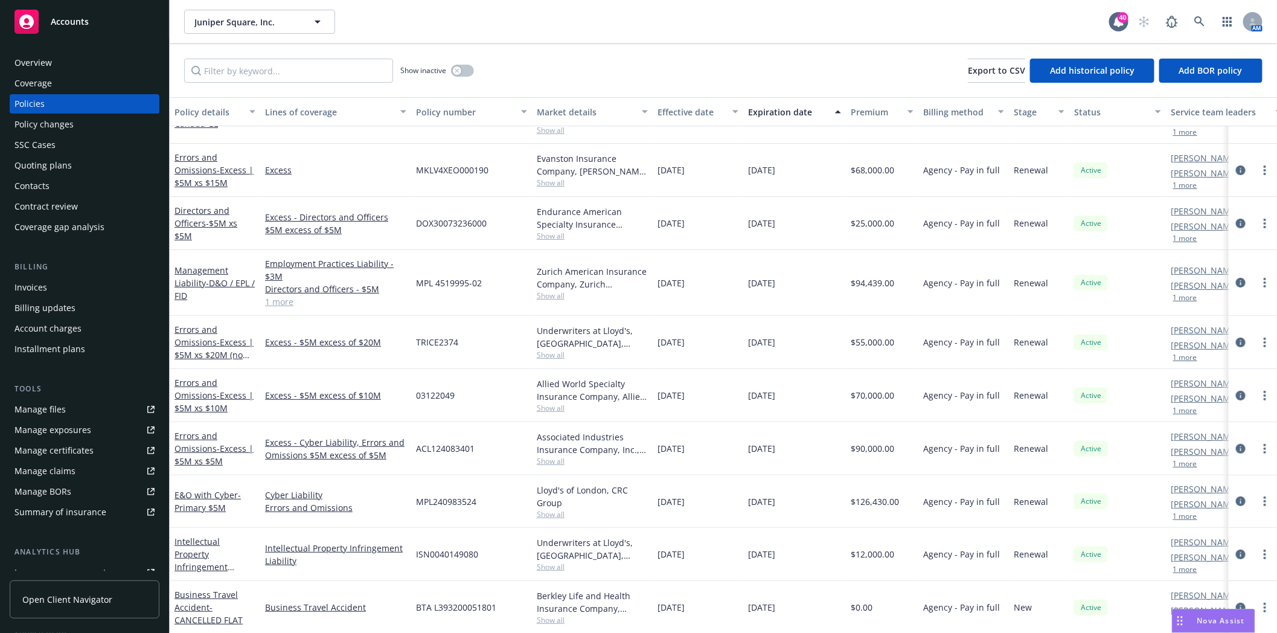
click at [48, 171] on div "Quoting plans" at bounding box center [42, 165] width 57 height 19
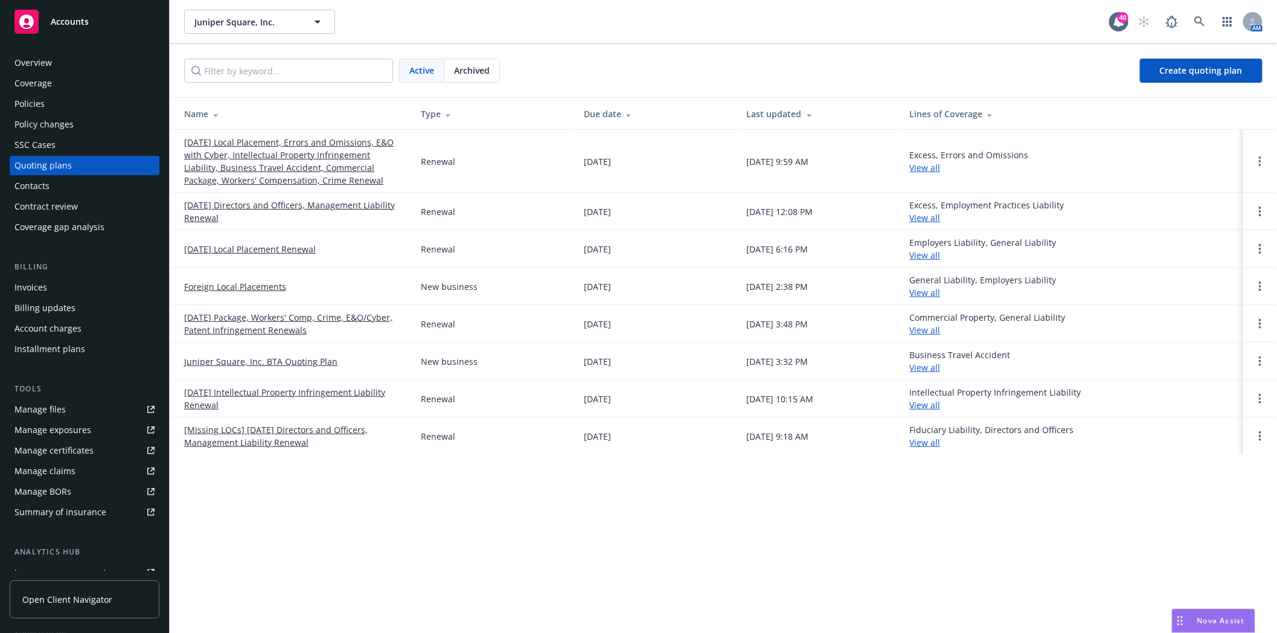
click at [254, 204] on link "11/17/25 Directors and Officers, Management Liability Renewal" at bounding box center [292, 211] width 217 height 25
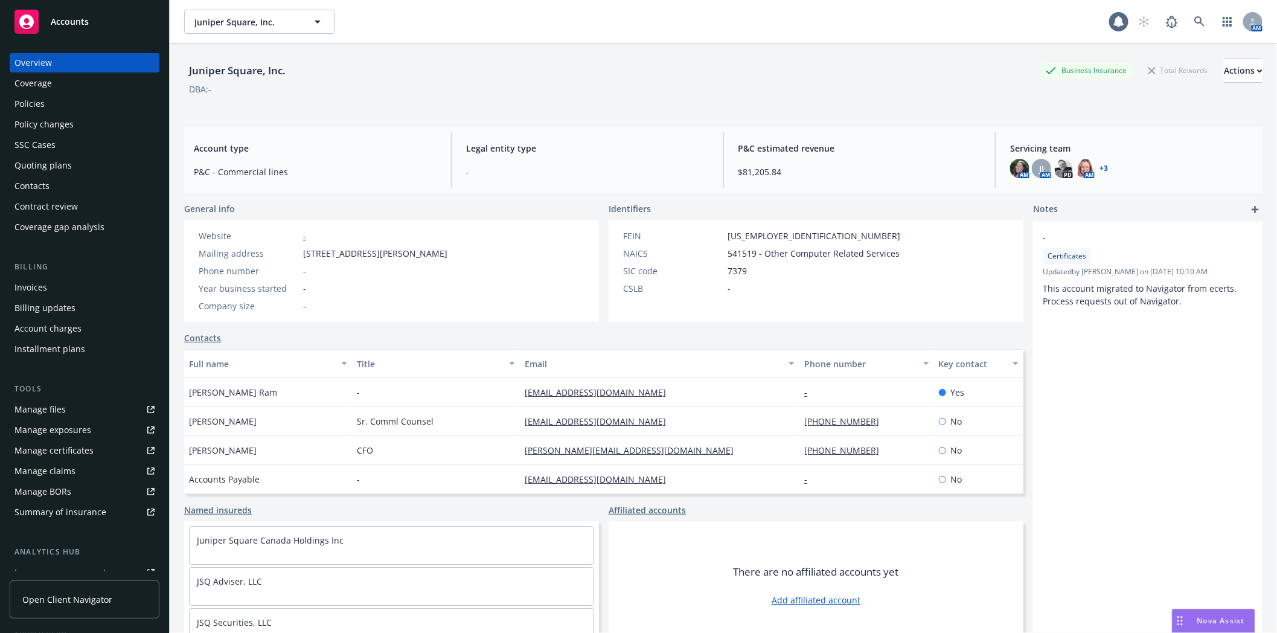
click at [47, 107] on div "Policies" at bounding box center [84, 103] width 140 height 19
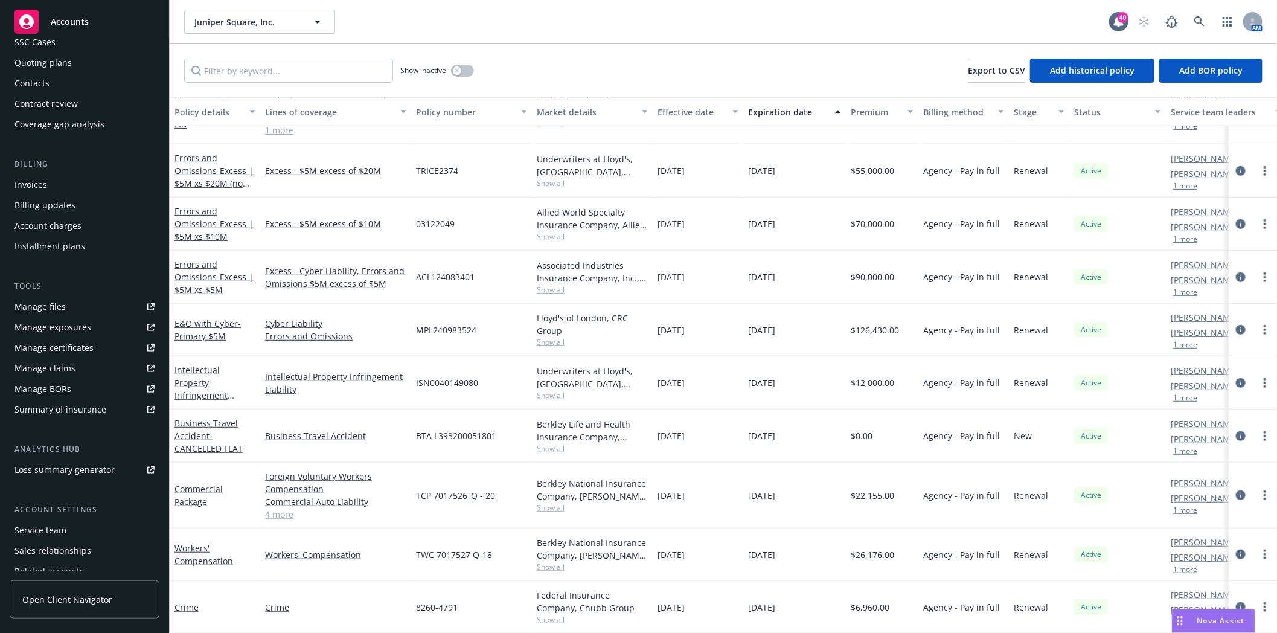
scroll to position [153, 0]
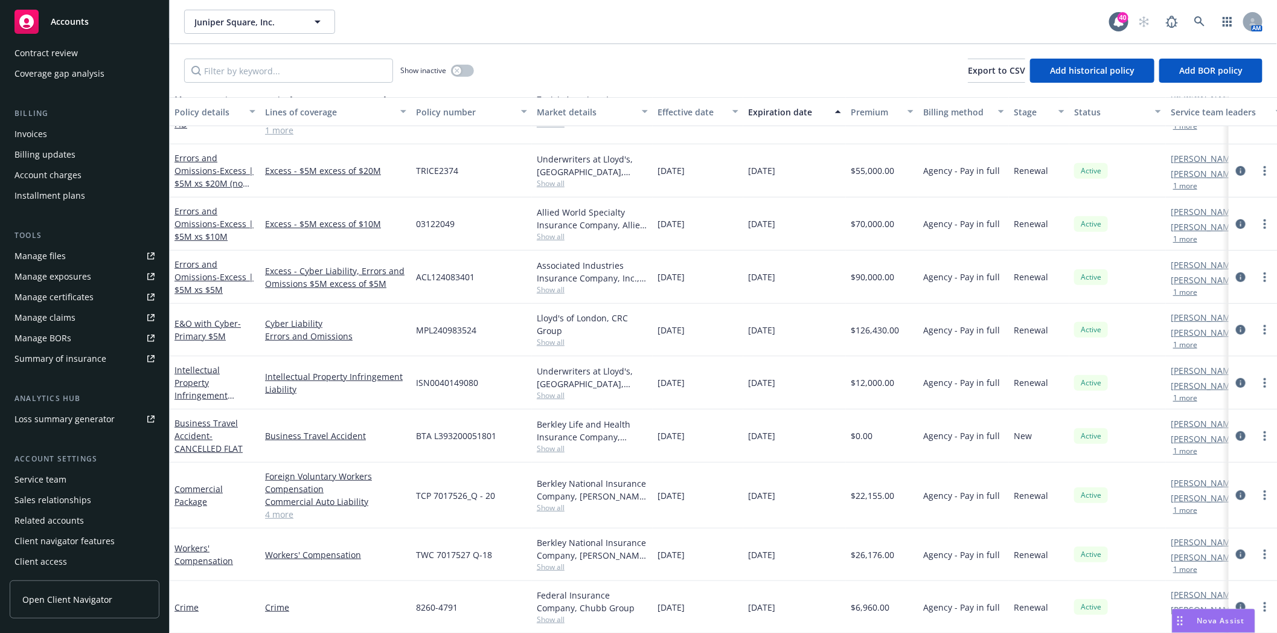
click at [76, 480] on div "Service team" at bounding box center [84, 479] width 140 height 19
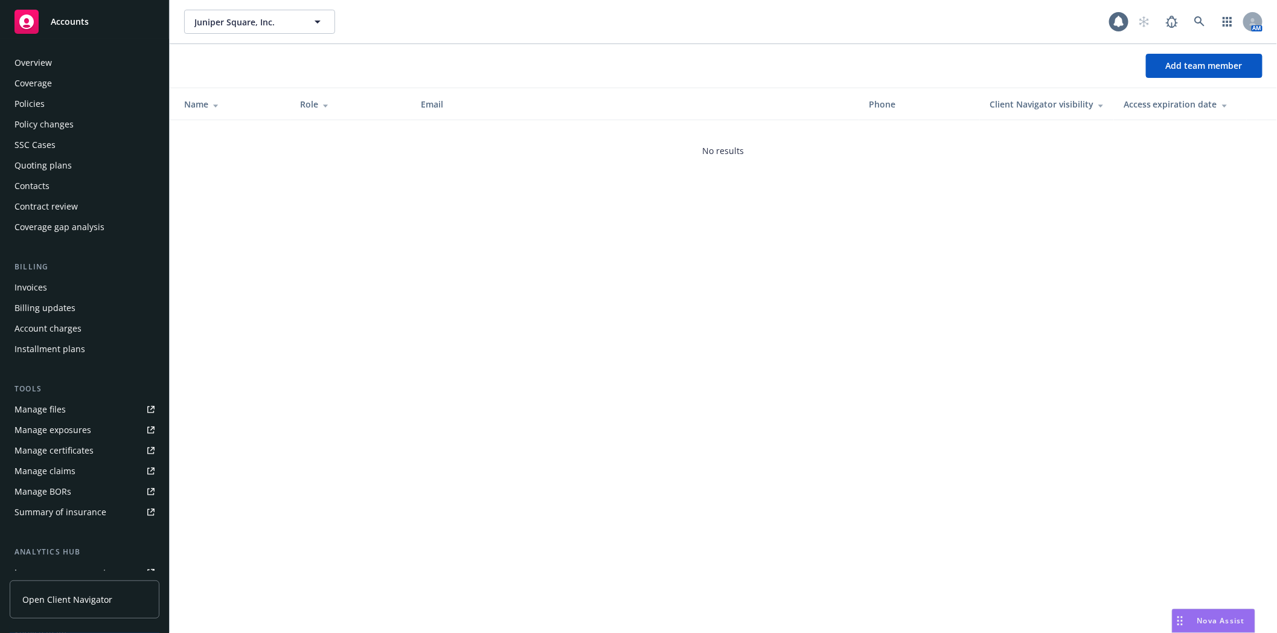
scroll to position [153, 0]
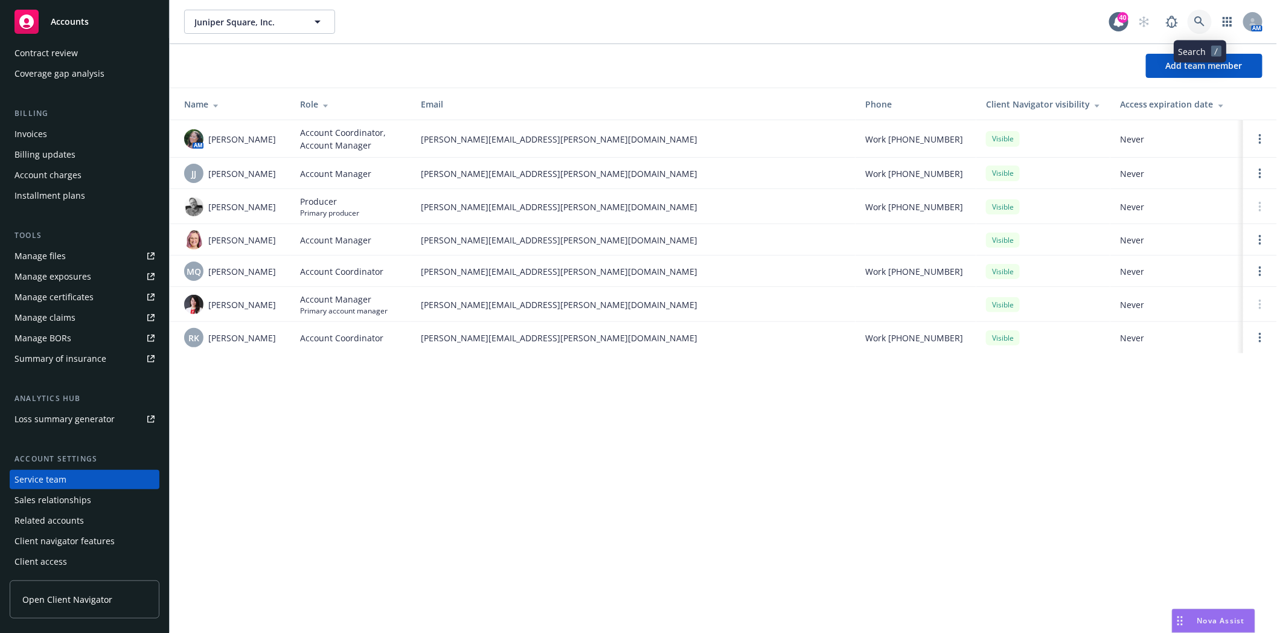
click at [1199, 20] on icon at bounding box center [1199, 21] width 11 height 11
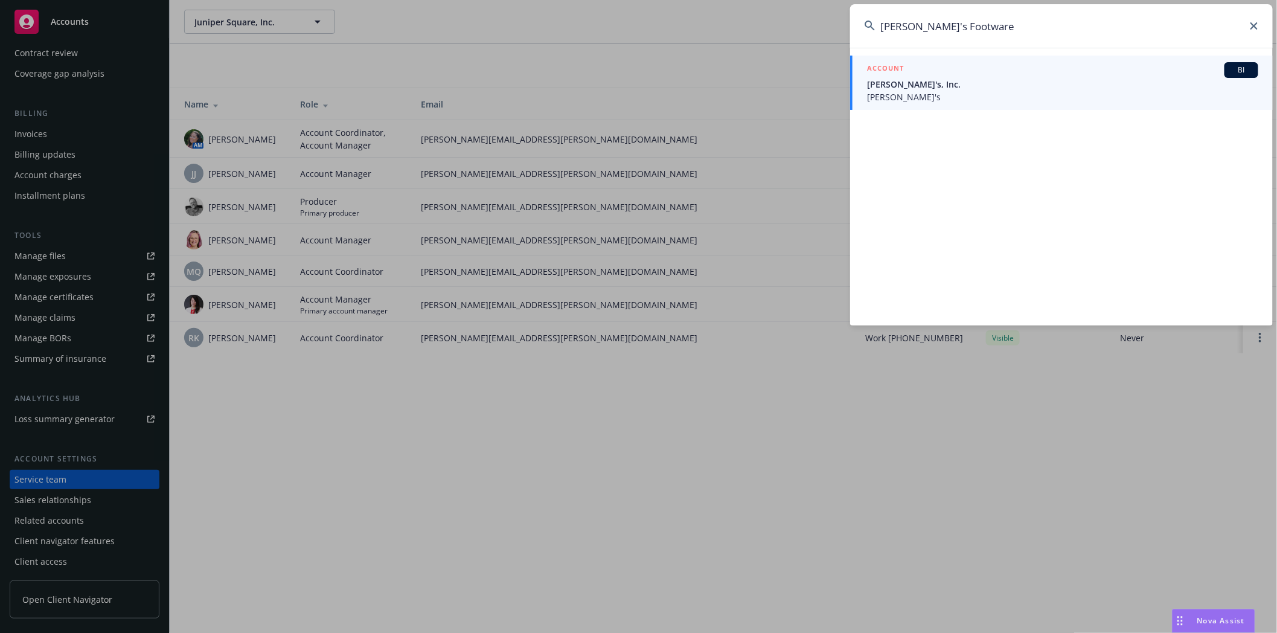
type input "[PERSON_NAME]'s Footware"
click at [898, 76] on h5 "ACCOUNT" at bounding box center [885, 69] width 37 height 14
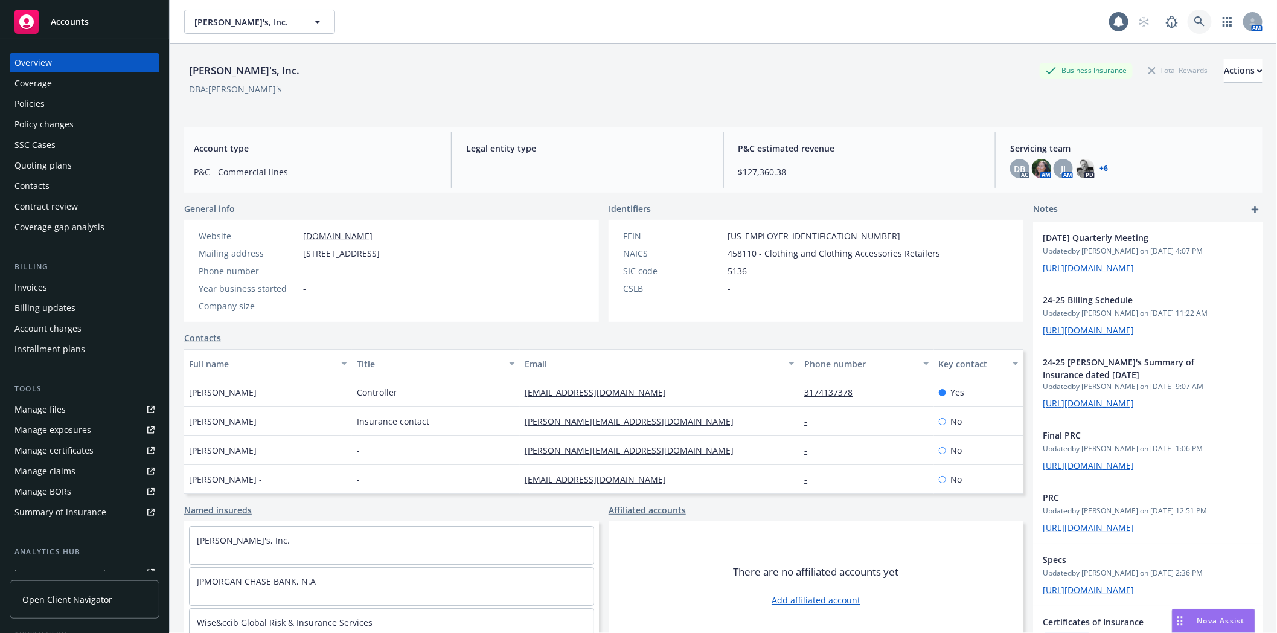
click at [1197, 21] on link at bounding box center [1199, 22] width 24 height 24
click at [45, 99] on div "Policies" at bounding box center [84, 103] width 140 height 19
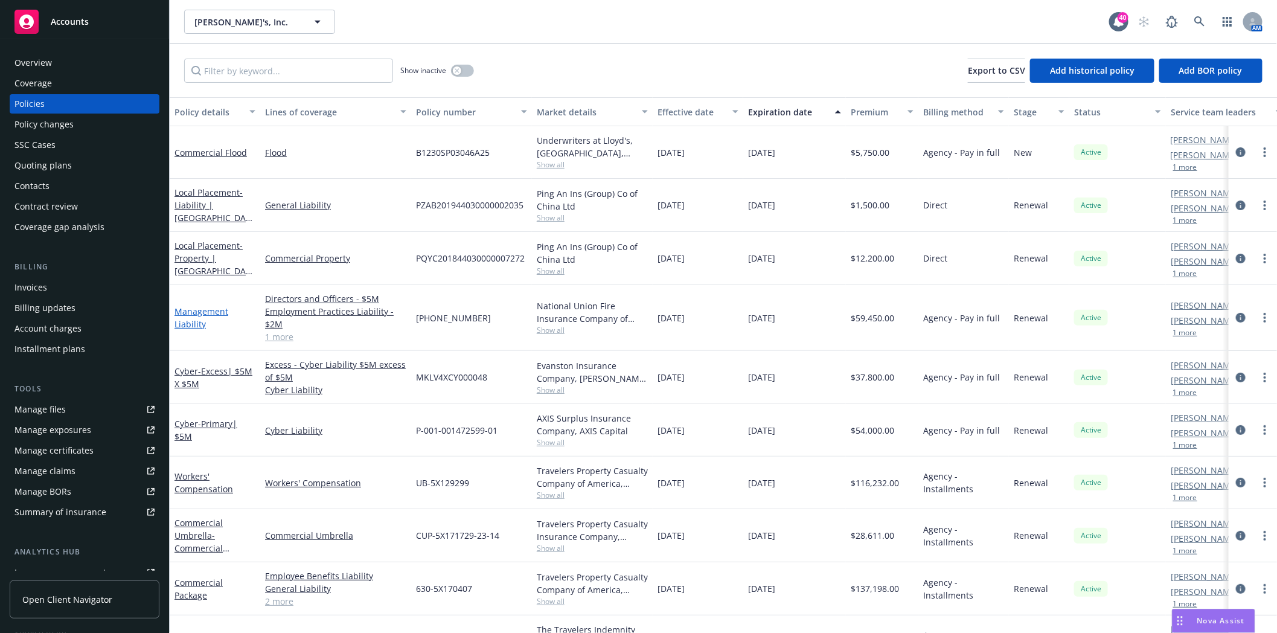
click at [185, 325] on link "Management Liability" at bounding box center [201, 317] width 54 height 24
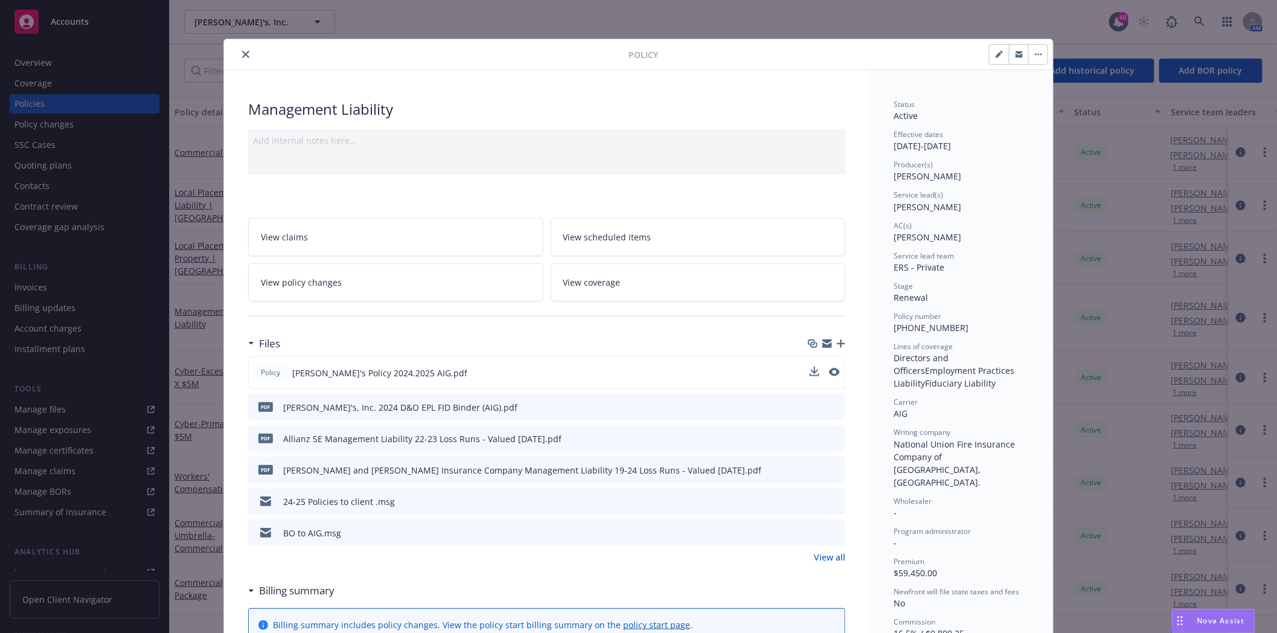
click at [835, 371] on div "Policy [PERSON_NAME]'s Policy 2024.2025 AIG.pdf" at bounding box center [546, 372] width 597 height 33
click at [831, 371] on icon "preview file" at bounding box center [833, 372] width 11 height 8
click at [828, 534] on icon "preview file" at bounding box center [833, 532] width 11 height 8
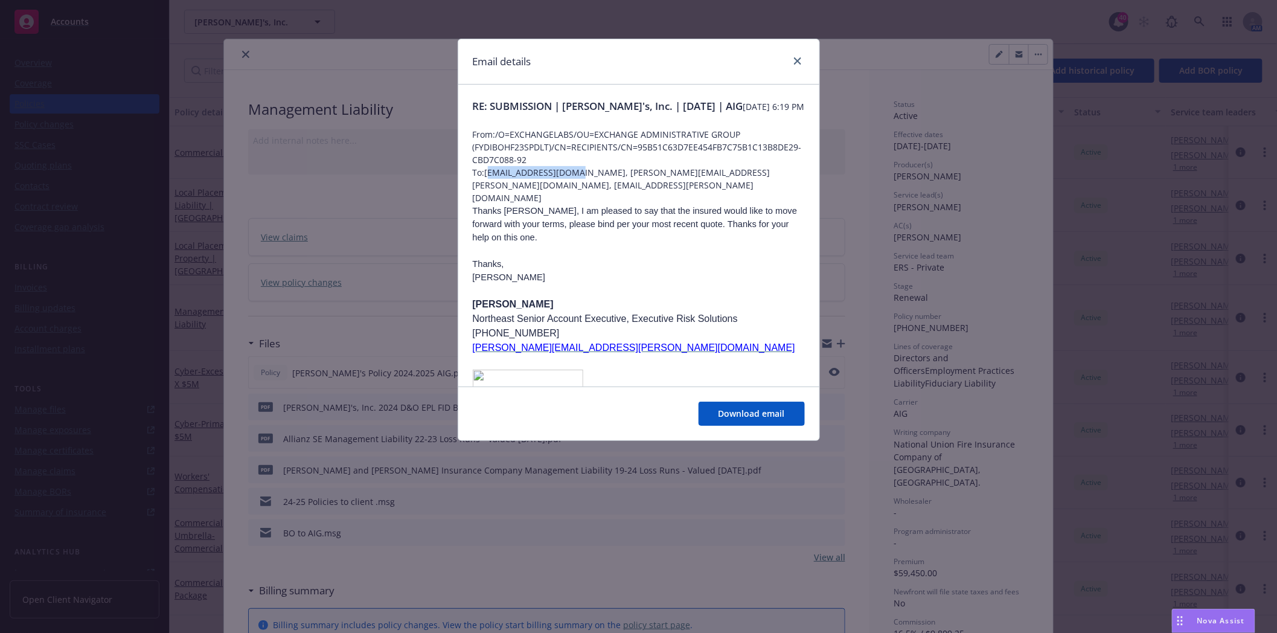
drag, startPoint x: 578, startPoint y: 188, endPoint x: 490, endPoint y: 183, distance: 88.2
click at [490, 183] on span "To: [PERSON_NAME][EMAIL_ADDRESS][DOMAIN_NAME], [PERSON_NAME][EMAIL_ADDRESS][PER…" at bounding box center [639, 185] width 332 height 38
drag, startPoint x: 487, startPoint y: 185, endPoint x: 575, endPoint y: 191, distance: 88.9
click at [575, 191] on span "To: [PERSON_NAME][EMAIL_ADDRESS][DOMAIN_NAME], [PERSON_NAME][EMAIL_ADDRESS][PER…" at bounding box center [639, 185] width 332 height 38
copy span "[EMAIL_ADDRESS][DOMAIN_NAME]"
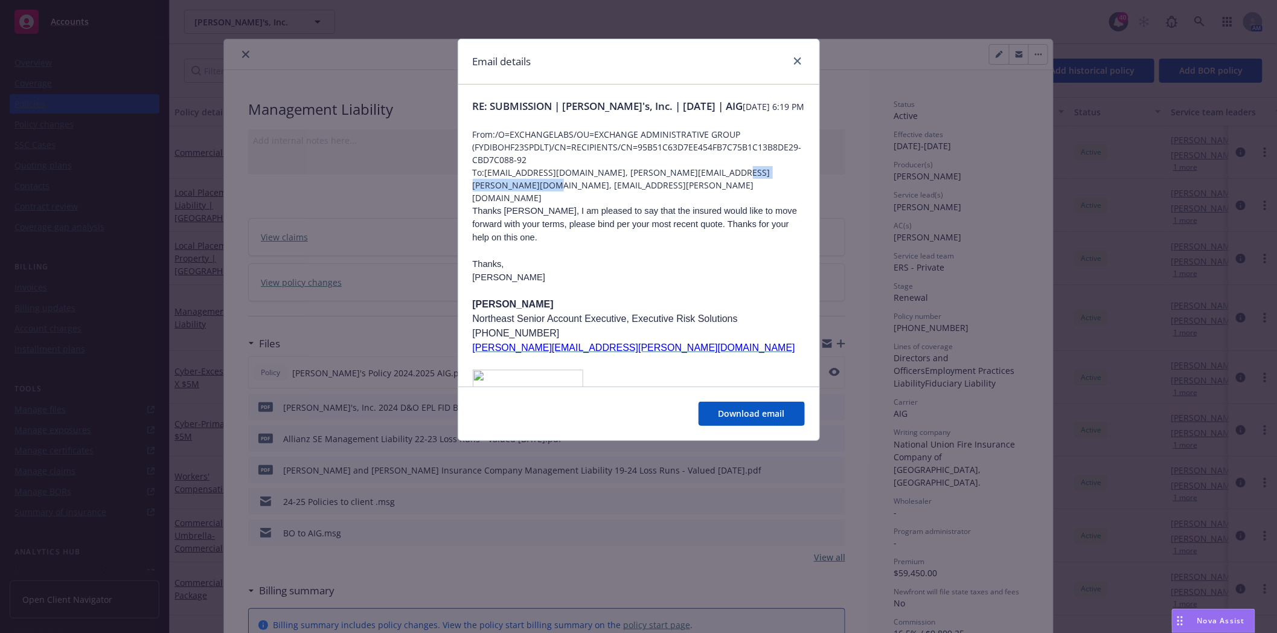
drag, startPoint x: 566, startPoint y: 200, endPoint x: 472, endPoint y: 198, distance: 94.2
click at [473, 198] on span "To: Amber.Waziri@aig.com, Ilana.Shackelford@newfront.com, Jordan.Manker@aig.com" at bounding box center [639, 185] width 332 height 38
copy span "Jordan.Manker@aig.com"
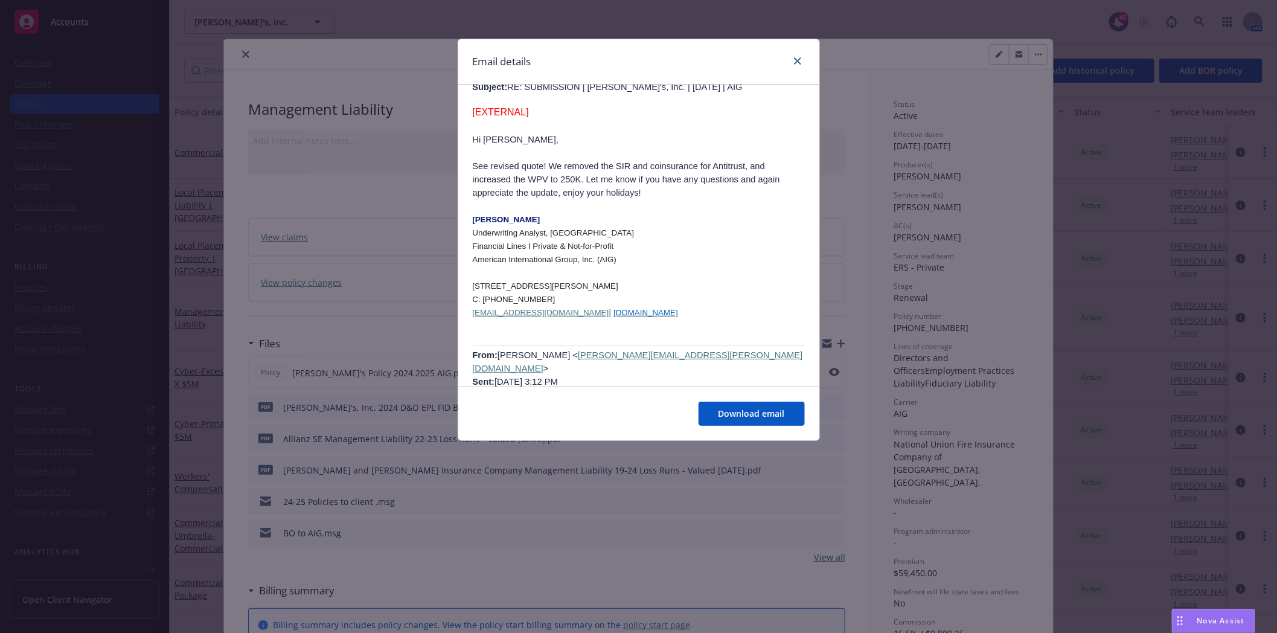
scroll to position [536, 0]
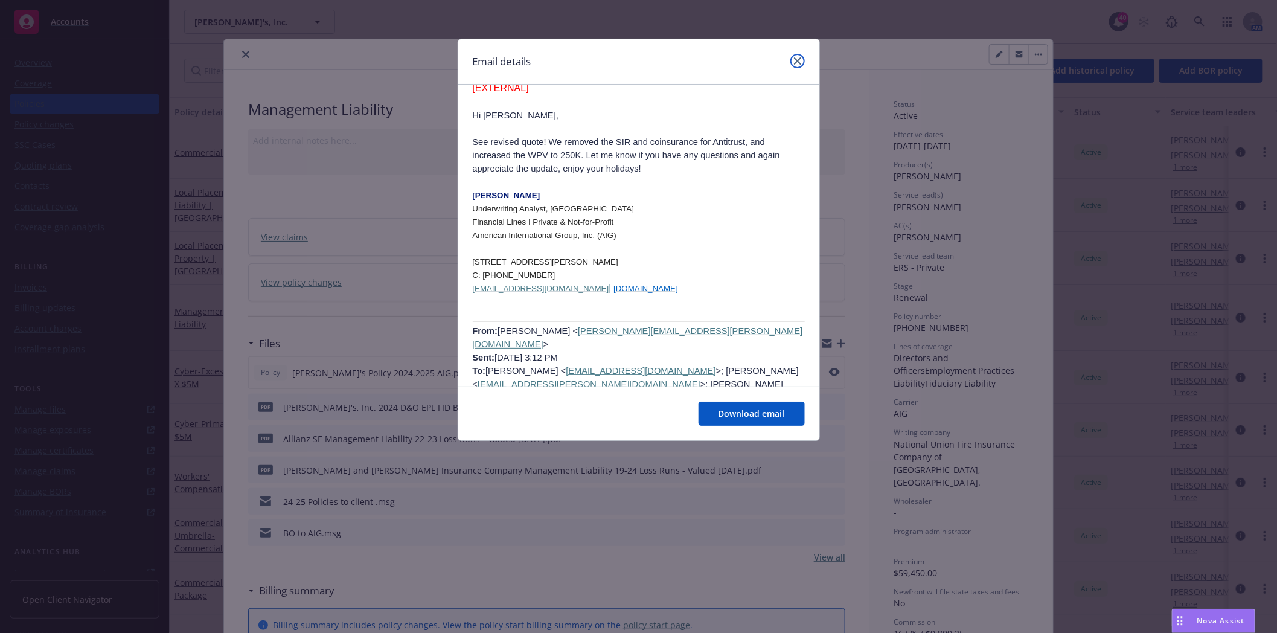
drag, startPoint x: 794, startPoint y: 60, endPoint x: 511, endPoint y: 76, distance: 283.5
click at [794, 60] on icon "close" at bounding box center [797, 60] width 7 height 7
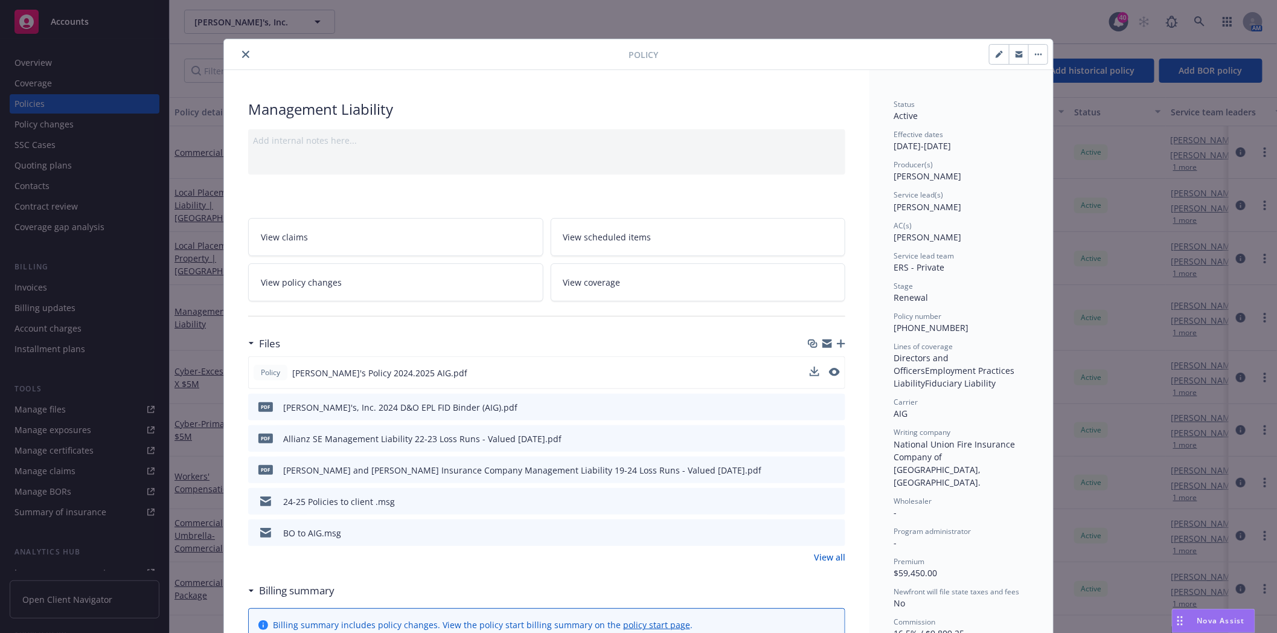
click at [242, 55] on icon "close" at bounding box center [245, 54] width 7 height 7
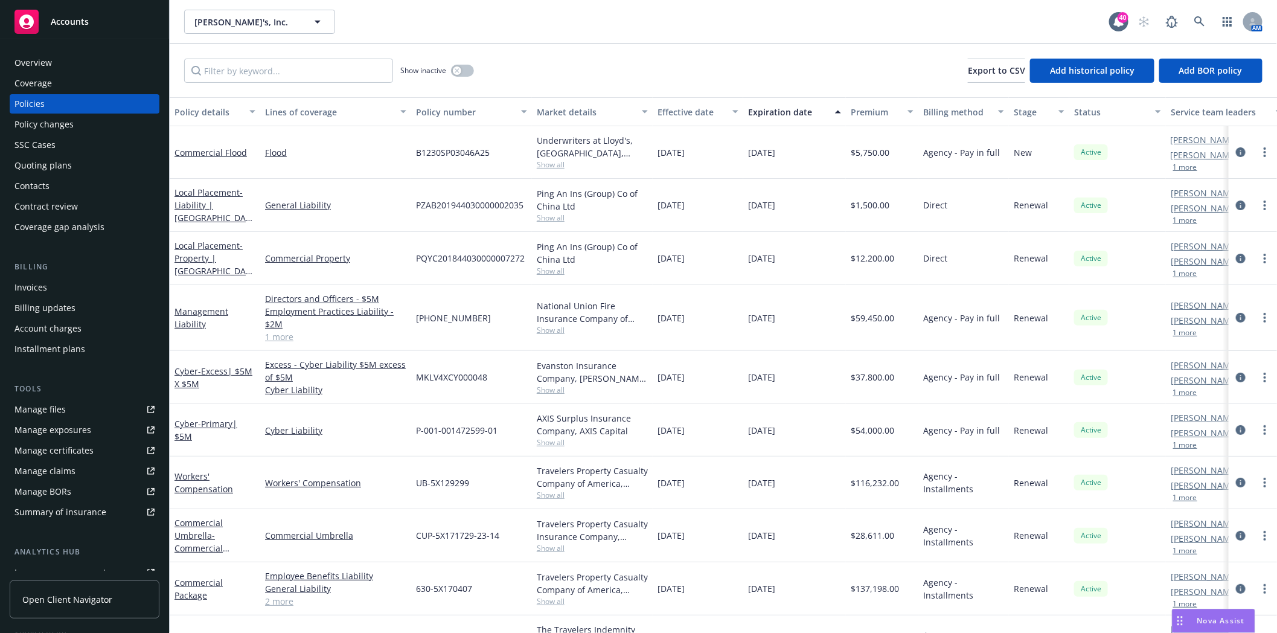
click at [49, 164] on div "Quoting plans" at bounding box center [42, 165] width 57 height 19
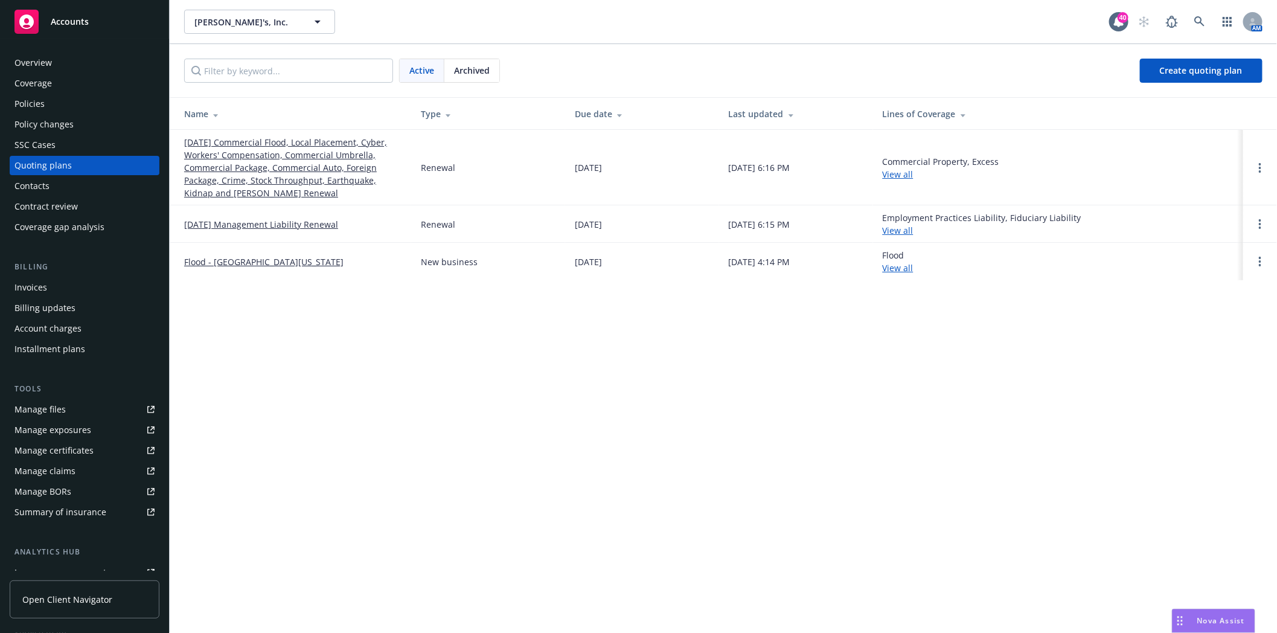
click at [231, 225] on link "[DATE] Management Liability Renewal" at bounding box center [261, 224] width 154 height 13
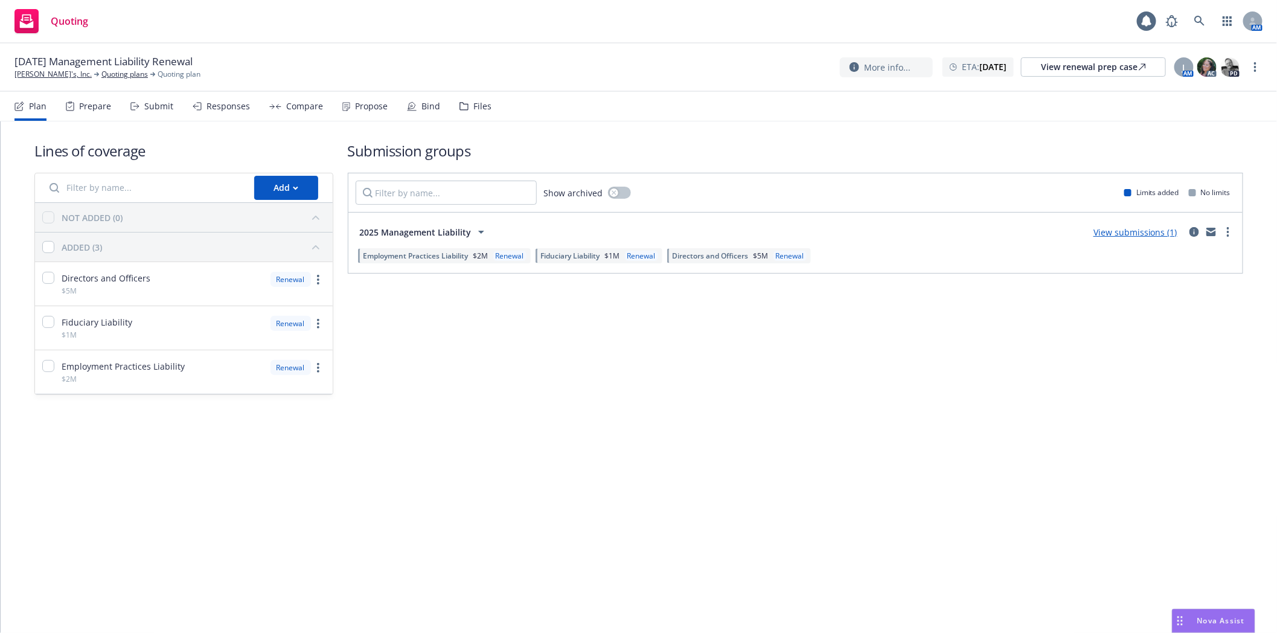
click at [479, 104] on div "Files" at bounding box center [482, 106] width 18 height 10
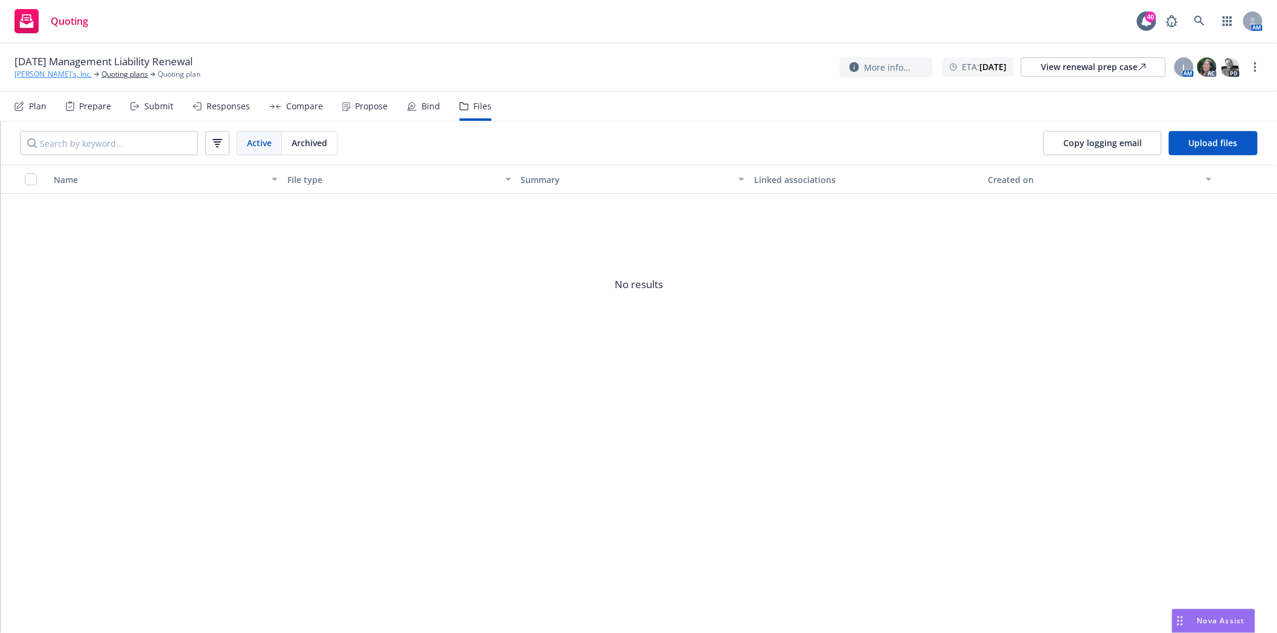
click at [35, 73] on link "[PERSON_NAME]'s, Inc." at bounding box center [52, 74] width 77 height 11
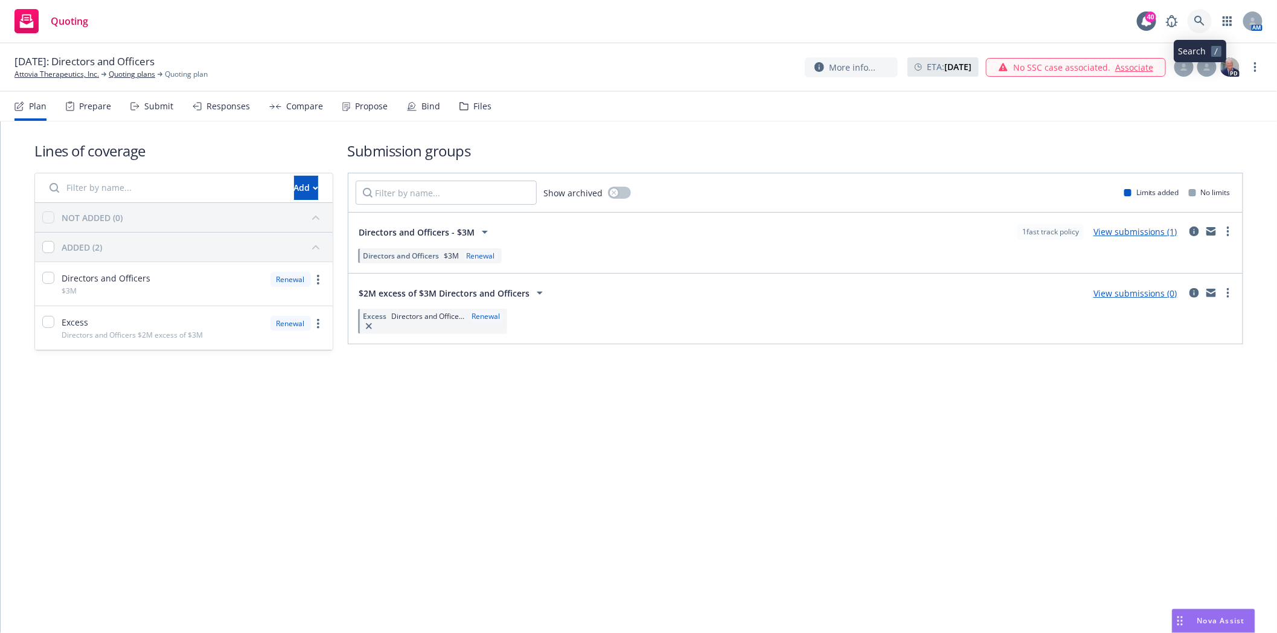
click at [1199, 19] on icon at bounding box center [1199, 21] width 11 height 11
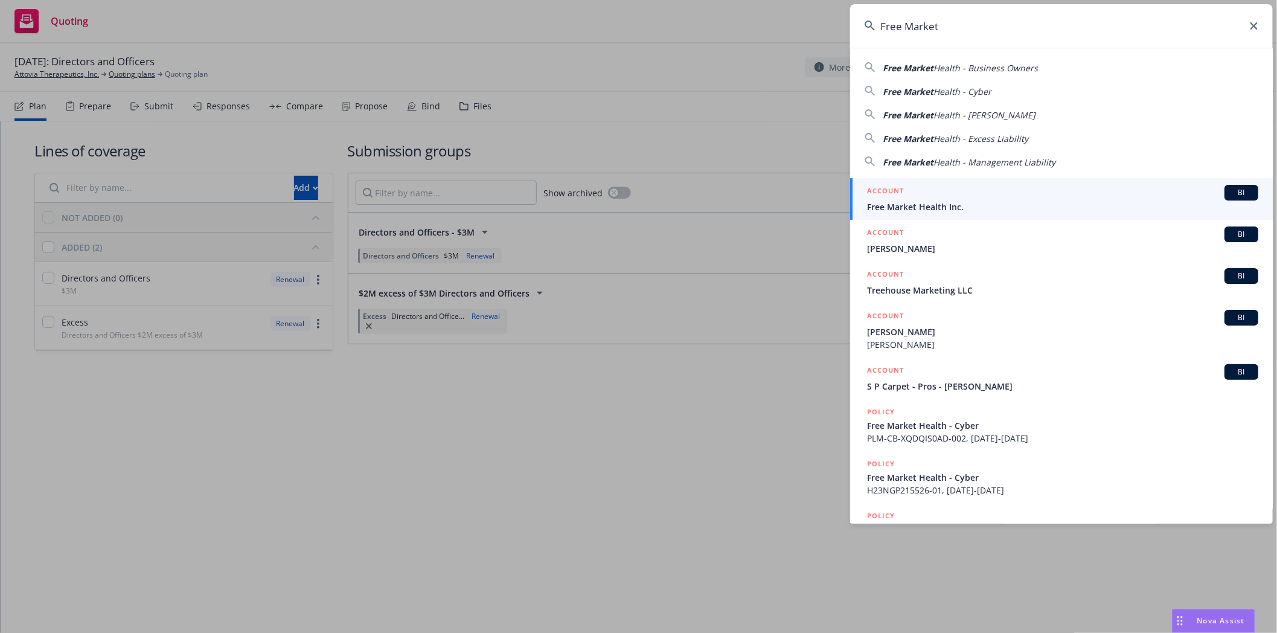
type input "Free Market"
click at [910, 200] on div "ACCOUNT BI" at bounding box center [1062, 193] width 391 height 16
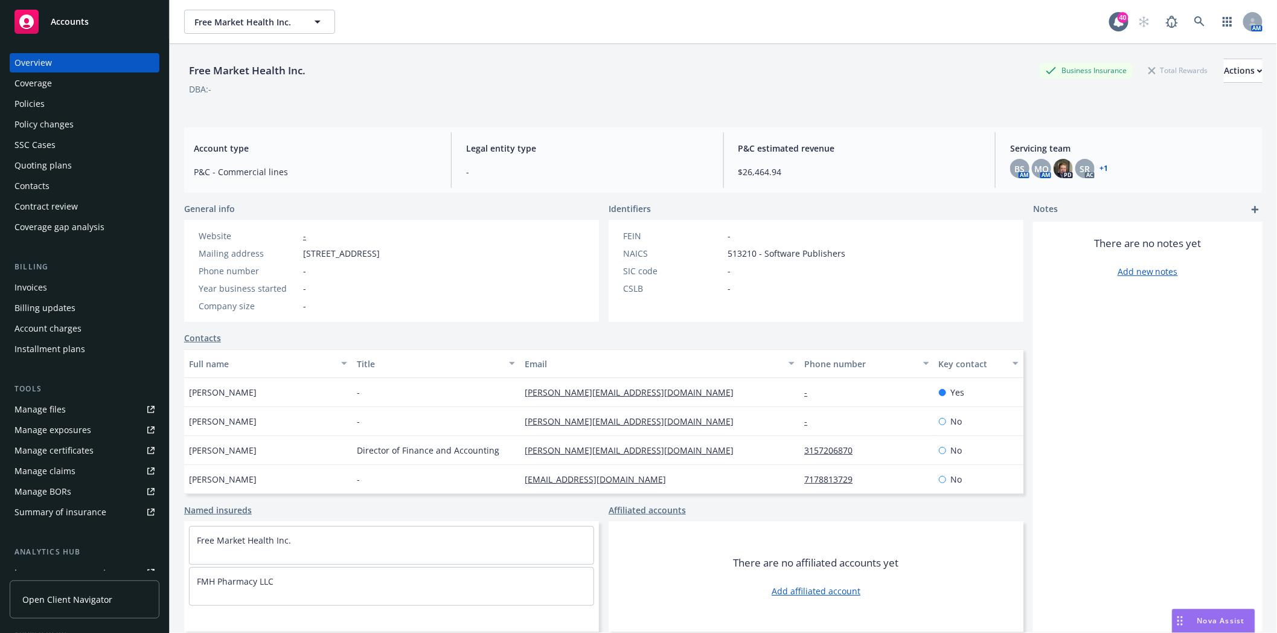
click at [38, 101] on div "Policies" at bounding box center [29, 103] width 30 height 19
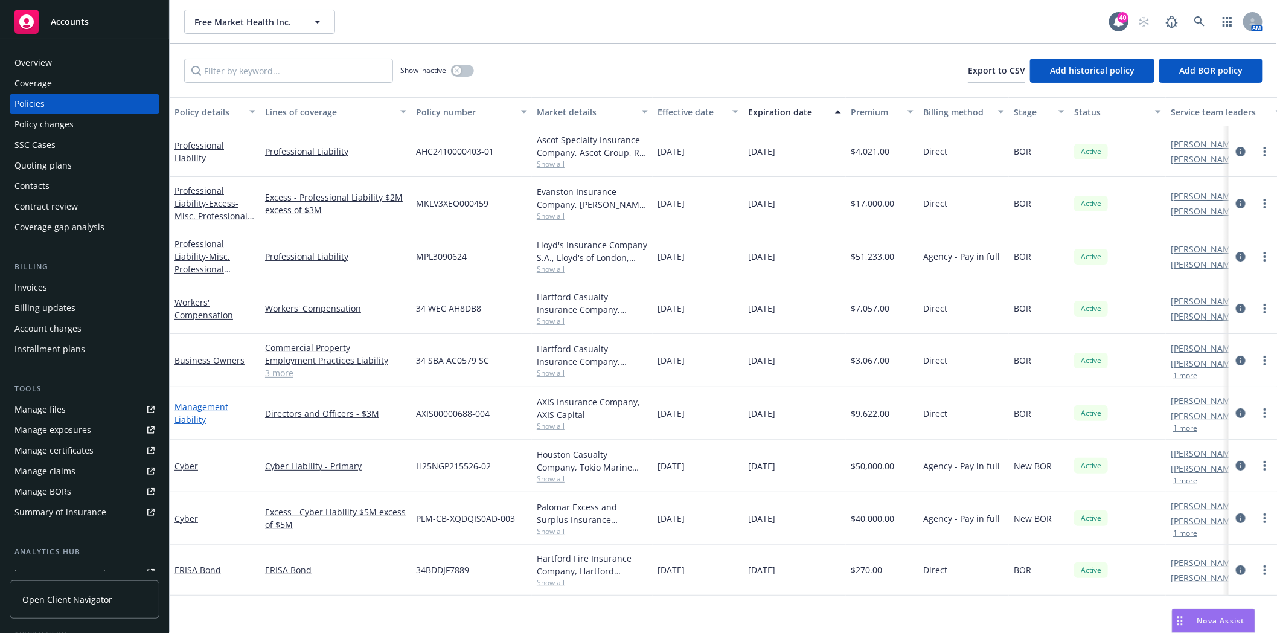
click at [214, 407] on link "Management Liability" at bounding box center [201, 413] width 54 height 24
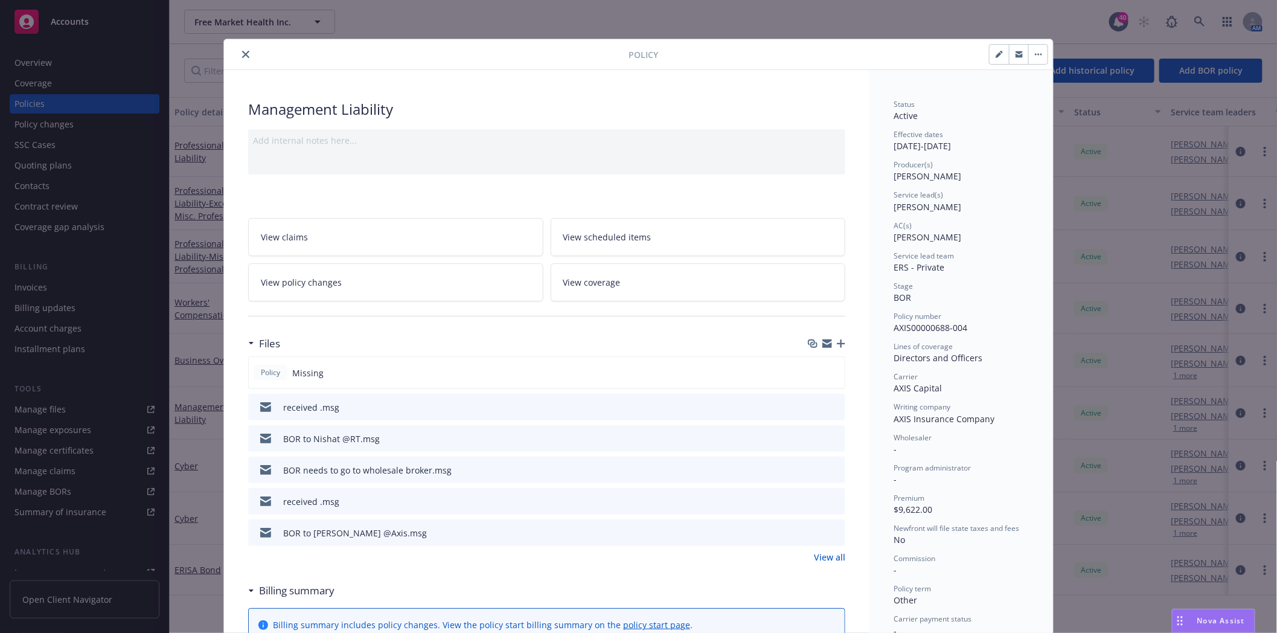
click at [244, 56] on icon "close" at bounding box center [245, 54] width 7 height 7
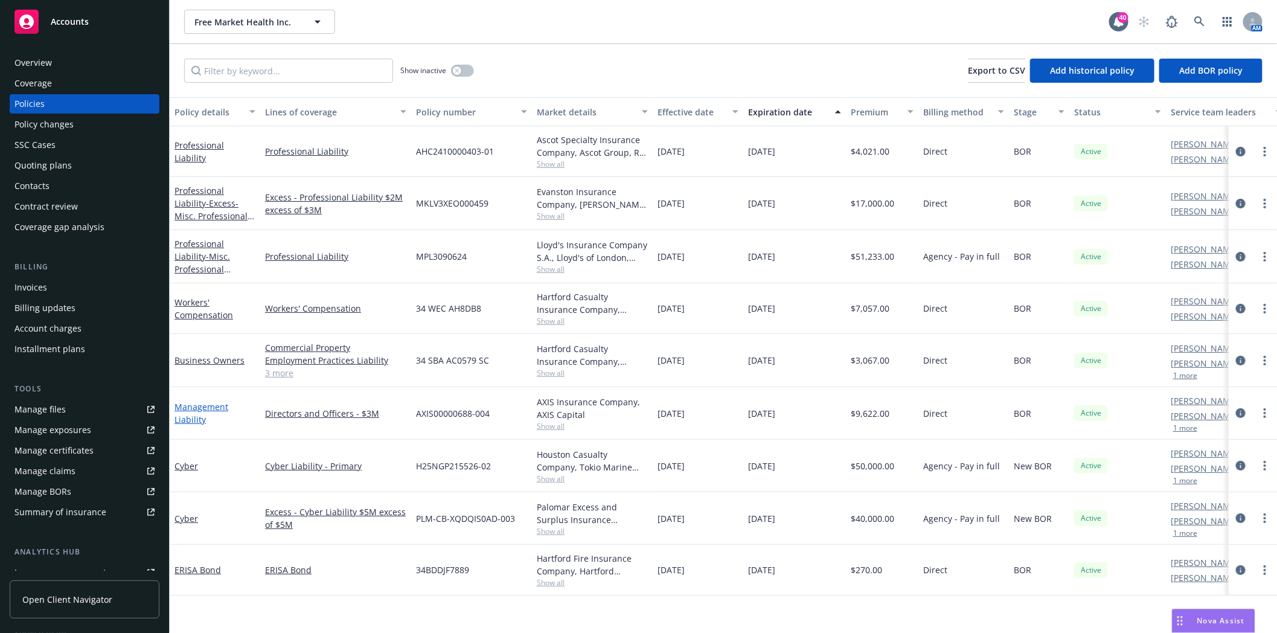
click at [206, 407] on link "Management Liability" at bounding box center [201, 413] width 54 height 24
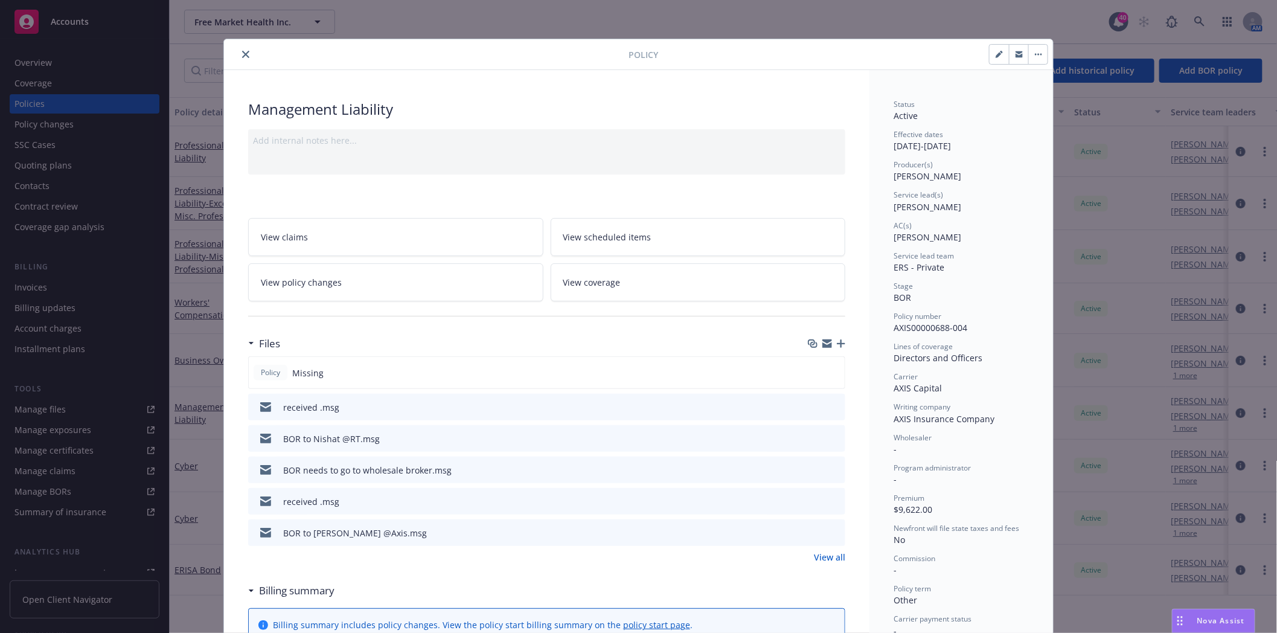
scroll to position [36, 0]
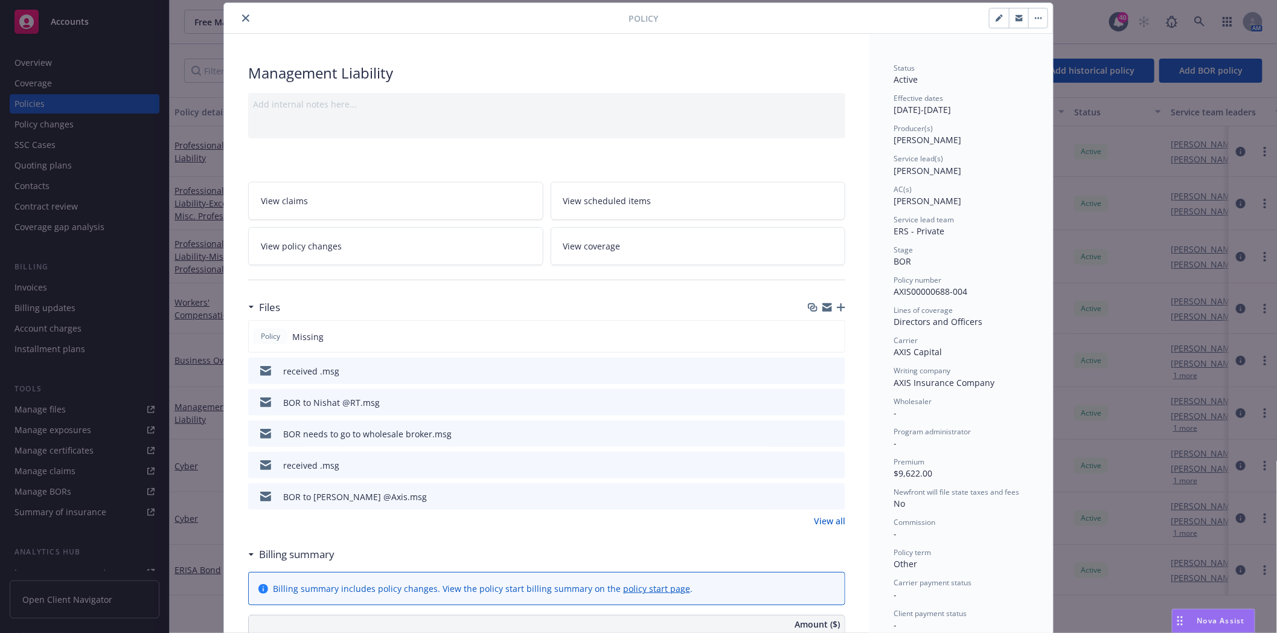
click at [839, 306] on icon "button" at bounding box center [841, 307] width 8 height 8
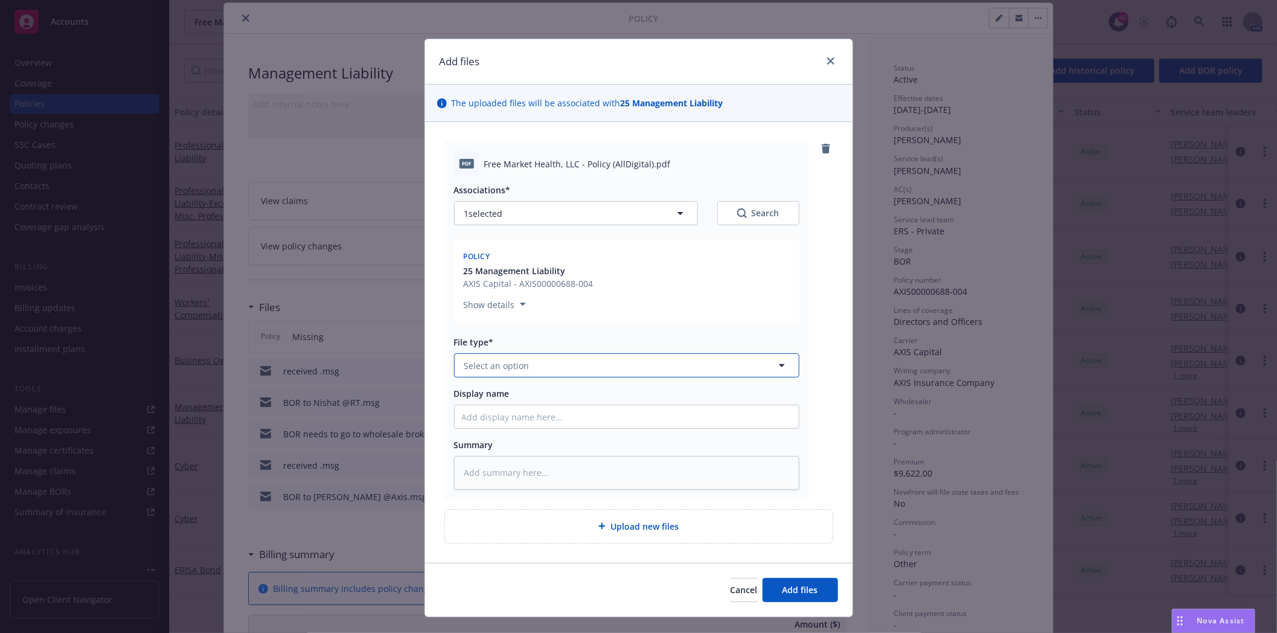
click at [548, 364] on button "Select an option" at bounding box center [626, 365] width 345 height 24
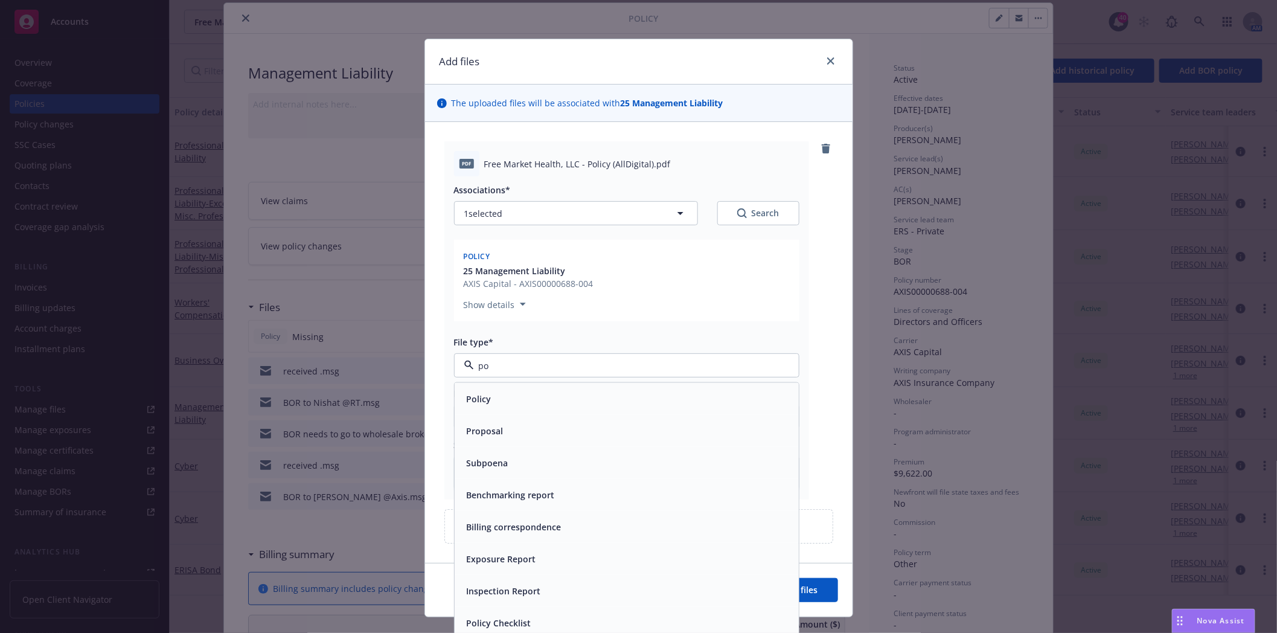
type input "pol"
click at [528, 401] on div "Policy" at bounding box center [627, 399] width 330 height 18
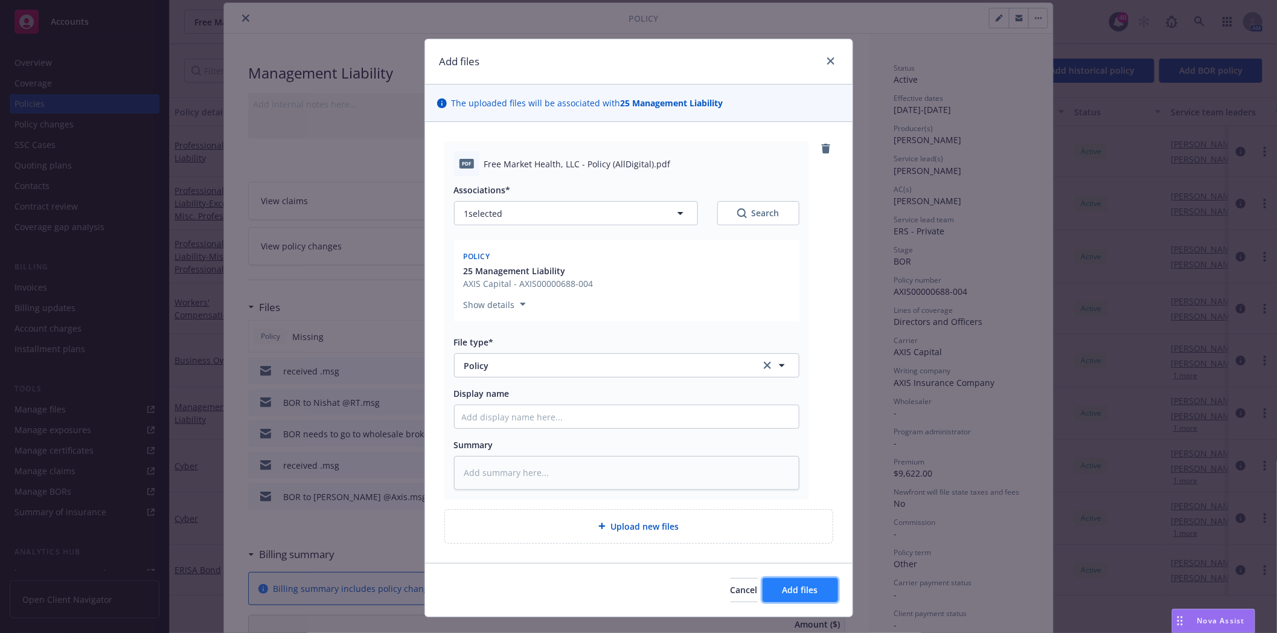
click at [803, 598] on button "Add files" at bounding box center [799, 590] width 75 height 24
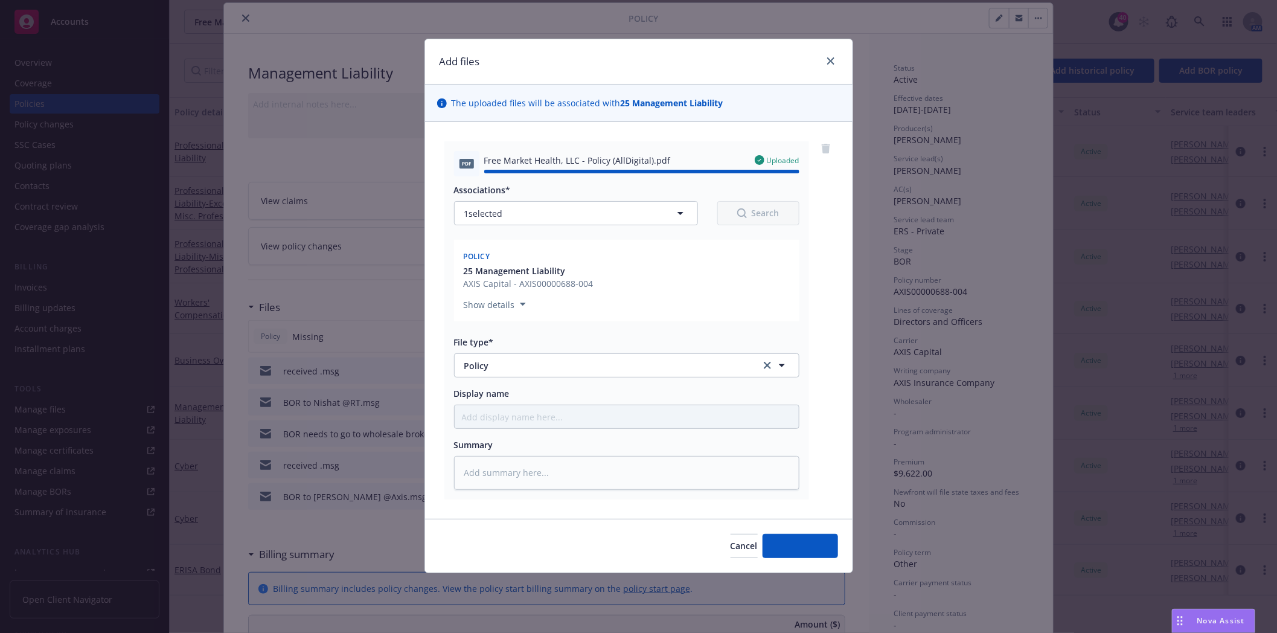
type textarea "x"
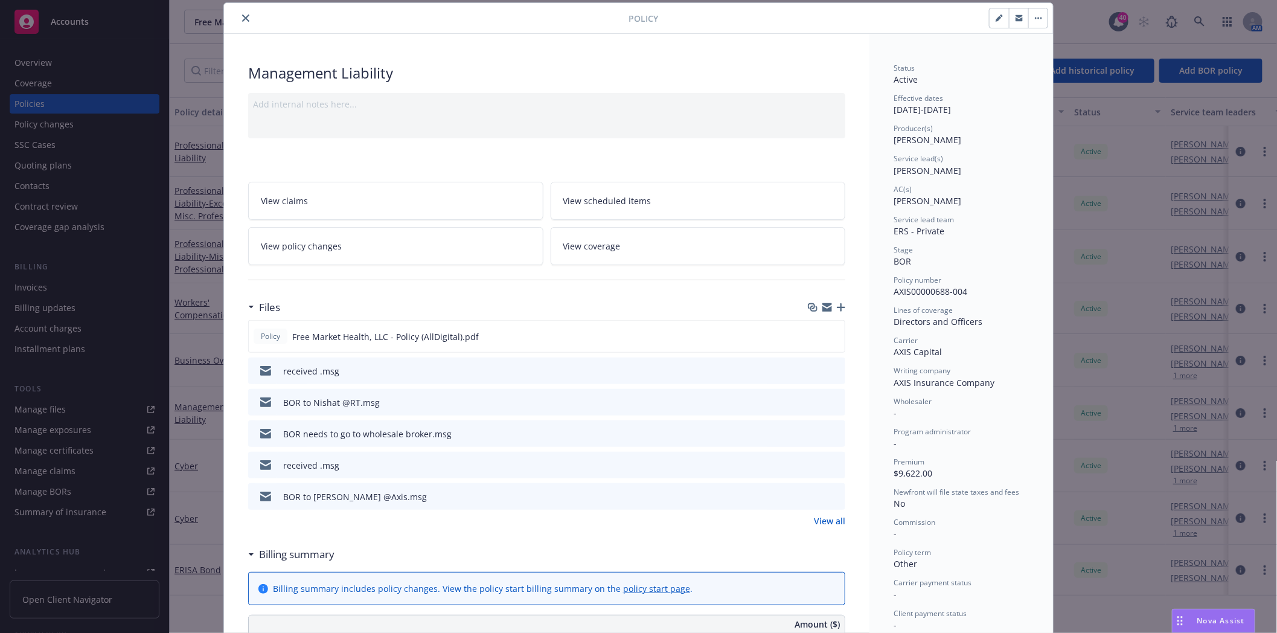
click at [242, 17] on icon "close" at bounding box center [245, 17] width 7 height 7
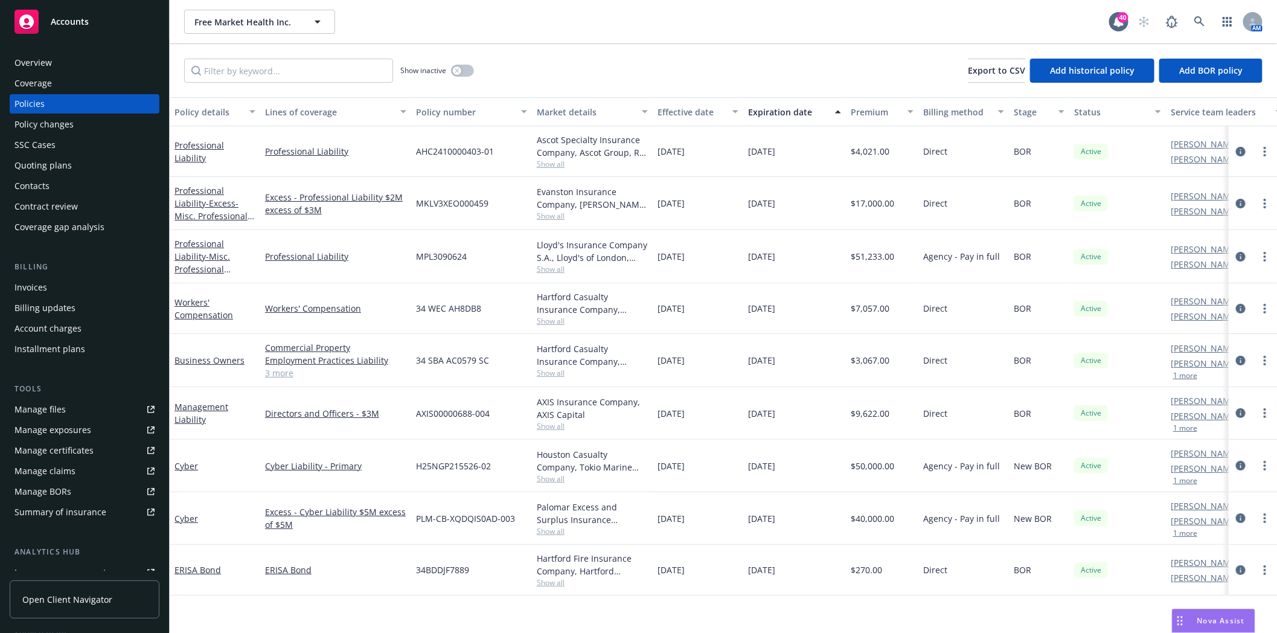
click at [36, 164] on div "Quoting plans" at bounding box center [42, 165] width 57 height 19
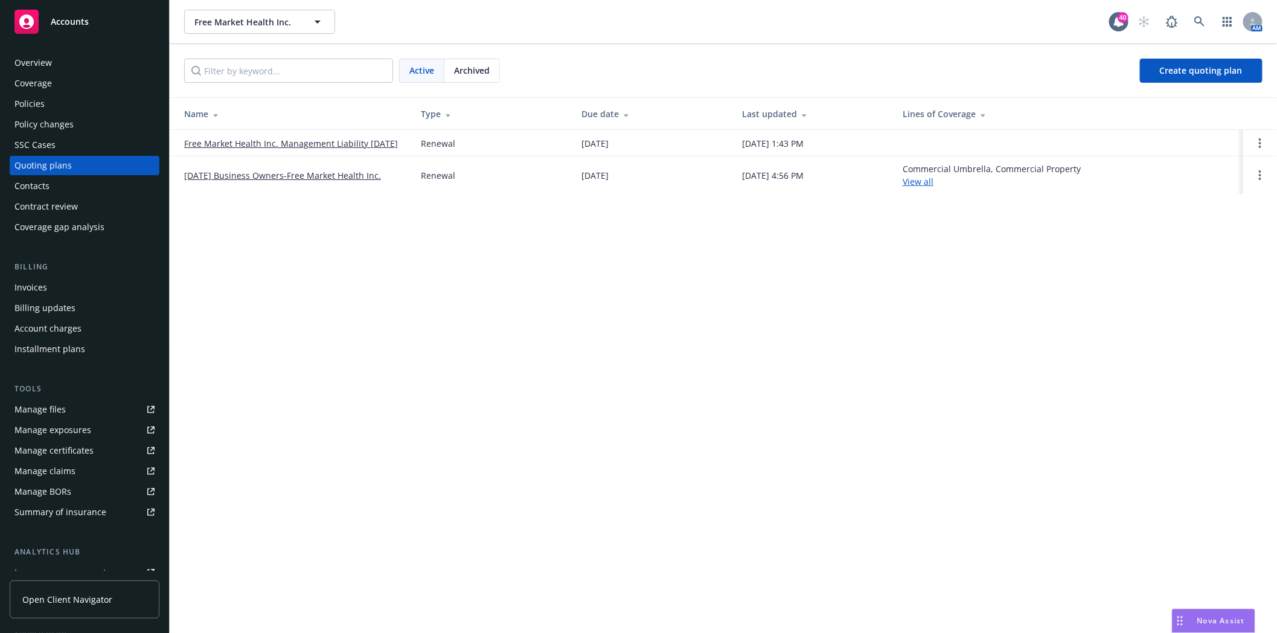
click at [246, 143] on link "Free Market Health Inc. Management Liability [DATE]" at bounding box center [291, 143] width 214 height 13
